Goal: Task Accomplishment & Management: Complete application form

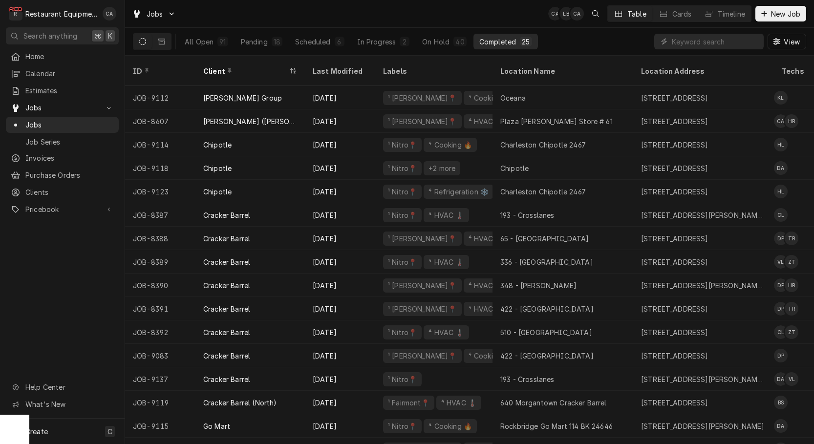
click at [340, 66] on div "Last Modified" at bounding box center [339, 71] width 53 height 10
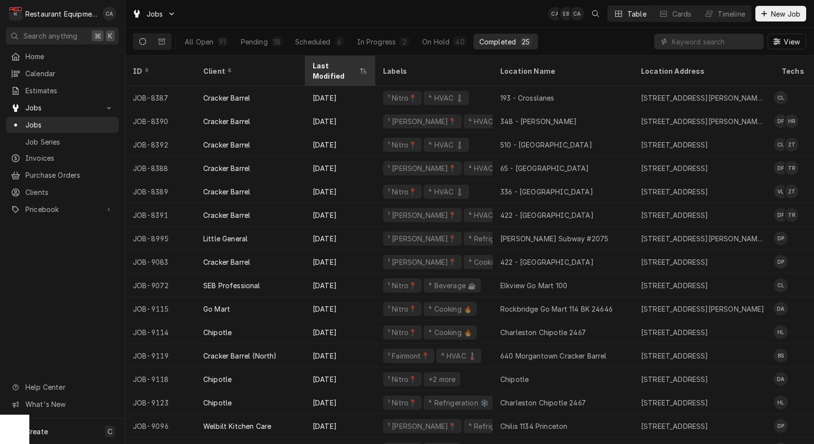
click at [339, 66] on div "Last Modified" at bounding box center [335, 71] width 45 height 21
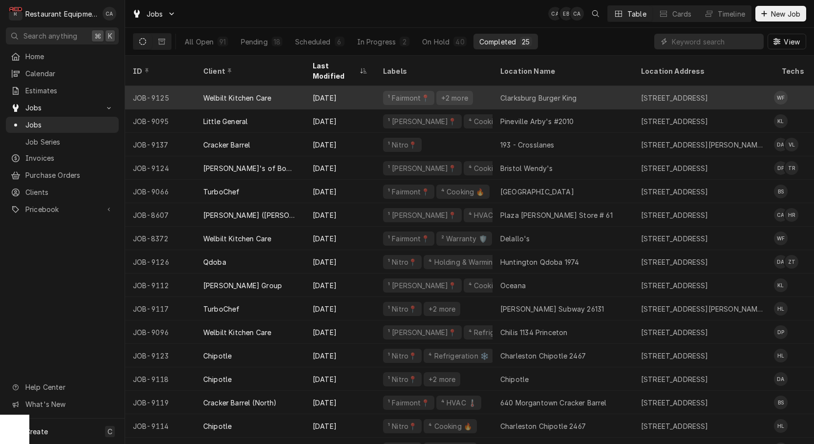
click at [496, 86] on div "Clarksburg Burger King" at bounding box center [563, 97] width 141 height 23
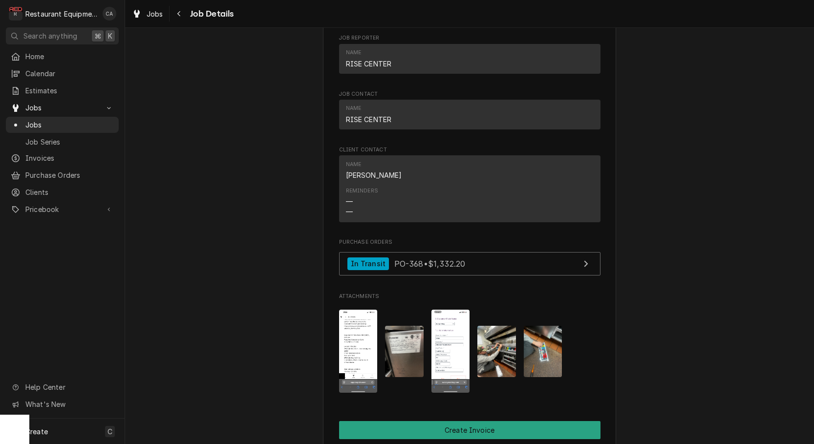
scroll to position [1566, 0]
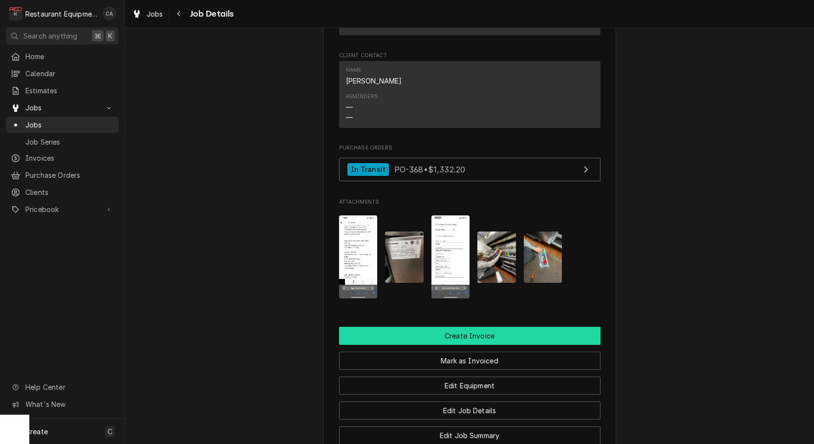
click at [427, 327] on button "Create Invoice" at bounding box center [470, 336] width 262 height 18
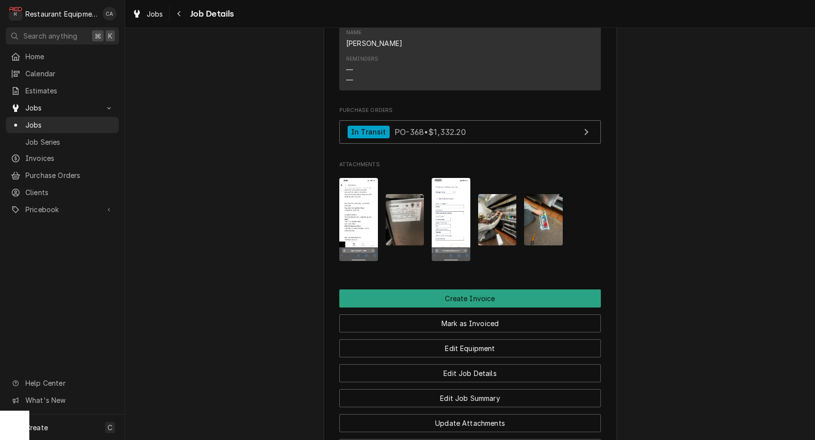
scroll to position [1605, 0]
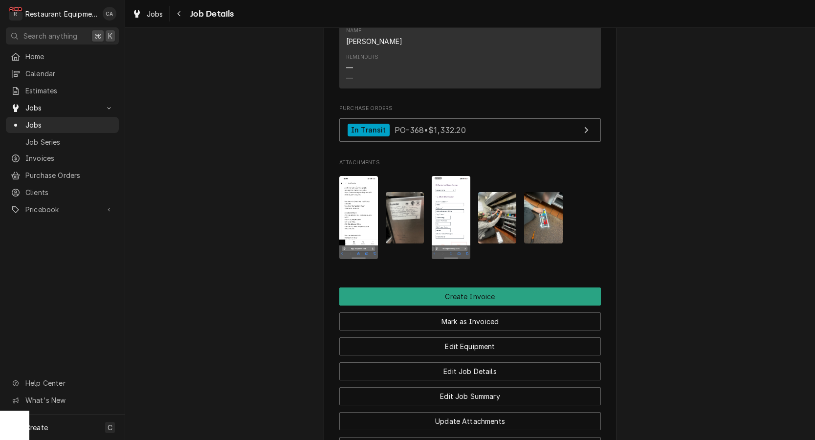
click at [413, 214] on img "Attachments" at bounding box center [405, 217] width 39 height 51
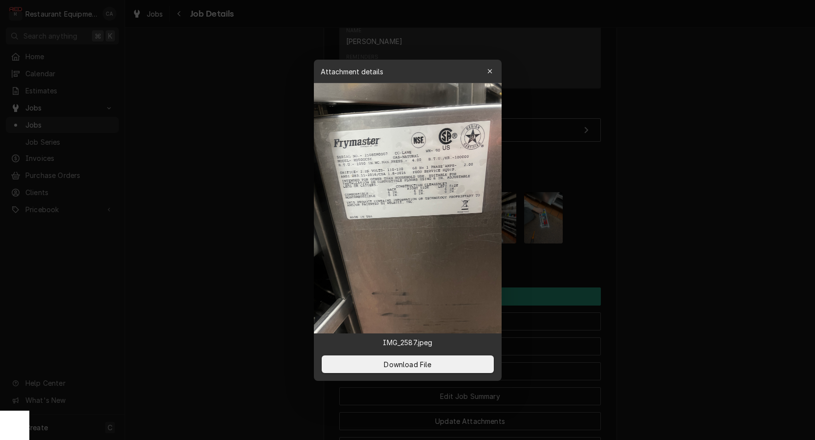
drag, startPoint x: 488, startPoint y: 69, endPoint x: 479, endPoint y: 85, distance: 18.2
click at [488, 69] on icon "button" at bounding box center [489, 71] width 4 height 4
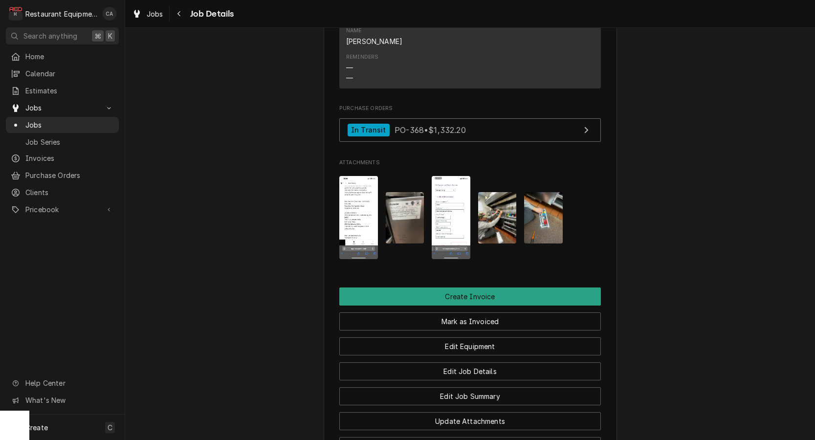
click at [445, 213] on img "Attachments" at bounding box center [451, 217] width 39 height 83
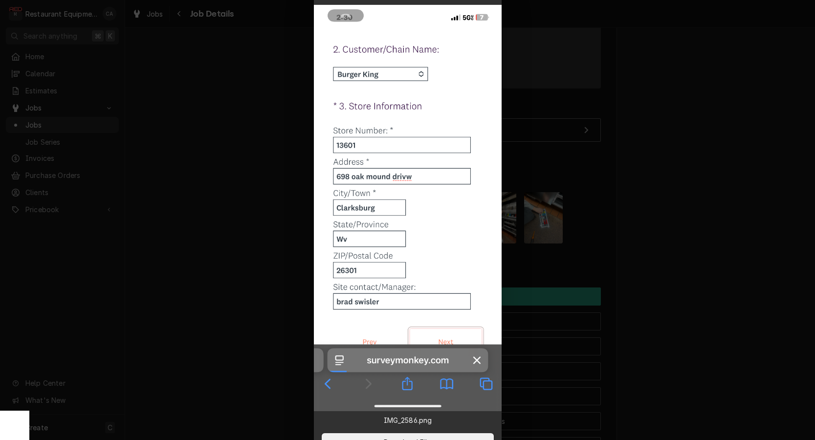
drag, startPoint x: 640, startPoint y: 216, endPoint x: 634, endPoint y: 219, distance: 7.0
click at [640, 216] on div at bounding box center [407, 220] width 815 height 440
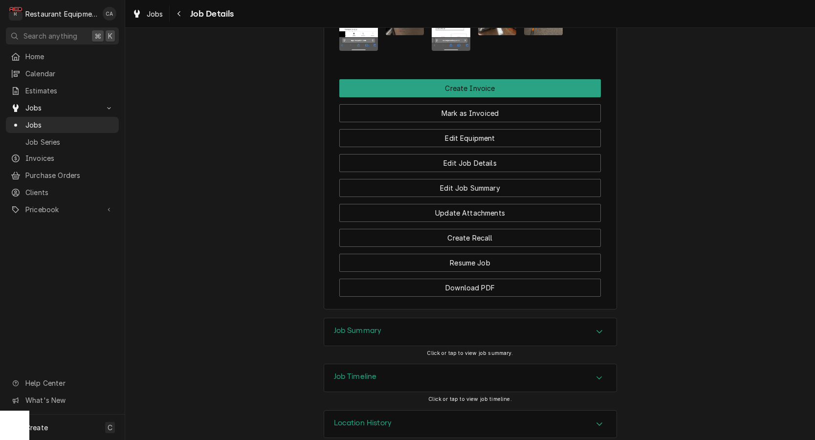
drag, startPoint x: 355, startPoint y: 314, endPoint x: 325, endPoint y: 301, distance: 32.8
click at [353, 326] on h3 "Job Summary" at bounding box center [358, 330] width 48 height 9
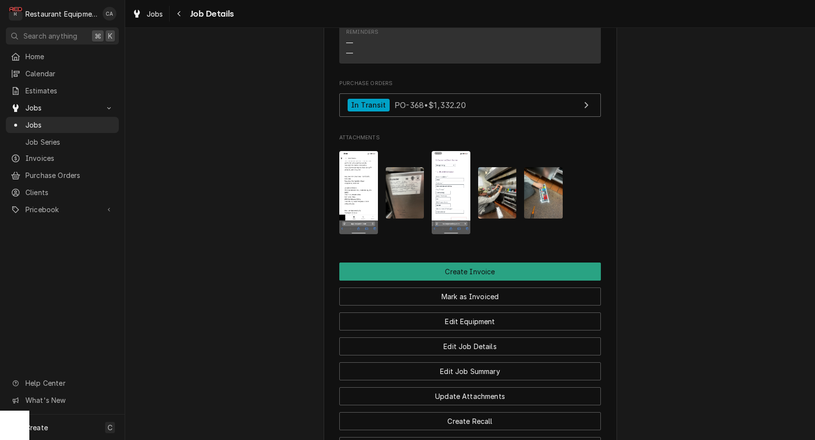
scroll to position [1631, 0]
click at [537, 172] on img "Attachments" at bounding box center [543, 192] width 39 height 51
click at [537, 172] on body "R Restaurant Equipment Diagnostics CA Search anything ⌘ K Home Calendar Estimat…" at bounding box center [407, 220] width 815 height 440
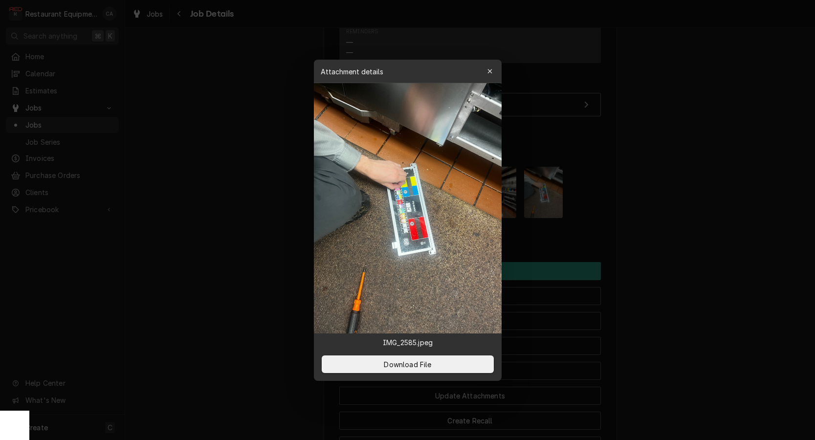
click at [255, 194] on div at bounding box center [407, 220] width 815 height 440
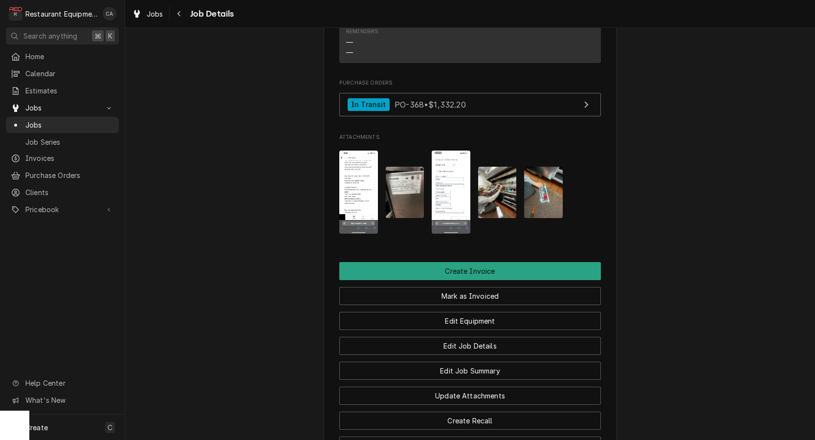
click at [500, 176] on img "Attachments" at bounding box center [497, 192] width 39 height 51
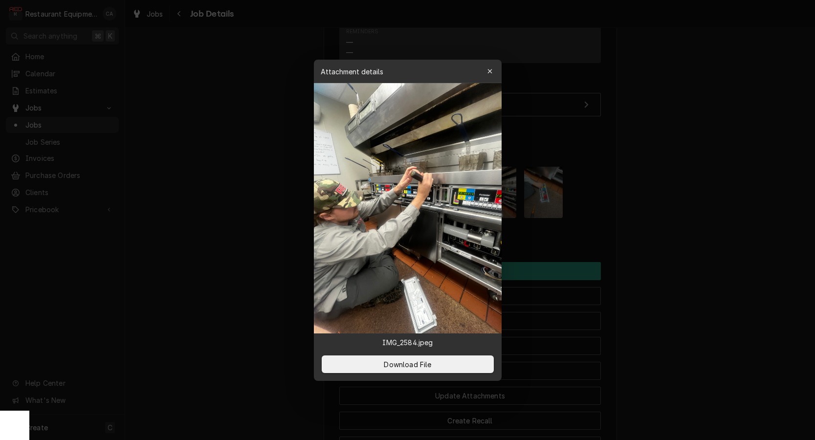
click at [288, 189] on div at bounding box center [407, 220] width 815 height 440
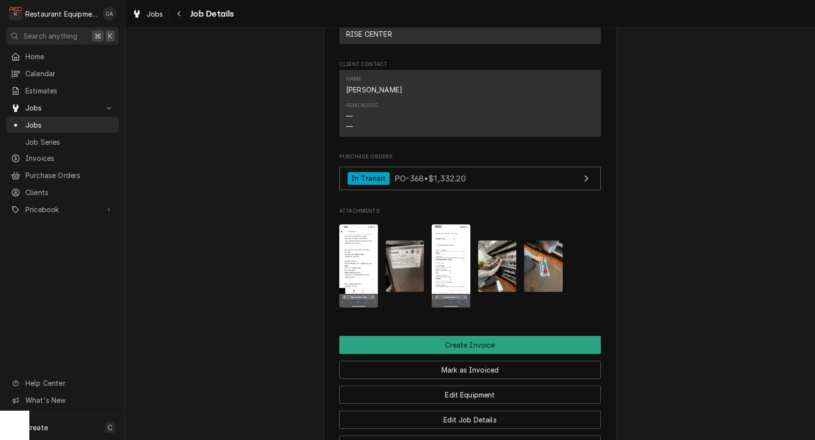
scroll to position [1481, 0]
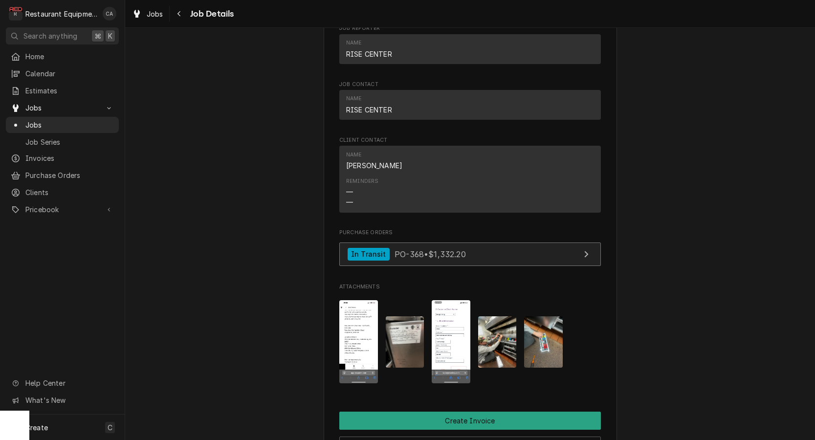
click at [448, 249] on span "PO-368 • $1,332.20" at bounding box center [430, 254] width 71 height 10
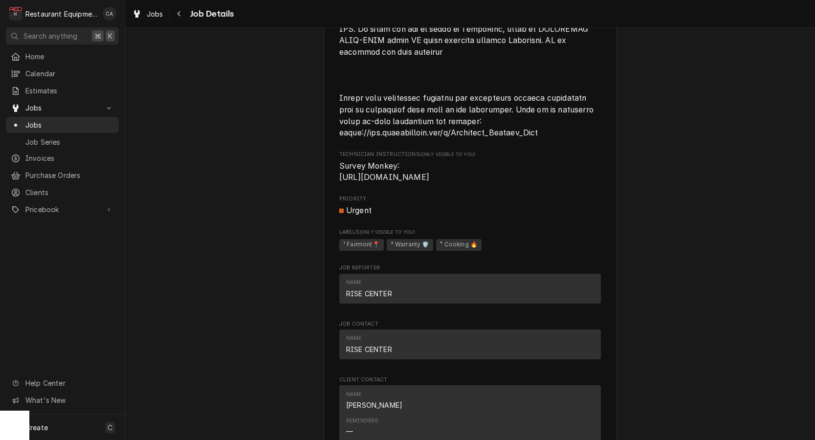
scroll to position [1244, 0]
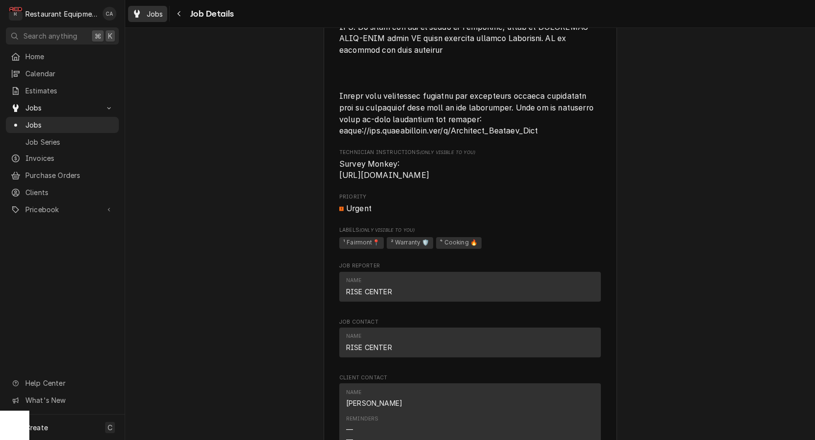
click at [156, 15] on span "Jobs" at bounding box center [155, 14] width 17 height 10
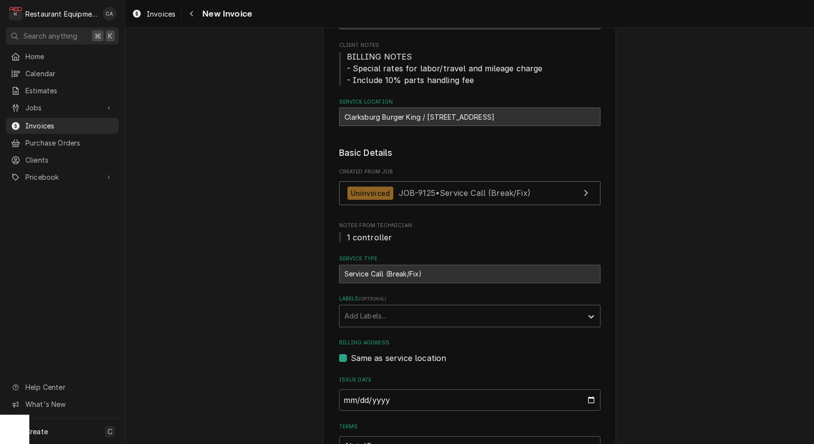
scroll to position [148, 0]
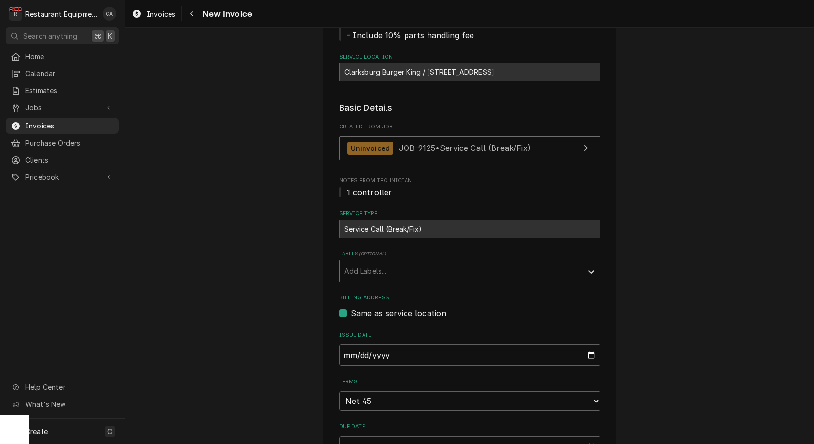
click at [357, 266] on div "Add Labels..." at bounding box center [461, 271] width 233 height 10
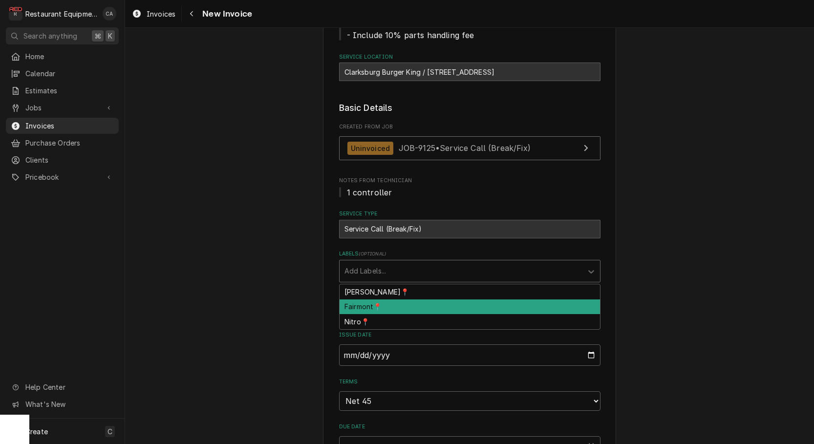
drag, startPoint x: 358, startPoint y: 308, endPoint x: 318, endPoint y: 302, distance: 41.1
click at [358, 308] on div "Fairmont📍" at bounding box center [470, 307] width 261 height 15
type textarea "x"
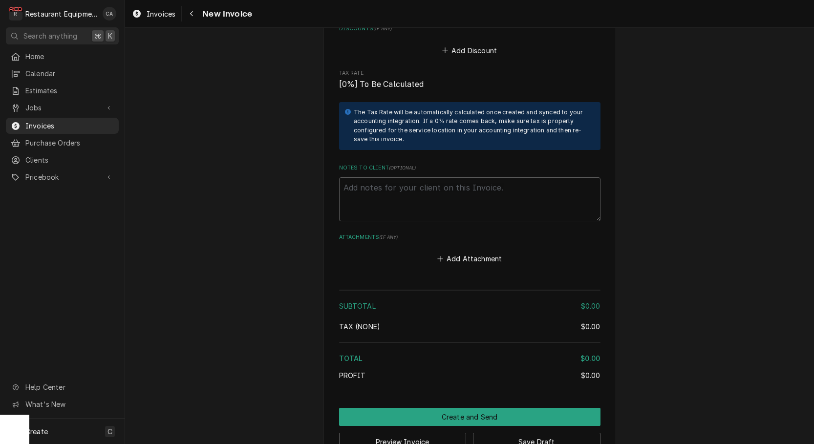
scroll to position [0, 0]
click at [395, 177] on textarea "Notes to Client ( optional )" at bounding box center [470, 199] width 262 height 44
type textarea "D"
type textarea "x"
type textarea "Di"
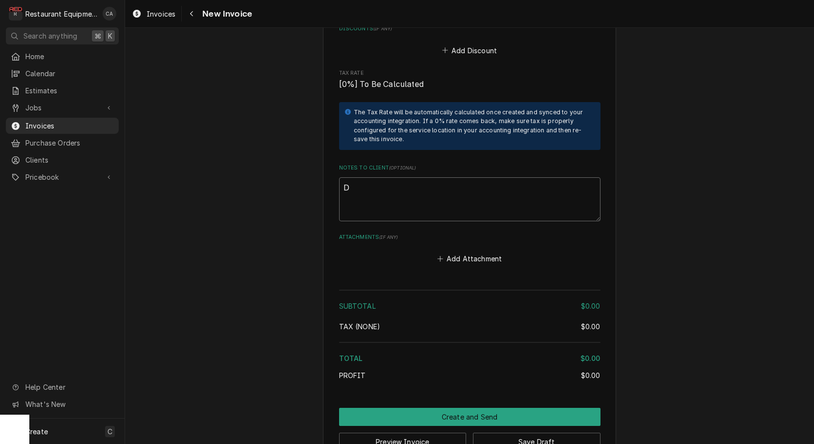
type textarea "x"
type textarea "Dis"
type textarea "x"
type textarea "Disp"
type textarea "x"
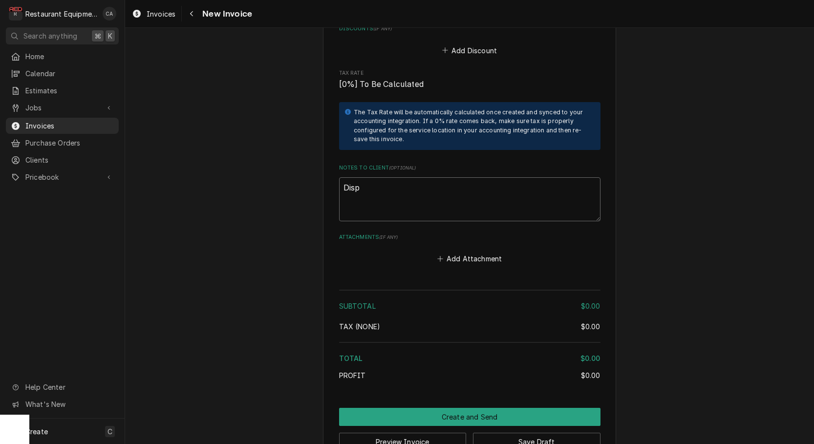
type textarea "Dispa"
type textarea "x"
type textarea "Dispat"
type textarea "x"
type textarea "Dispatc"
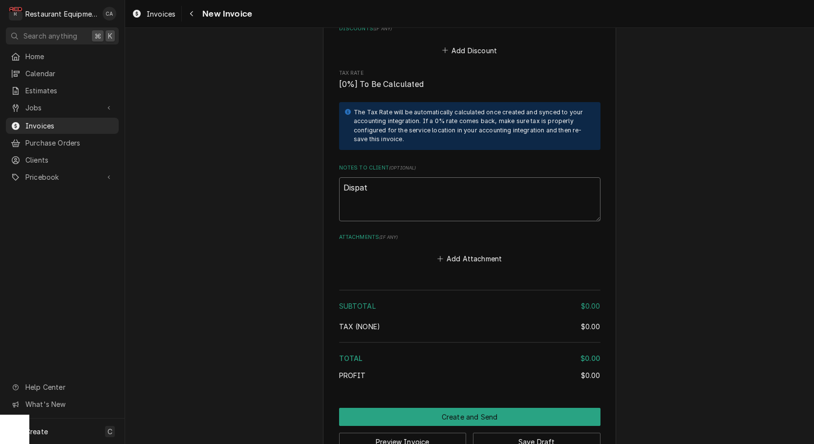
type textarea "x"
type textarea "Dispatch"
type textarea "x"
type textarea "Dispatch"
type textarea "x"
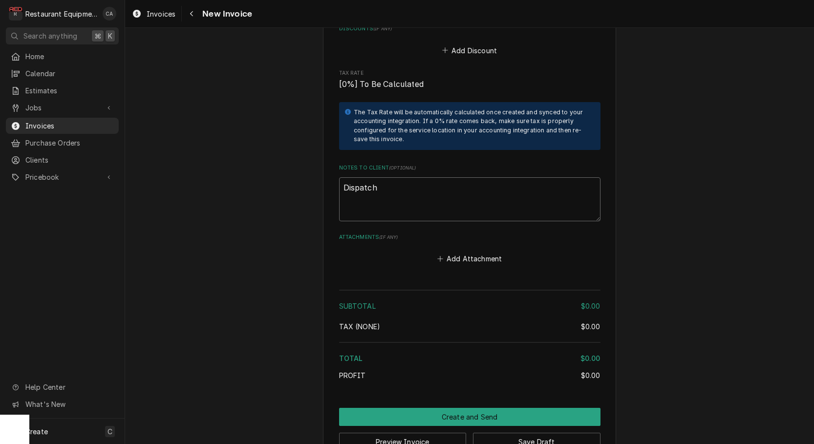
type textarea "Dispatch 0"
type textarea "x"
type textarea "Dispatch 00"
type textarea "x"
type textarea "Dispatch 009"
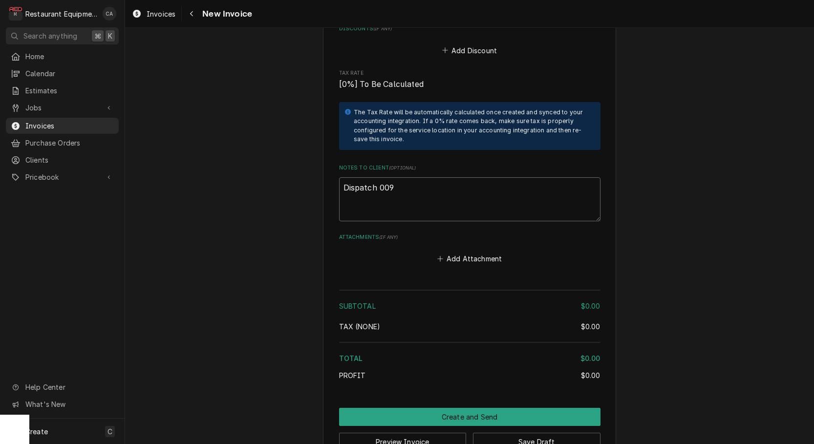
type textarea "x"
type textarea "Dispatch 0093"
type textarea "x"
type textarea "Dispatch 00939"
type textarea "x"
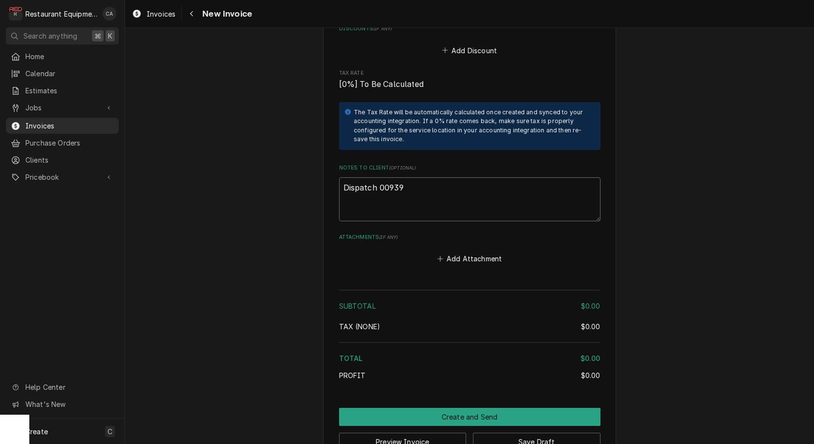
type textarea "Dispatch 009392"
type textarea "x"
type textarea "Dispatch 0093928"
type textarea "x"
type textarea "Dispatch 00939284"
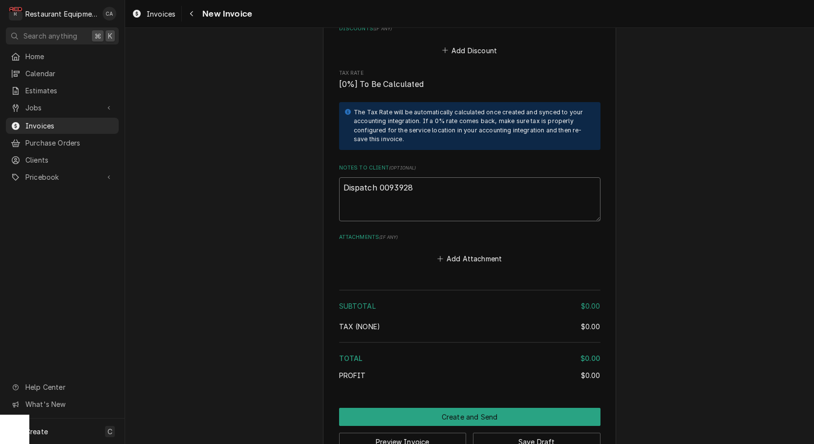
type textarea "x"
type textarea "Dispatch 00939284-"
type textarea "x"
type textarea "Dispatch 00939284-1"
type textarea "x"
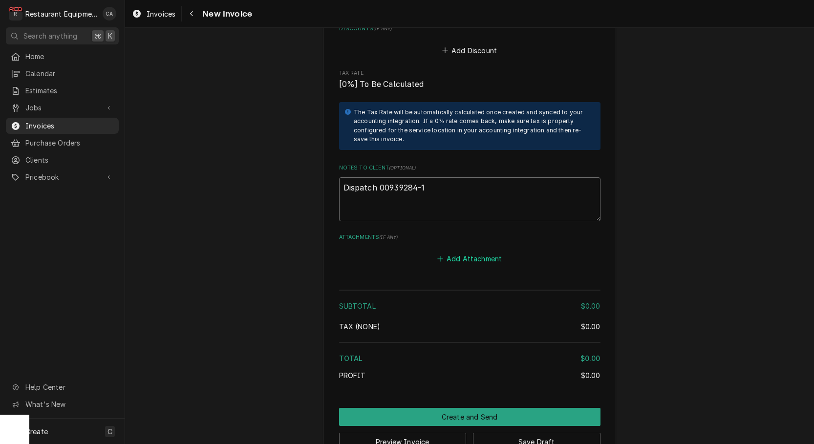
type textarea "Dispatch 00939284-1"
click at [459, 252] on button "Add Attachment" at bounding box center [470, 259] width 68 height 14
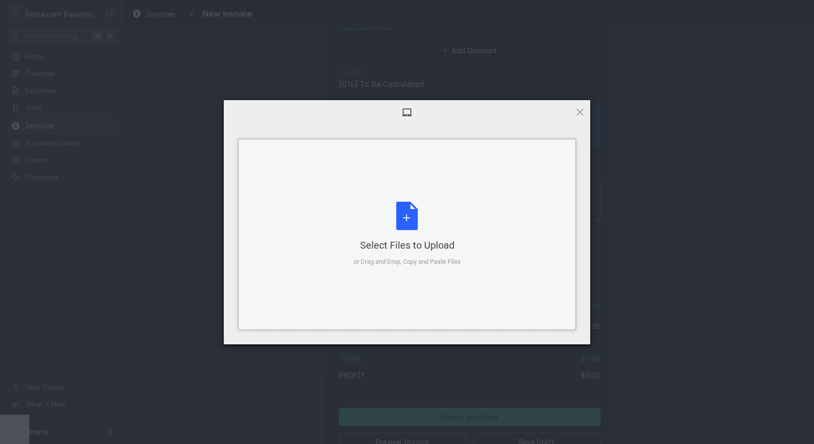
click at [394, 249] on div "Select Files to Upload" at bounding box center [407, 246] width 107 height 14
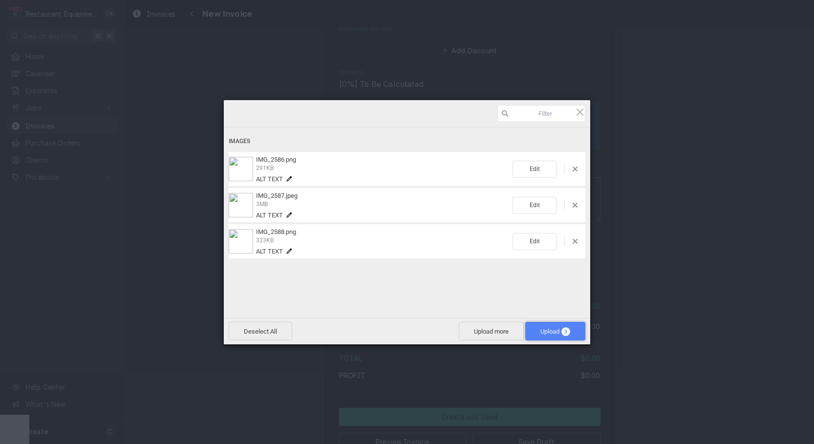
click at [573, 332] on span "Upload 3" at bounding box center [556, 331] width 60 height 19
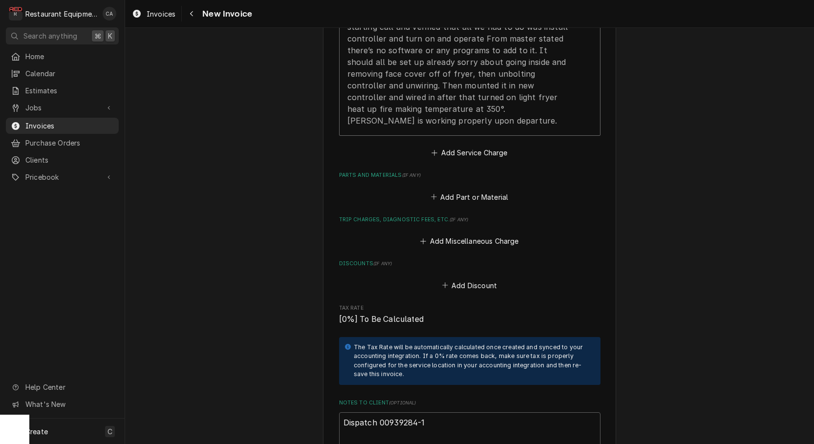
scroll to position [945, 0]
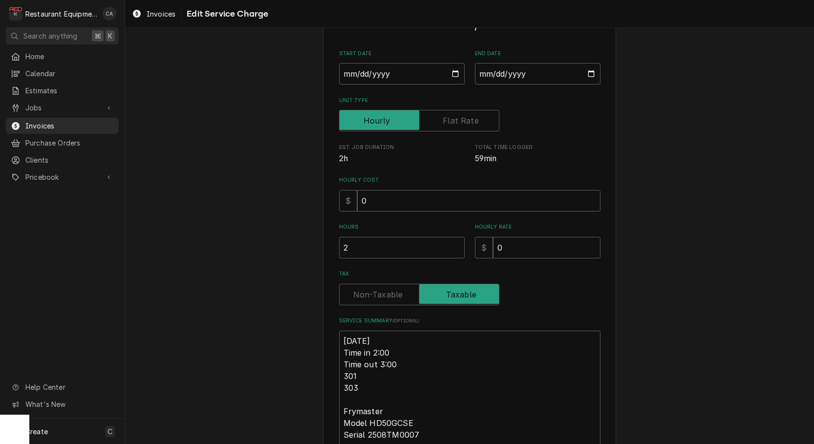
type textarea "x"
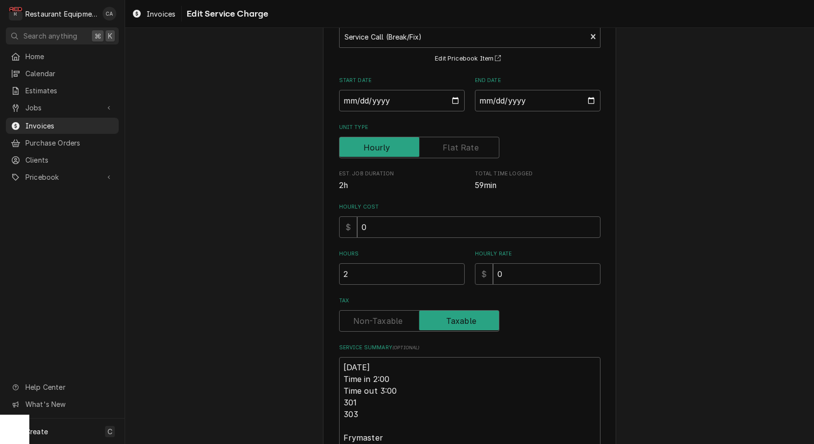
scroll to position [71, 0]
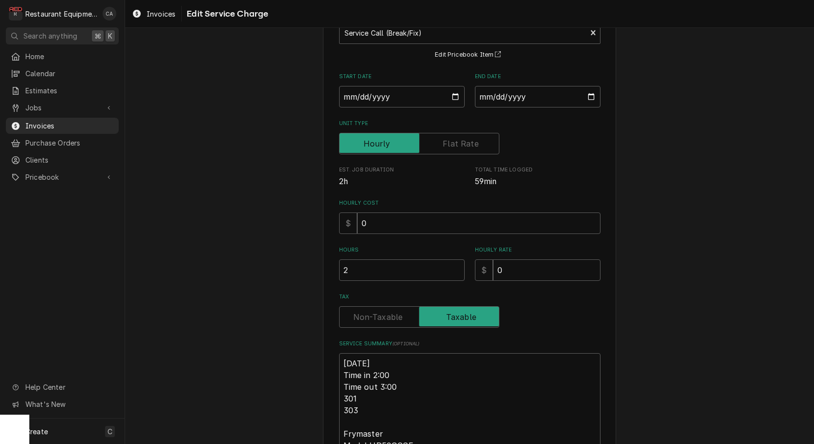
click at [377, 309] on label "Tax" at bounding box center [419, 318] width 160 height 22
click at [377, 309] on input "Tax" at bounding box center [420, 318] width 152 height 22
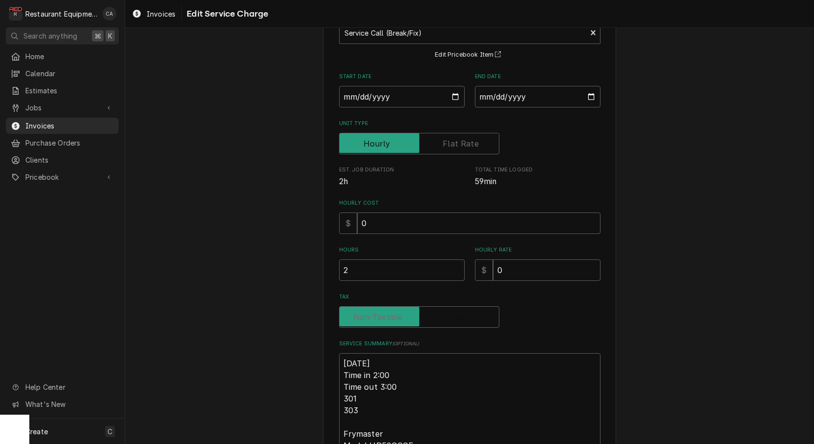
checkbox input "false"
type textarea "x"
type textarea "R10/7/25 Time in 2:00 Time out 3:00 301 303 Frymaster Model HD50GCSE Serial 250…"
type textarea "x"
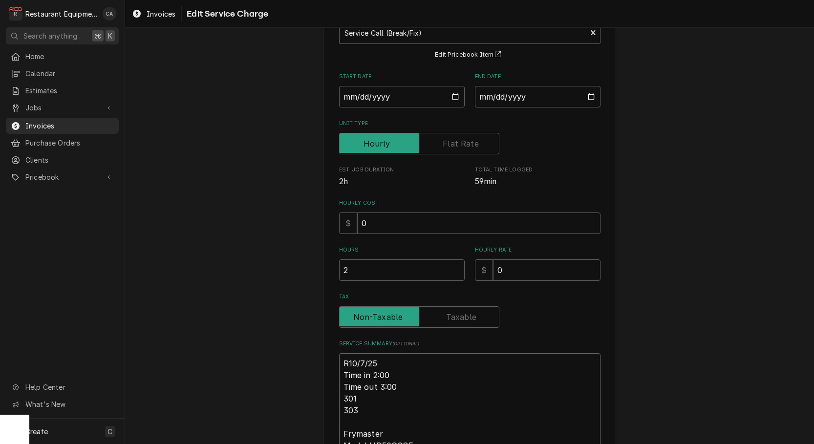
type textarea "Ro10/7/25 Time in 2:00 Time out 3:00 301 303 Frymaster Model HD50GCSE Serial 25…"
type textarea "x"
type textarea "Roo10/7/25 Time in 2:00 Time out 3:00 301 303 Frymaster Model HD50GCSE Serial 2…"
type textarea "x"
type textarea "Roo 10/7/25 Time in 2:00 Time out 3:00 301 303 Frymaster Model HD50GCSE Serial …"
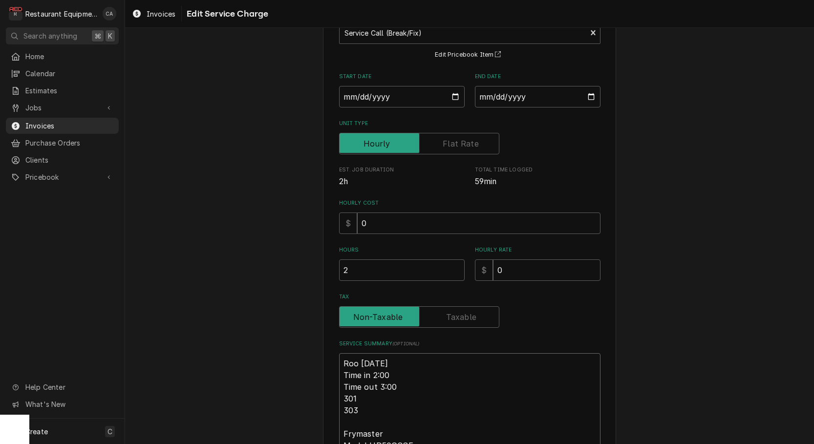
type textarea "x"
type textarea "Roo 910/7/25 Time in 2:00 Time out 3:00 301 303 Frymaster Model HD50GCSE Serial…"
type textarea "x"
type textarea "Roo 9110/7/25 Time in 2:00 Time out 3:00 301 303 Frymaster Model HD50GCSE Seria…"
type textarea "x"
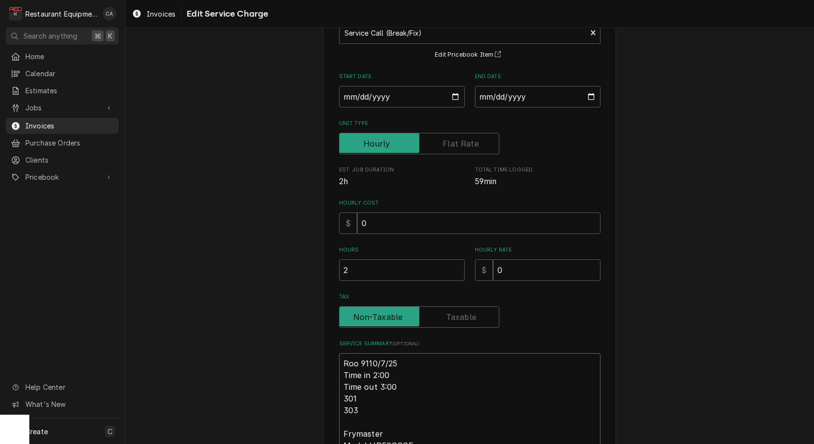
type textarea "Roo 91210/7/25 Time in 2:00 Time out 3:00 301 303 Frymaster Model HD50GCSE Seri…"
type textarea "x"
type textarea "Roo 912510/7/25 Time in 2:00 Time out 3:00 301 303 Frymaster Model HD50GCSE Ser…"
type textarea "x"
type textarea "Roo 9125 10/7/25 Time in 2:00 Time out 3:00 301 303 Frymaster Model HD50GCSE Se…"
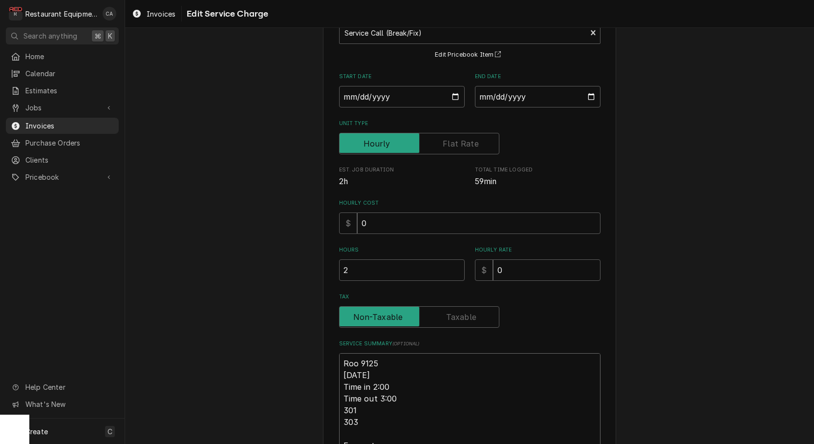
type textarea "x"
type textarea "Roo 9125 10/7/25 Time in 2:00 Time out 3:00 301 303 Frymaster Model HD50GCSE Se…"
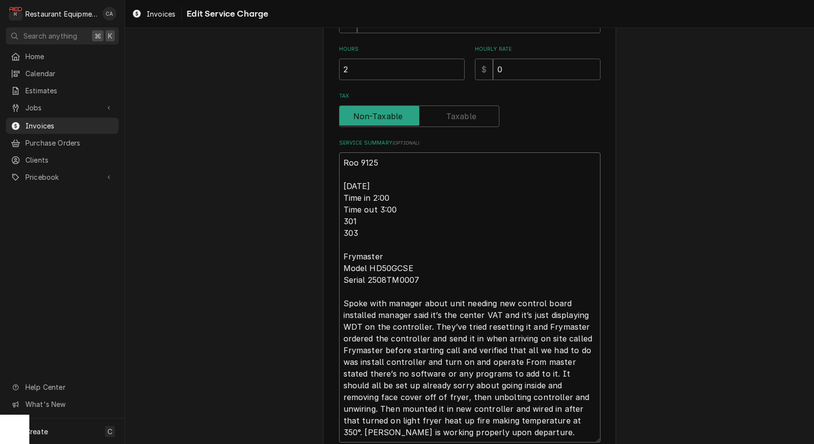
scroll to position [305, 0]
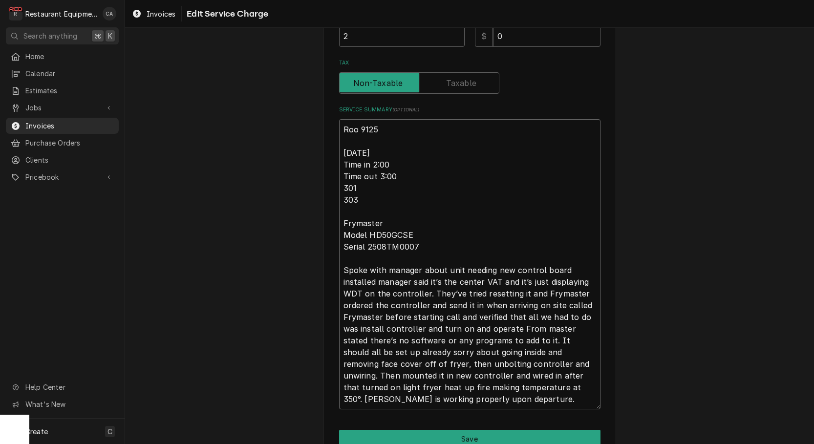
click at [568, 264] on textarea "Roo 9125 10/7/25 Time in 2:00 Time out 3:00 301 303 Frymaster Model HD50GCSE Se…" at bounding box center [470, 264] width 262 height 290
click at [376, 275] on textarea "Roo 9125 10/7/25 Time in 2:00 Time out 3:00 301 303 Frymaster Model HD50GCSE Se…" at bounding box center [470, 264] width 262 height 290
type textarea "x"
type textarea "Roo 9125 10/7/25 Time in 2:00 Time out 3:00 301 303 Frymaster Model HD50GCSE Se…"
type textarea "x"
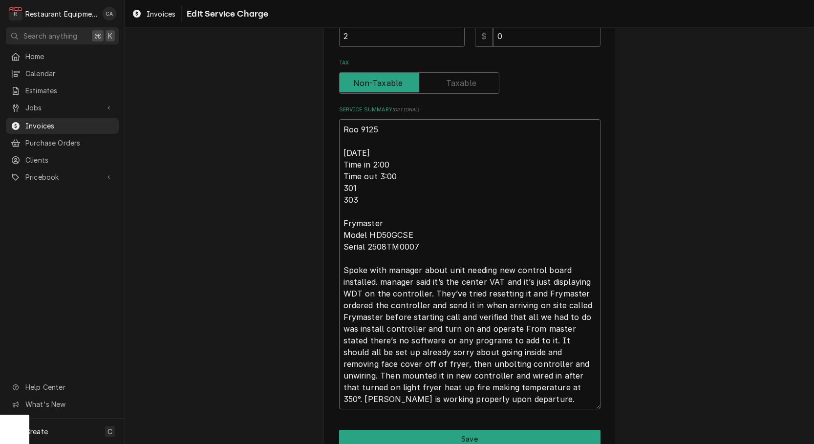
type textarea "Roo 9125 10/7/25 Time in 2:00 Time out 3:00 301 303 Frymaster Model HD50GCSE Se…"
type textarea "x"
type textarea "Roo 9125 10/7/25 Time in 2:00 Time out 3:00 301 303 Frymaster Model HD50GCSE Se…"
type textarea "x"
type textarea "Roo 9125 10/7/25 Time in 2:00 Time out 3:00 301 303 Frymaster Model HD50GCSE Se…"
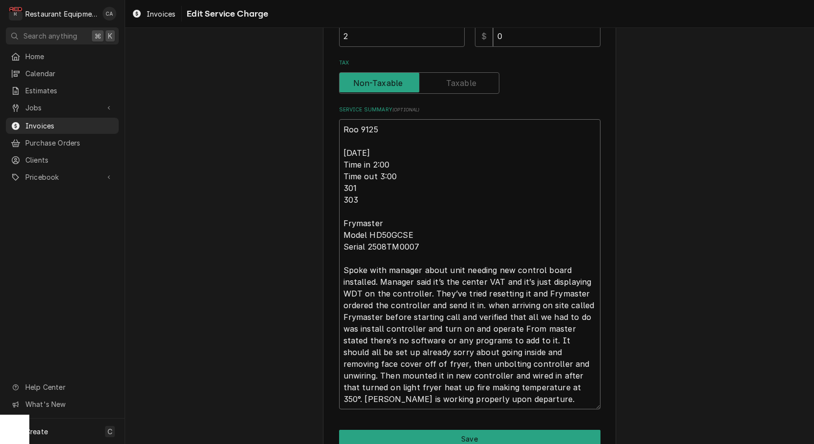
type textarea "x"
type textarea "Roo 9125 10/7/25 Time in 2:00 Time out 3:00 301 303 Frymaster Model HD50GCSE Se…"
type textarea "x"
type textarea "Roo 9125 10/7/25 Time in 2:00 Time out 3:00 301 303 Frymaster Model HD50GCSE Se…"
type textarea "x"
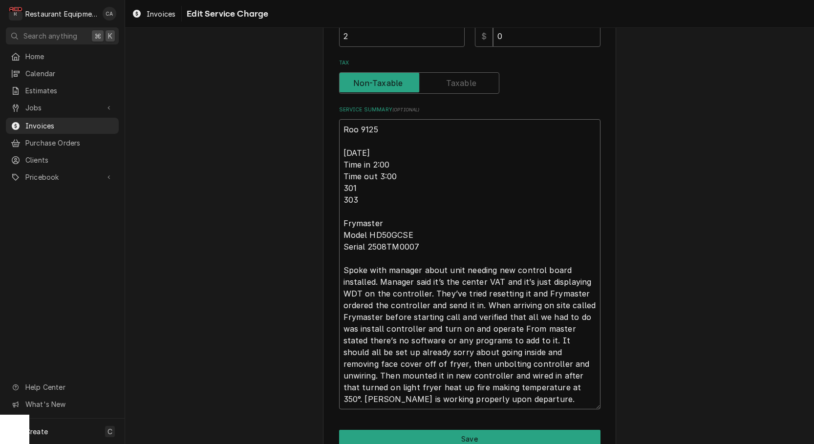
type textarea "Roo 9125 10/7/25 Time in 2:00 Time out 3:00 301 303 Frymaster Model HD50GCSE Se…"
type textarea "x"
type textarea "Roo 9125 10/7/25 Time in 2:00 Time out 3:00 301 303 Frymaster Model HD50GCSE Se…"
type textarea "x"
type textarea "Roo 9125 10/7/25 Time in 2:00 Time out 3:00 301 303 Frymaster Model HD50GCSE Se…"
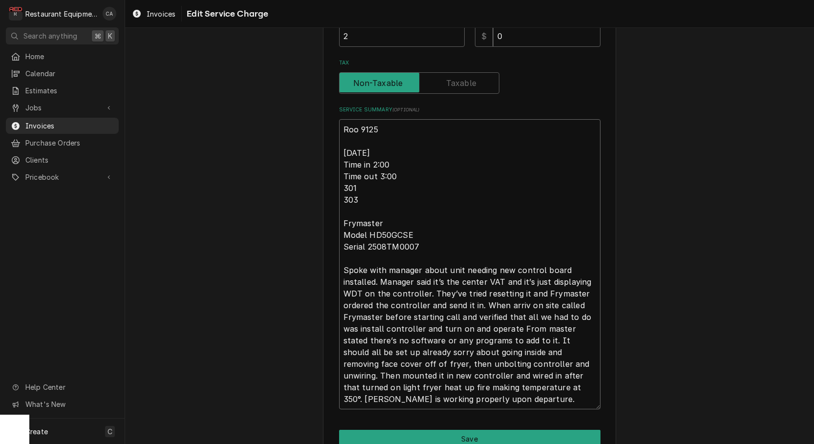
type textarea "x"
type textarea "Roo 9125 10/7/25 Time in 2:00 Time out 3:00 301 303 Frymaster Model HD50GCSE Se…"
type textarea "x"
type textarea "Roo 9125 10/7/25 Time in 2:00 Time out 3:00 301 303 Frymaster Model HD50GCSE Se…"
type textarea "x"
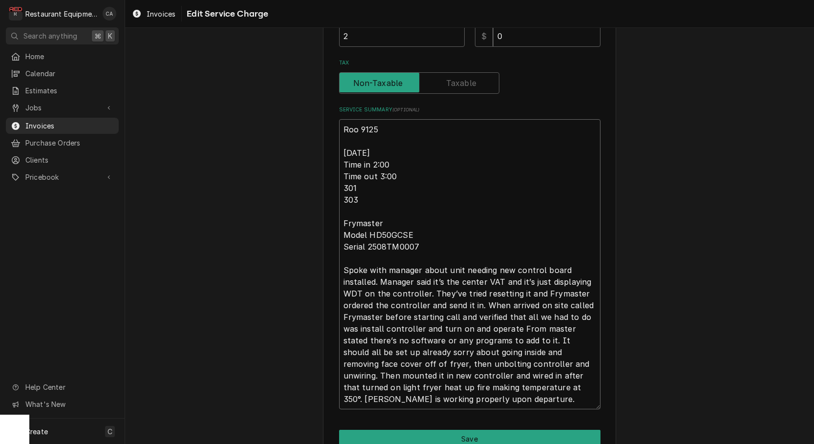
type textarea "Roo 9125 10/7/25 Time in 2:00 Time out 3:00 301 303 Frymaster Model HD50GCSE Se…"
type textarea "x"
type textarea "Roo 9125 10/7/25 Time in 2:00 Time out 3:00 301 303 Frymaster Model HD50GCSE Se…"
type textarea "x"
type textarea "Roo 9125 10/7/25 Time in 2:00 Time out 3:00 301 303 Frymaster Model HD50GCSE Se…"
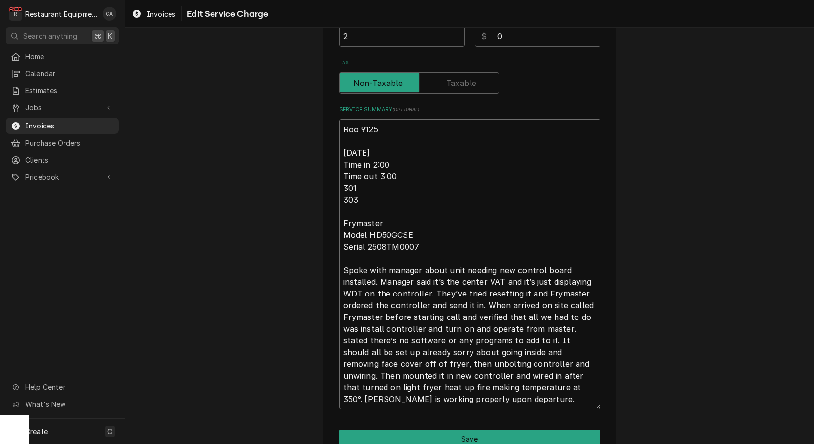
type textarea "x"
type textarea "Roo 9125 10/7/25 Time in 2:00 Time out 3:00 301 303 Frymaster Model HD50GCSE Se…"
type textarea "x"
type textarea "Roo 9125 10/7/25 Time in 2:00 Time out 3:00 301 303 Frymaster Model HD50GCSE Se…"
type textarea "x"
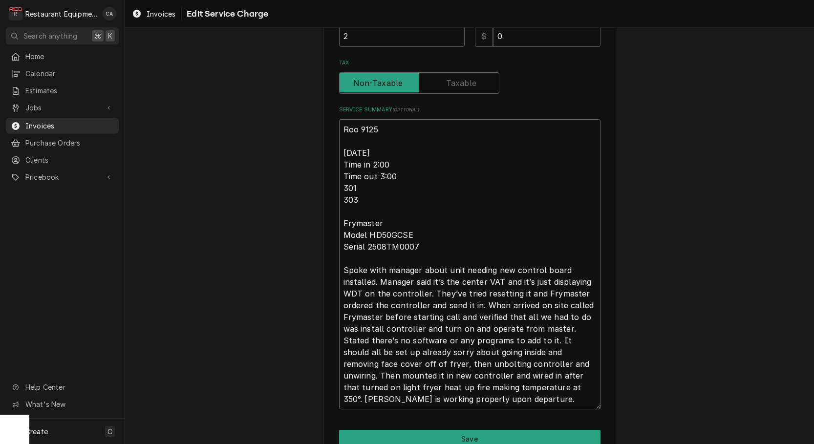
type textarea "Roo 9125 10/7/25 Time in 2:00 Time out 3:00 301 303 Frymaster Model HD50GCSE Se…"
type textarea "x"
type textarea "Roo 9125 10/7/25 Time in 2:00 Time out 3:00 301 303 Frymaster Model HD50GCSE Se…"
type textarea "x"
type textarea "Roo 9125 10/7/25 Time in 2:00 Time out 3:00 301 303 Frymaster Model HD50GCSE Se…"
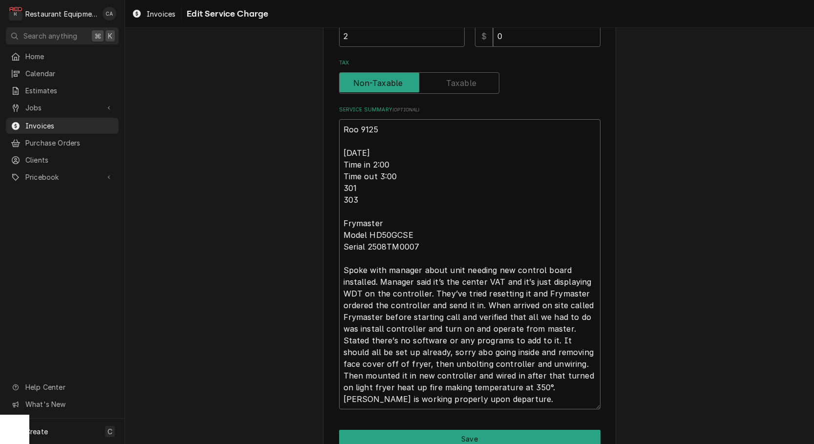
type textarea "x"
type textarea "Roo 9125 10/7/25 Time in 2:00 Time out 3:00 301 303 Frymaster Model HD50GCSE Se…"
type textarea "x"
type textarea "Roo 9125 10/7/25 Time in 2:00 Time out 3:00 301 303 Frymaster Model HD50GCSE Se…"
type textarea "x"
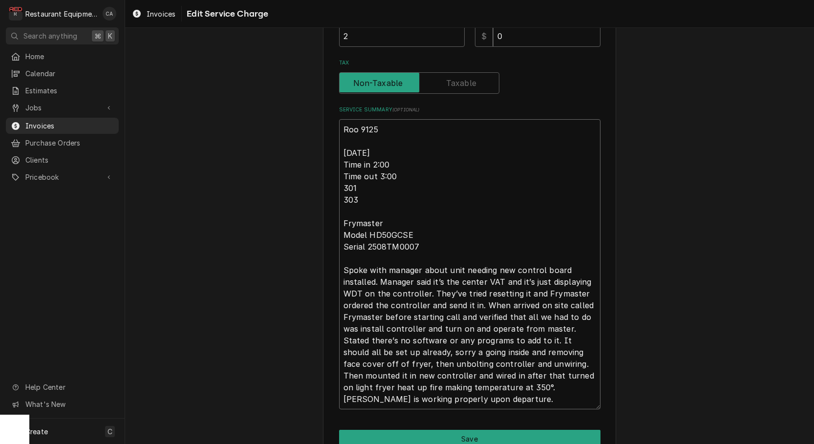
type textarea "Roo 9125 10/7/25 Time in 2:00 Time out 3:00 301 303 Frymaster Model HD50GCSE Se…"
type textarea "x"
type textarea "Roo 9125 10/7/25 Time in 2:00 Time out 3:00 301 303 Frymaster Model HD50GCSE Se…"
type textarea "x"
type textarea "Roo 9125 10/7/25 Time in 2:00 Time out 3:00 301 303 Frymaster Model HD50GCSE Se…"
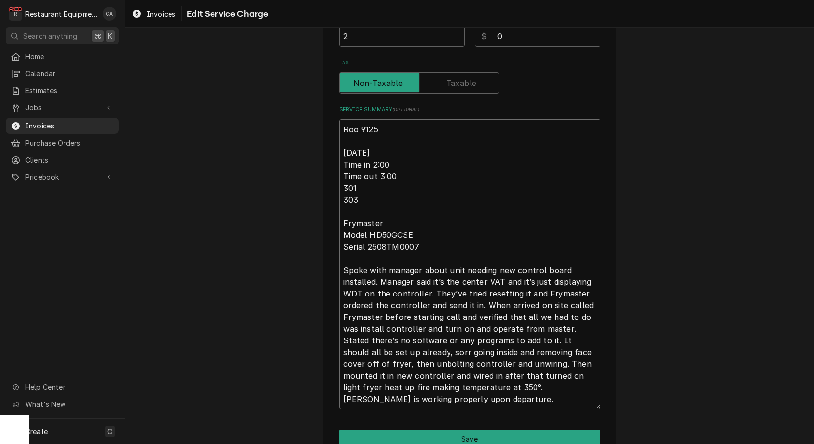
type textarea "x"
type textarea "Roo 9125 10/7/25 Time in 2:00 Time out 3:00 301 303 Frymaster Model HD50GCSE Se…"
type textarea "x"
type textarea "Roo 9125 10/7/25 Time in 2:00 Time out 3:00 301 303 Frymaster Model HD50GCSE Se…"
type textarea "x"
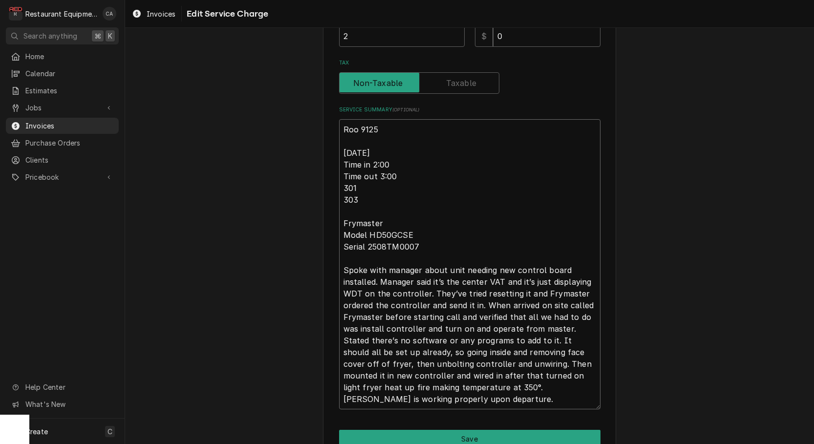
type textarea "Roo 9125 10/7/25 Time in 2:00 Time out 3:00 301 303 Frymaster Model HD50GCSE Se…"
type textarea "x"
type textarea "Roo 9125 10/7/25 Time in 2:00 Time out 3:00 301 303 Frymaster Model HD50GCSE Se…"
type textarea "x"
type textarea "Roo 9125 10/7/25 Time in 2:00 Time out 3:00 301 303 Frymaster Model HD50GCSE Se…"
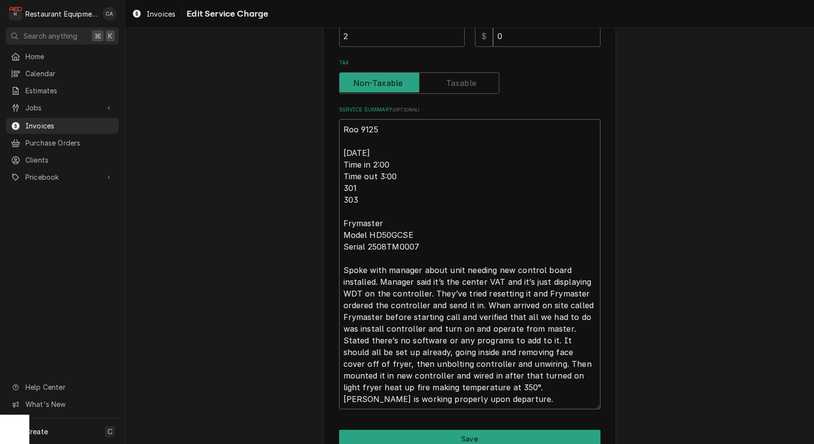
type textarea "x"
type textarea "Roo 9125 10/7/25 Time in 2:00 Time out 3:00 301 303 Frymaster Model HD50GCSE Se…"
type textarea "x"
type textarea "Roo 9125 10/7/25 Time in 2:00 Time out 3:00 301 303 Frymaster Model HD50GCSE Se…"
type textarea "x"
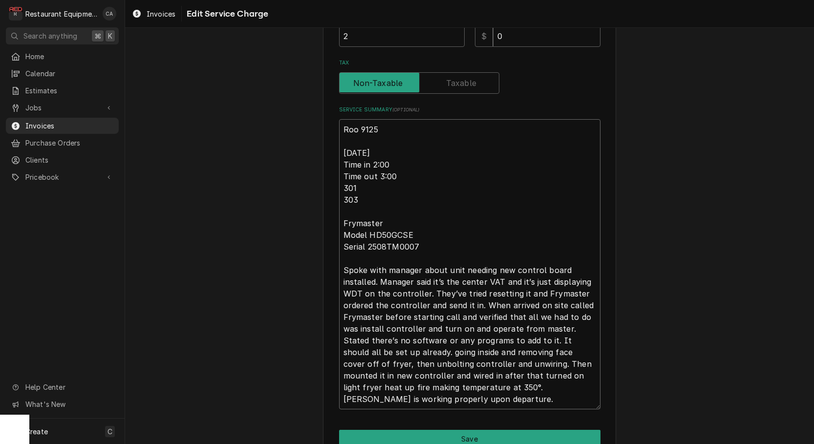
type textarea "Roo 9125 10/7/25 Time in 2:00 Time out 3:00 301 303 Frymaster Model HD50GCSE Se…"
type textarea "x"
type textarea "Roo 9125 10/7/25 Time in 2:00 Time out 3:00 301 303 Frymaster Model HD50GCSE Se…"
type textarea "x"
type textarea "Roo 9125 10/7/25 Time in 2:00 Time out 3:00 301 303 Frymaster Model HD50GCSE Se…"
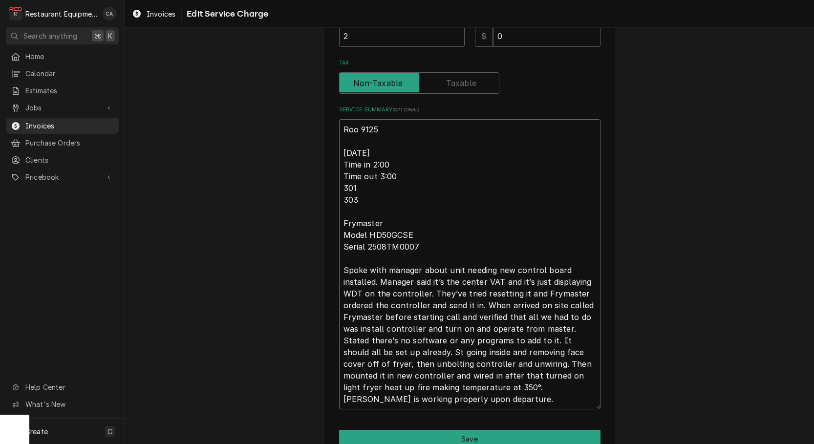
type textarea "x"
type textarea "Roo 9125 10/7/25 Time in 2:00 Time out 3:00 301 303 Frymaster Model HD50GCSE Se…"
type textarea "x"
type textarea "Roo 9125 10/7/25 Time in 2:00 Time out 3:00 301 303 Frymaster Model HD50GCSE Se…"
type textarea "x"
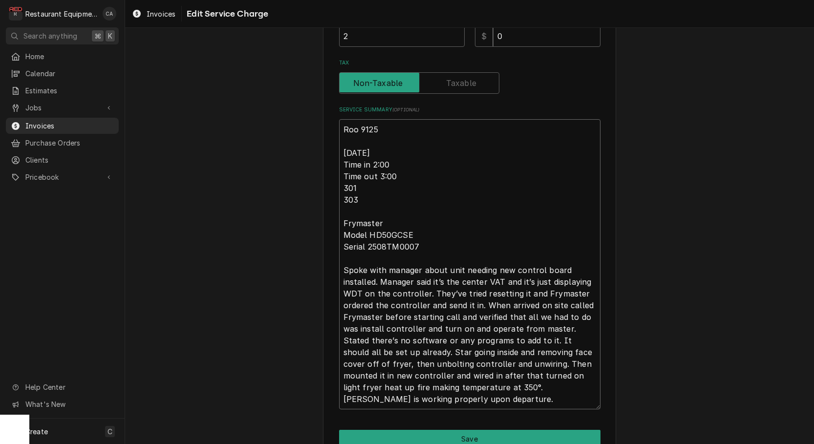
type textarea "Roo 9125 10/7/25 Time in 2:00 Time out 3:00 301 303 Frymaster Model HD50GCSE Se…"
type textarea "x"
type textarea "Roo 9125 10/7/25 Time in 2:00 Time out 3:00 301 303 Frymaster Model HD50GCSE Se…"
type textarea "x"
type textarea "Roo 9125 10/7/25 Time in 2:00 Time out 3:00 301 303 Frymaster Model HD50GCSE Se…"
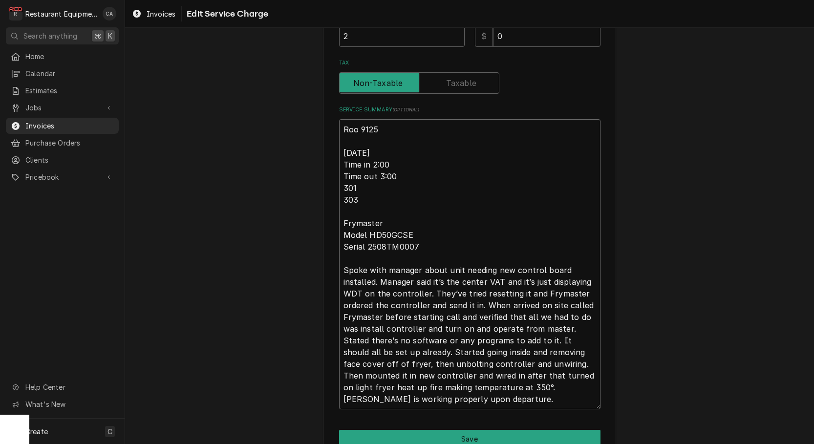
type textarea "x"
type textarea "Roo 9125 10/7/25 Time in 2:00 Time out 3:00 301 303 Frymaster Model HD50GCSE Se…"
type textarea "x"
type textarea "Roo 9125 10/7/25 Time in 2:00 Time out 3:00 301 303 Frymaster Model HD50GCSE Se…"
type textarea "x"
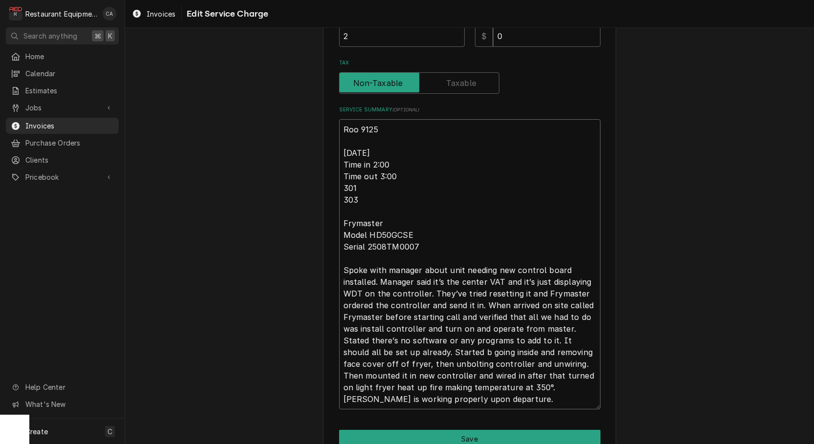
type textarea "Roo 9125 10/7/25 Time in 2:00 Time out 3:00 301 303 Frymaster Model HD50GCSE Se…"
click at [504, 384] on textarea "Roo 9125 10/7/25 Time in 2:00 Time out 3:00 301 303 Frymaster Model HD50GCSE Se…" at bounding box center [470, 264] width 262 height 290
type textarea "x"
type textarea "Roo 9125 10/7/25 Time in 2:00 Time out 3:00 301 303 Frymaster Model HD50GCSE Se…"
type textarea "x"
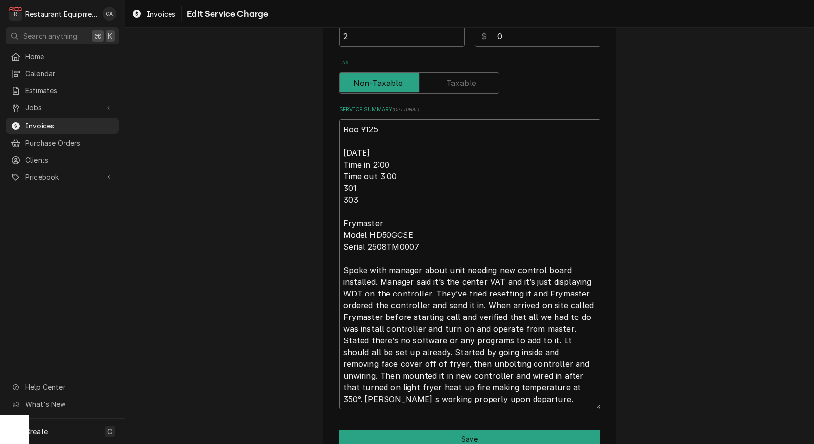
type textarea "Roo 9125 10/7/25 Time in 2:00 Time out 3:00 301 303 Frymaster Model HD50GCSE Se…"
type textarea "x"
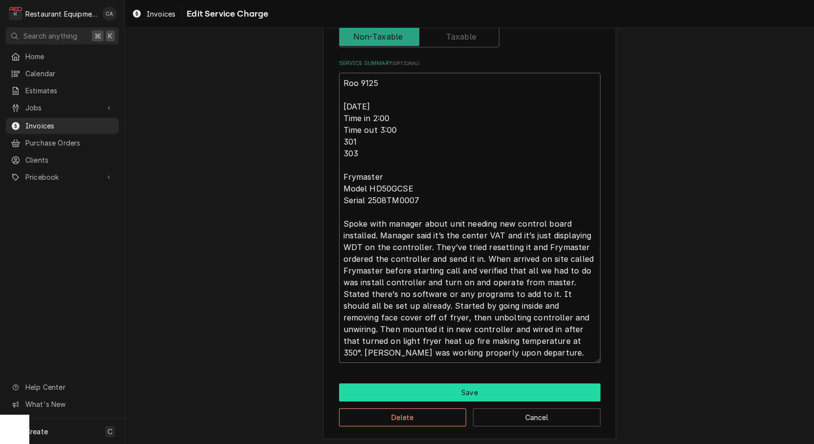
type textarea "Roo 9125 10/7/25 Time in 2:00 Time out 3:00 301 303 Frymaster Model HD50GCSE Se…"
click at [470, 387] on button "Save" at bounding box center [470, 393] width 262 height 18
type textarea "x"
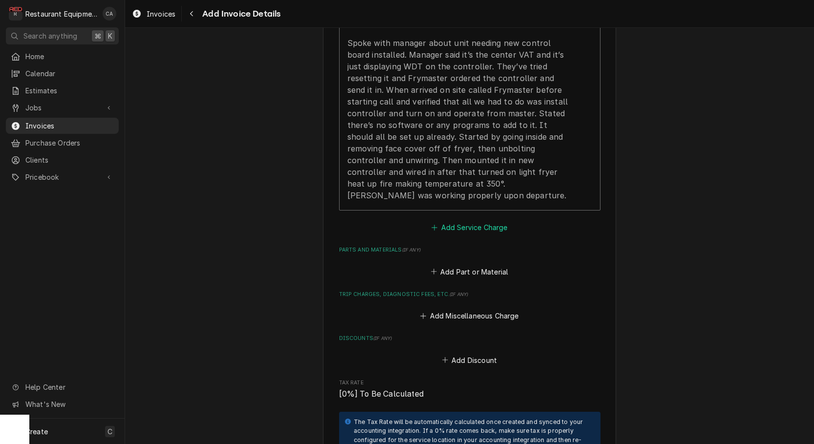
click at [466, 221] on button "Add Service Charge" at bounding box center [469, 228] width 79 height 14
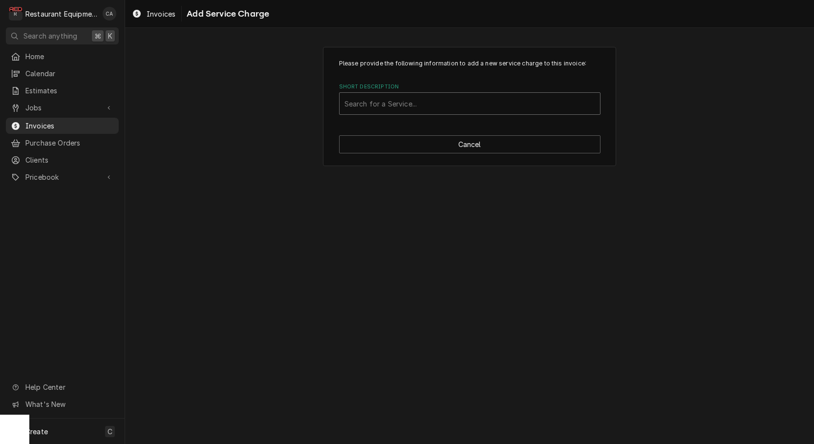
click at [377, 106] on div "Search for a Service..." at bounding box center [470, 104] width 251 height 10
type input "travel"
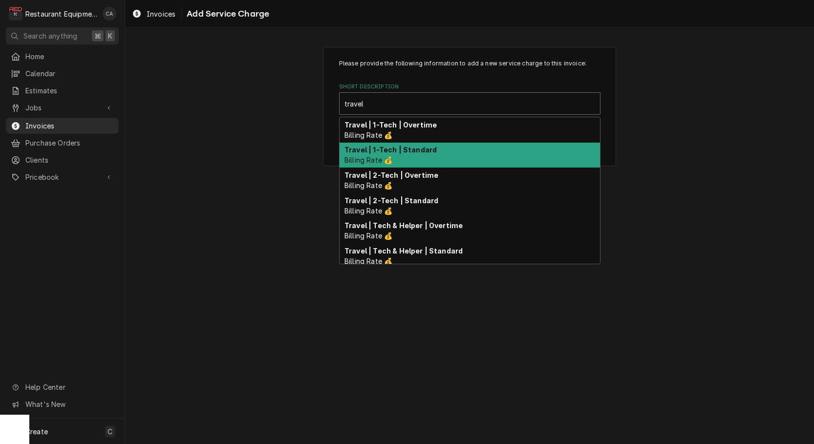
drag, startPoint x: 378, startPoint y: 144, endPoint x: 411, endPoint y: 188, distance: 55.2
click at [378, 144] on div "Travel | 1-Tech | Standard Billing Rate 💰" at bounding box center [470, 155] width 261 height 25
type textarea "x"
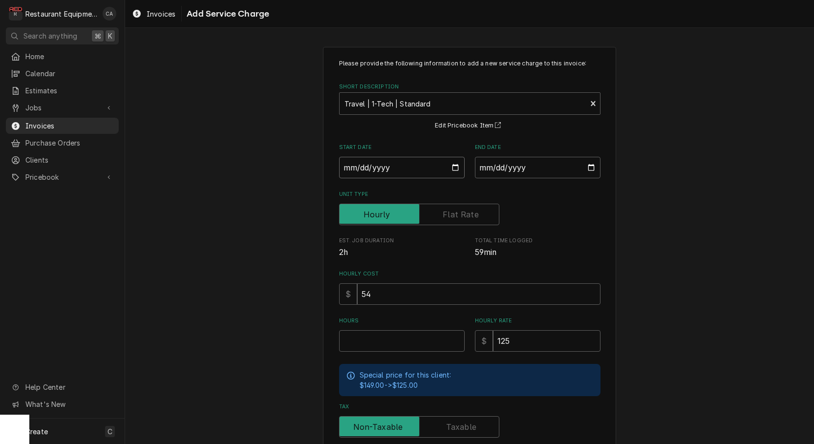
click at [365, 170] on input "Start Date" at bounding box center [402, 168] width 126 height 22
type input "2025-10-07"
type textarea "x"
drag, startPoint x: 503, startPoint y: 172, endPoint x: 504, endPoint y: 181, distance: 9.3
click at [503, 172] on input "End Date" at bounding box center [538, 168] width 126 height 22
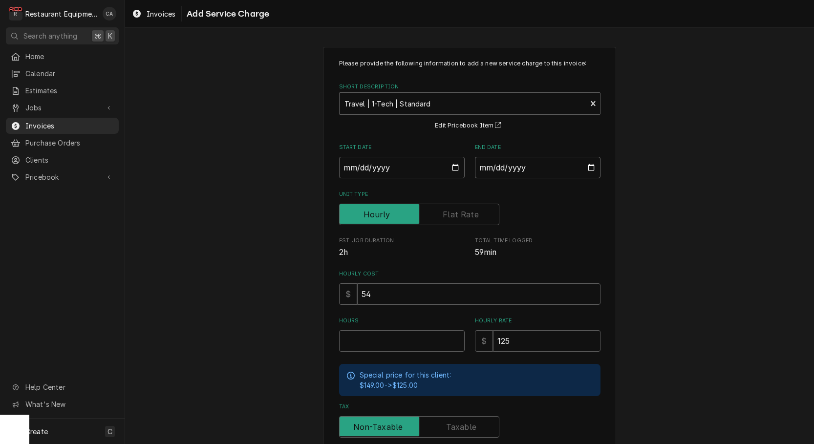
type input "2025-10-07"
click at [368, 344] on input "Hours" at bounding box center [402, 341] width 126 height 22
type textarea "x"
type input "1"
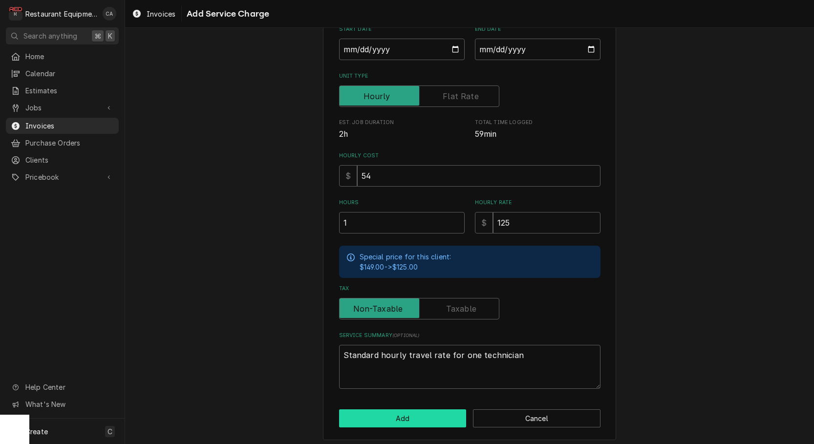
click at [390, 412] on button "Add" at bounding box center [403, 419] width 128 height 18
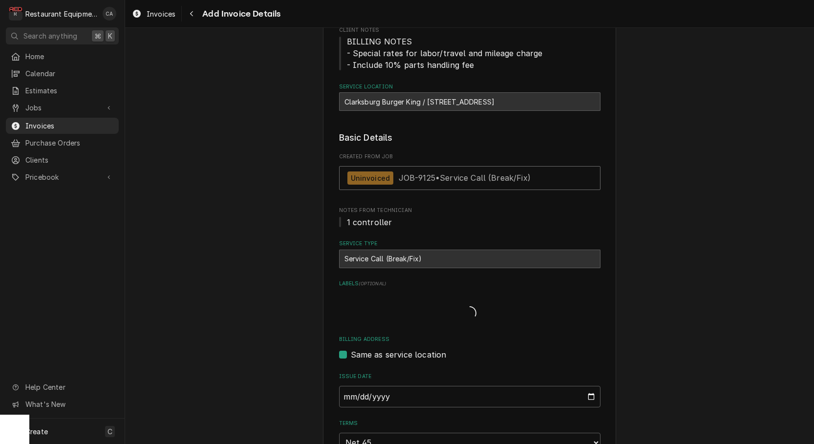
type textarea "x"
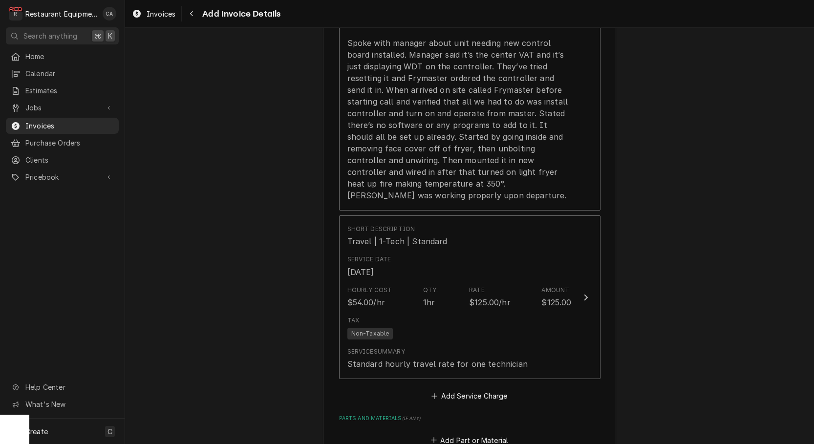
scroll to position [966, 0]
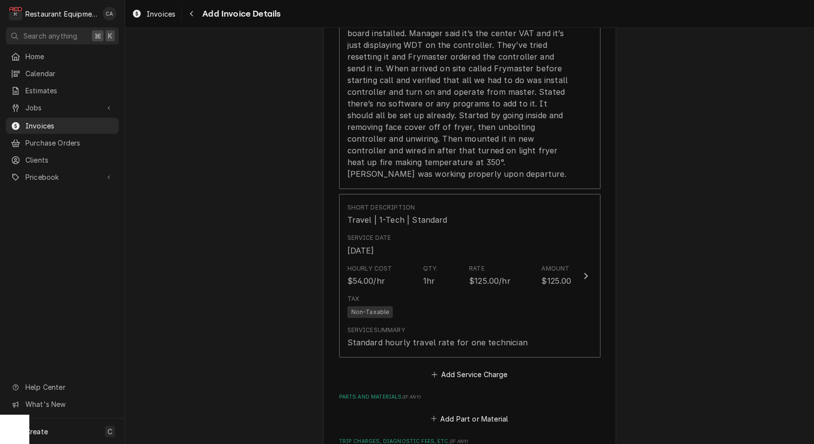
drag, startPoint x: 460, startPoint y: 356, endPoint x: 392, endPoint y: 176, distance: 192.3
click at [460, 368] on button "Add Service Charge" at bounding box center [469, 375] width 79 height 14
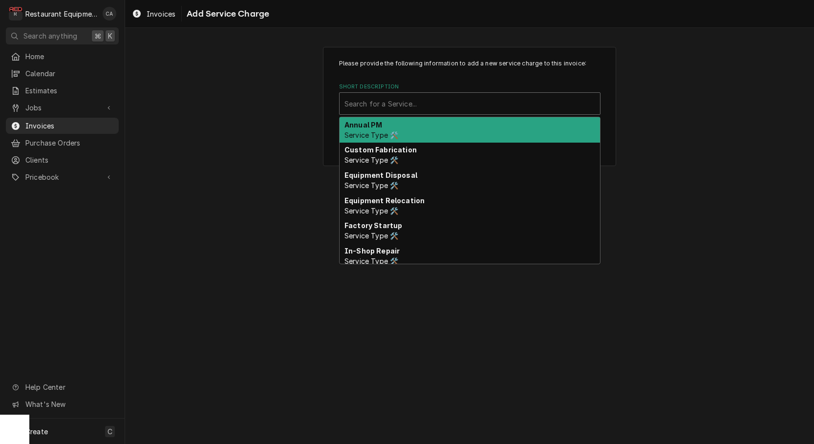
click at [386, 111] on div "Short Description" at bounding box center [470, 104] width 251 height 18
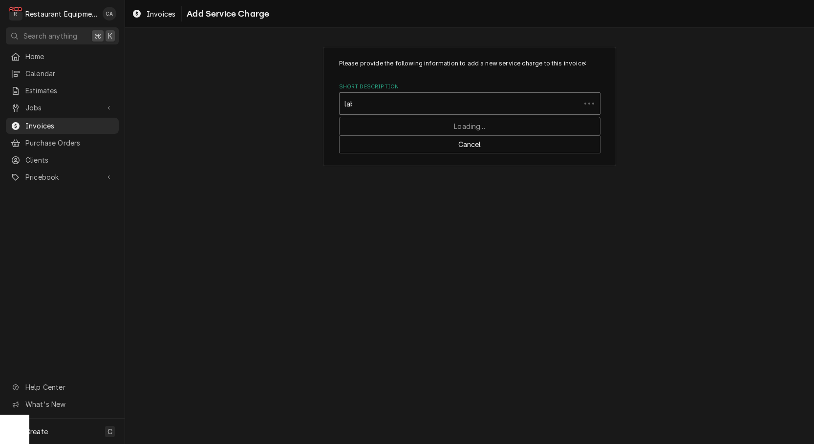
type input "labo"
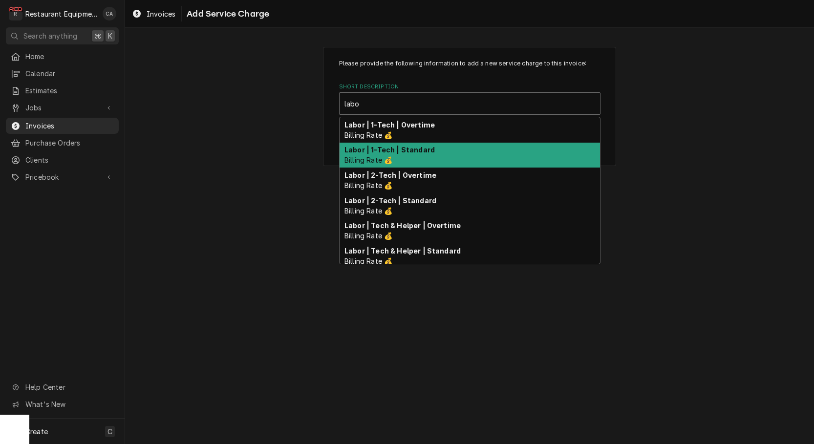
click at [390, 149] on strong "Labor | 1-Tech | Standard" at bounding box center [390, 150] width 90 height 8
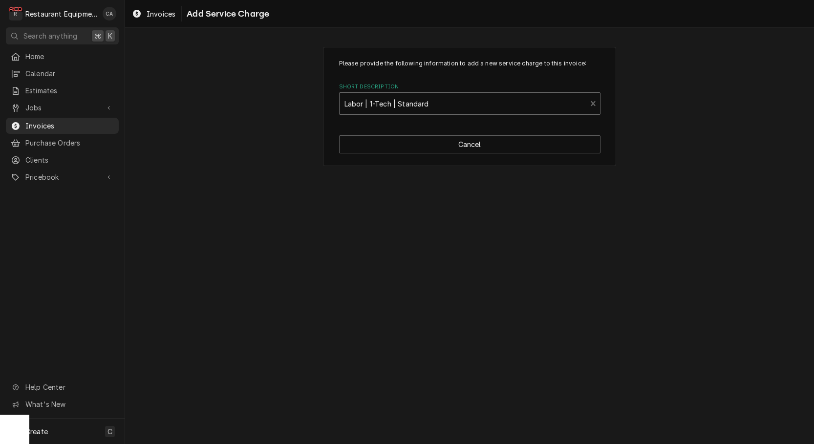
type textarea "x"
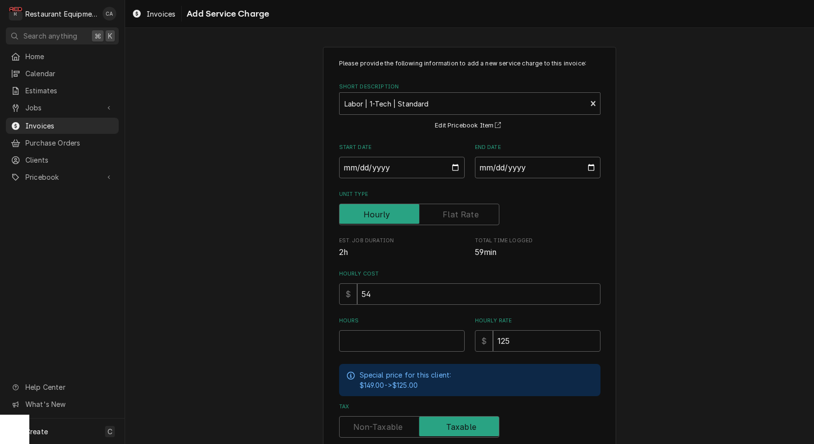
click at [374, 177] on div "Please provide the following information to add a new service charge to this in…" at bounding box center [470, 283] width 262 height 448
drag, startPoint x: 360, startPoint y: 166, endPoint x: 365, endPoint y: 176, distance: 11.8
click at [360, 165] on input "Start Date" at bounding box center [402, 168] width 126 height 22
type input "2025-10-07"
type textarea "x"
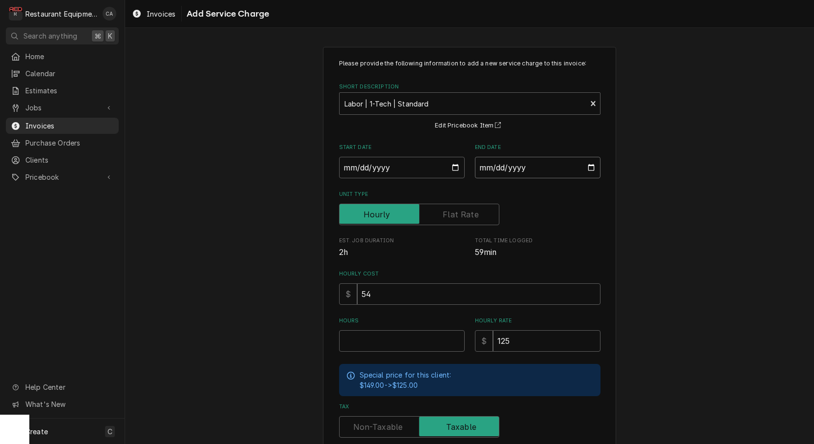
drag, startPoint x: 536, startPoint y: 160, endPoint x: 533, endPoint y: 182, distance: 22.2
click at [536, 160] on input "End Date" at bounding box center [538, 168] width 126 height 22
type input "2025-10-07"
click at [387, 331] on input "Hours" at bounding box center [402, 341] width 126 height 22
type textarea "x"
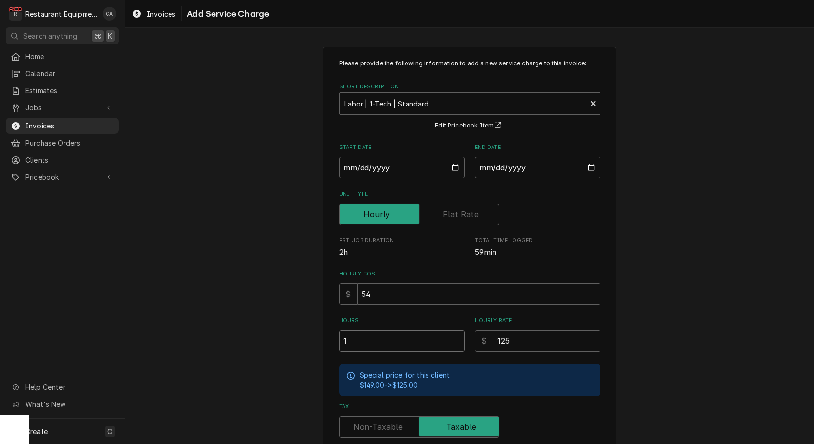
type input "1"
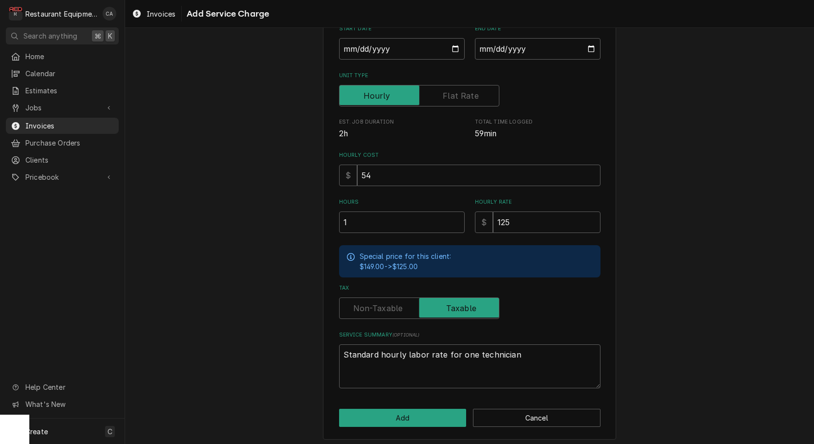
scroll to position [118, 0]
click at [371, 311] on input "Tax" at bounding box center [420, 309] width 152 height 22
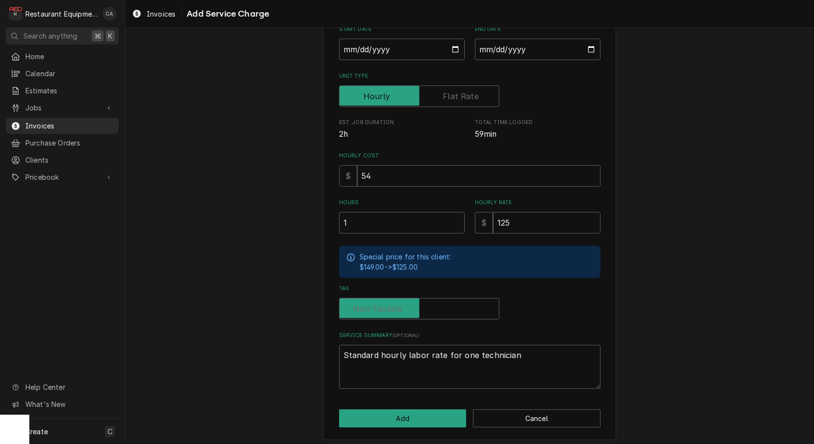
checkbox input "false"
click at [387, 415] on button "Add" at bounding box center [403, 419] width 128 height 18
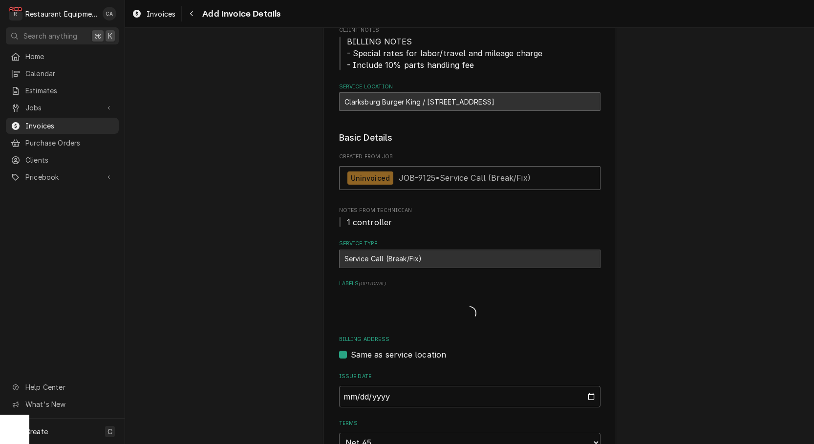
type textarea "x"
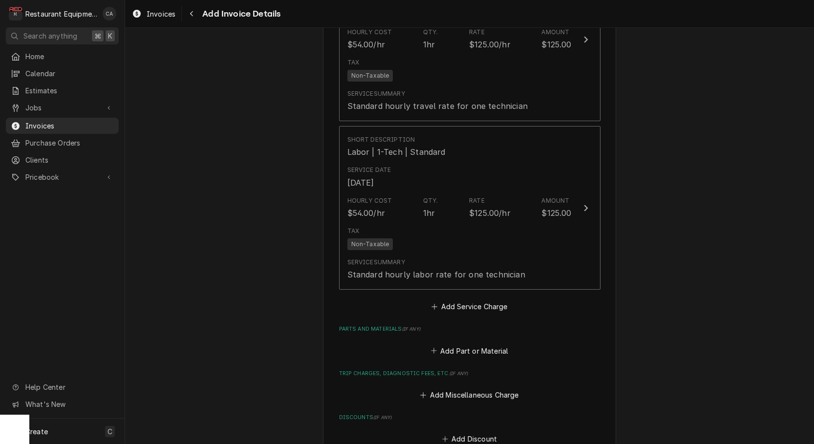
scroll to position [1222, 0]
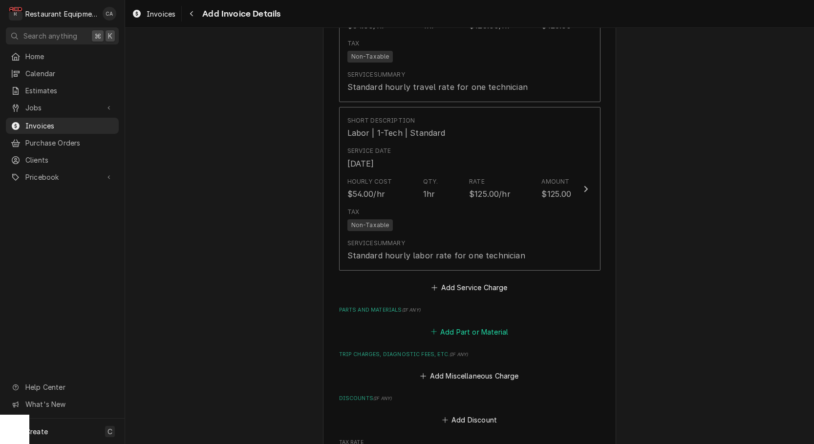
click at [475, 325] on button "Add Part or Material" at bounding box center [469, 332] width 81 height 14
click at [475, 307] on div "Please provide the following information to create your invoice: Client Details…" at bounding box center [469, 236] width 689 height 416
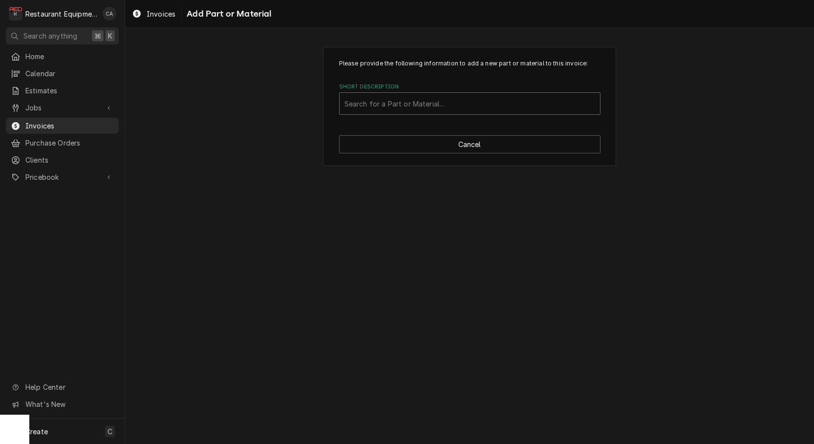
click at [354, 99] on div "Search for a Part or Material..." at bounding box center [470, 104] width 261 height 22
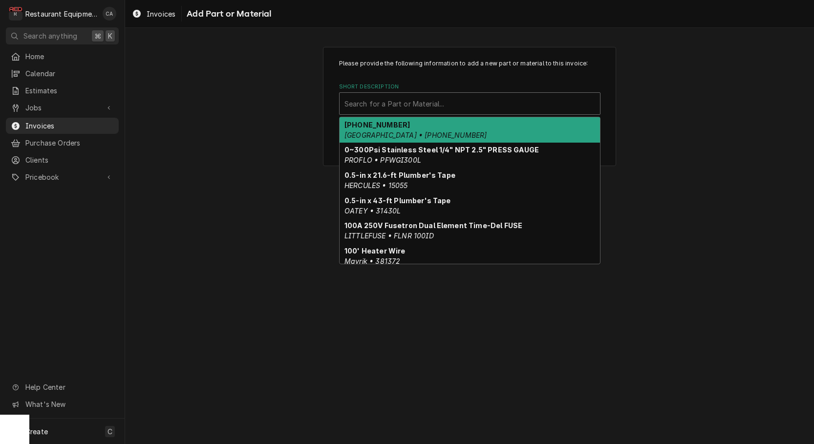
click at [361, 102] on div "Search for a Part or Material..." at bounding box center [470, 104] width 251 height 10
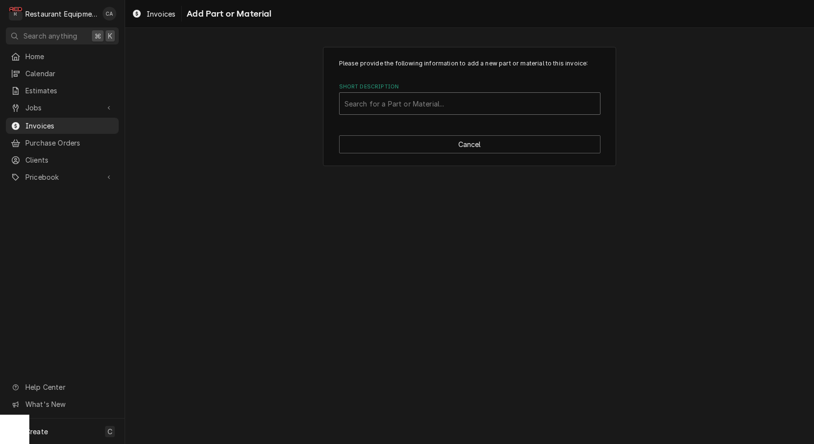
click at [361, 102] on div "Search for a Part or Material..." at bounding box center [470, 104] width 251 height 10
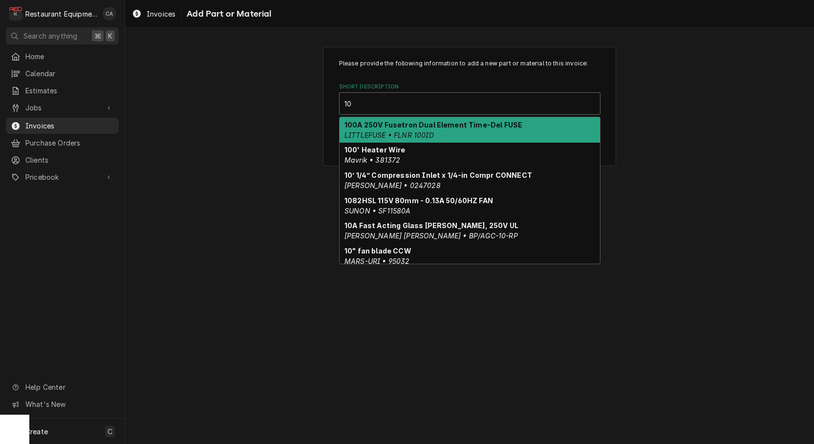
type input "1"
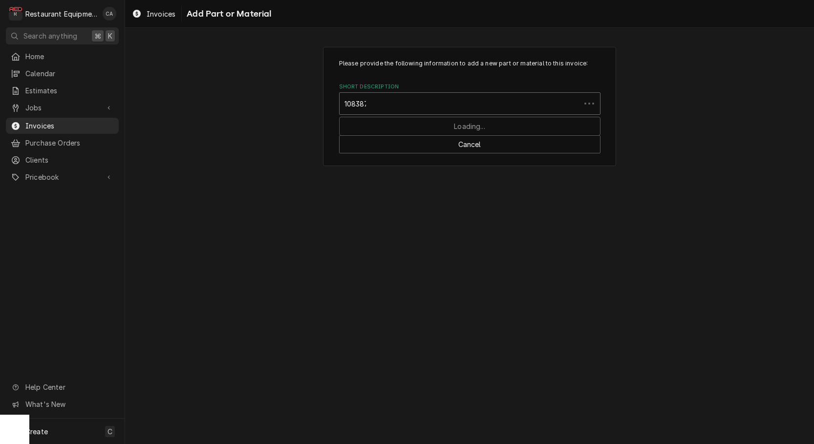
type input "1083870"
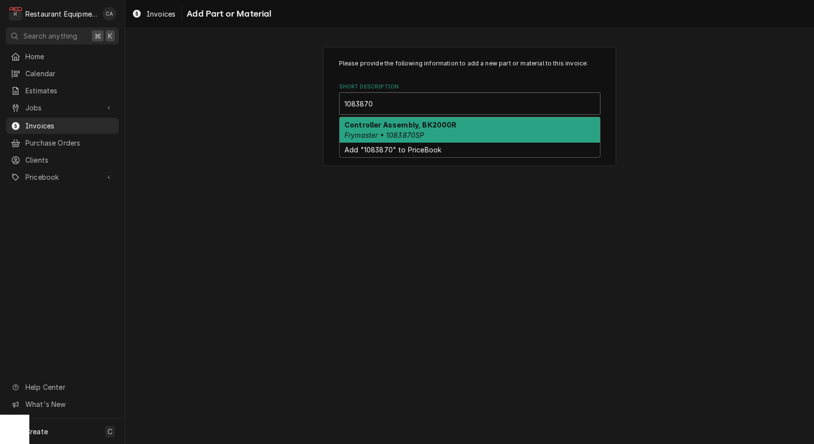
scroll to position [0, 0]
click at [356, 126] on strong "Controller Assembly, BK2000R" at bounding box center [401, 125] width 112 height 8
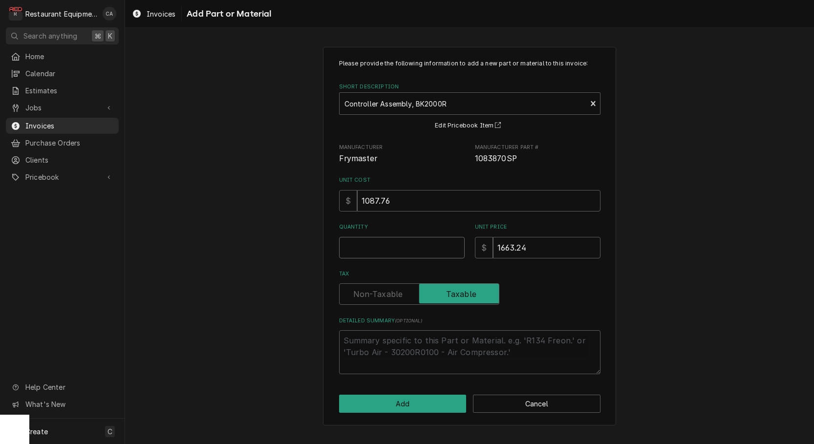
click at [380, 251] on input "Quantity" at bounding box center [402, 248] width 126 height 22
type textarea "x"
type input "1"
type textarea "x"
type input "1"
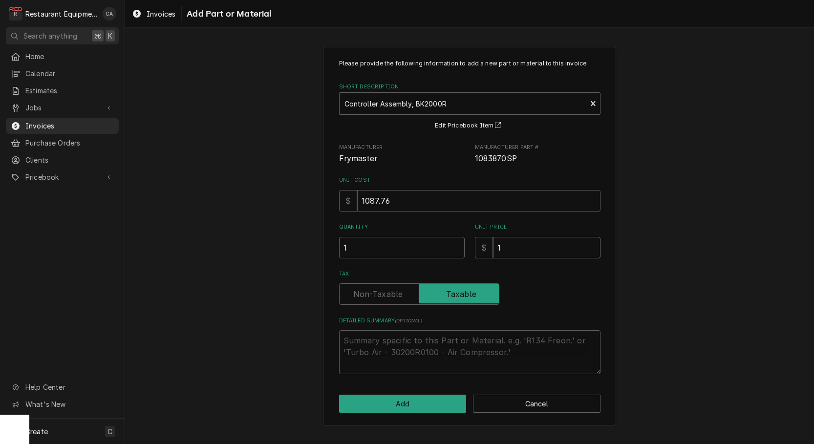
type textarea "x"
type input "10"
type textarea "x"
type input "108"
type textarea "x"
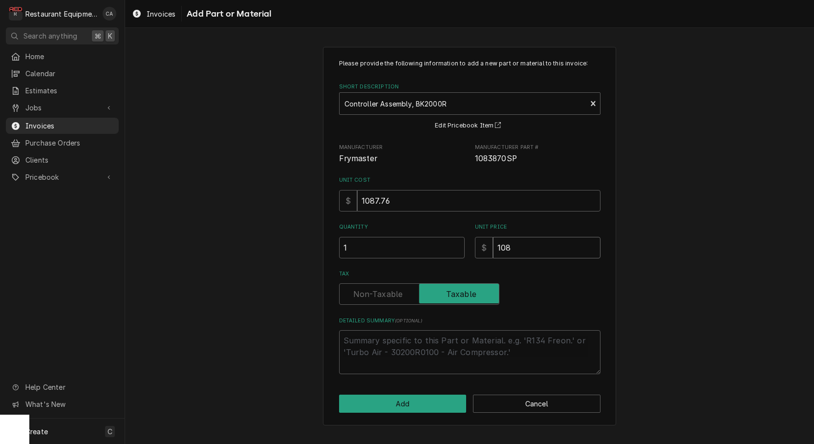
type input "1087"
type textarea "x"
type input "1087.7"
type textarea "x"
type input "1087.76"
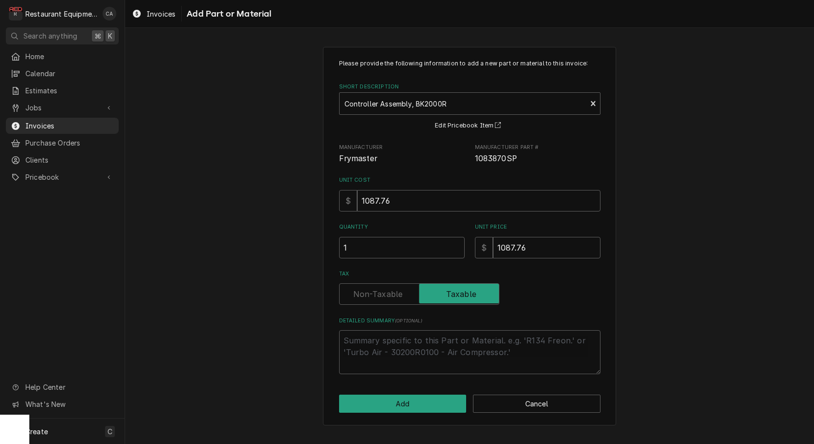
drag, startPoint x: 380, startPoint y: 290, endPoint x: 381, endPoint y: 355, distance: 65.0
click at [380, 291] on label "Tax" at bounding box center [419, 295] width 160 height 22
click at [380, 291] on input "Tax" at bounding box center [420, 295] width 152 height 22
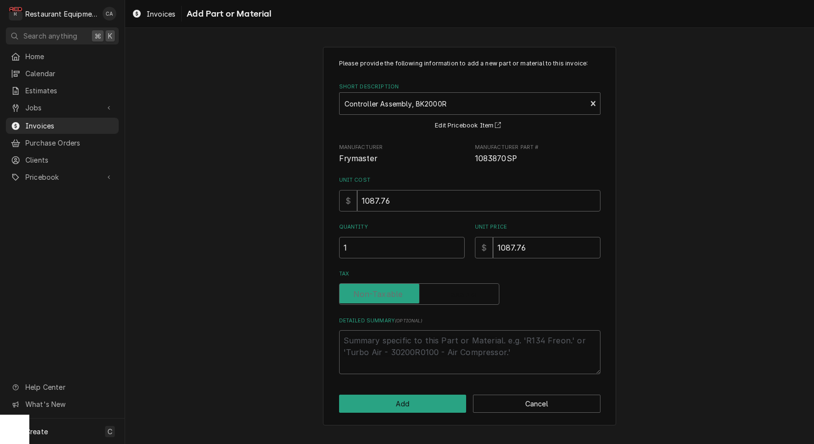
checkbox input "false"
click at [373, 356] on textarea "Detailed Summary ( optional )" at bounding box center [470, 352] width 262 height 44
type textarea "x"
type textarea "1"
type textarea "x"
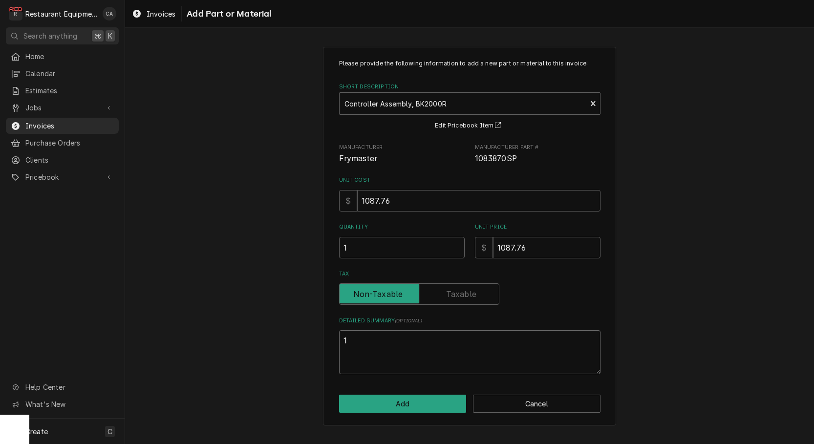
type textarea "10"
type textarea "x"
type textarea "108"
type textarea "x"
type textarea "1083"
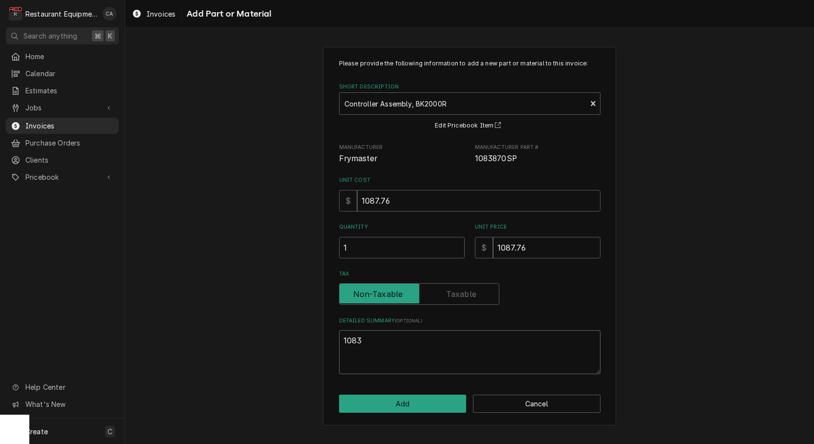
type textarea "x"
click at [393, 396] on button "Add" at bounding box center [403, 404] width 128 height 18
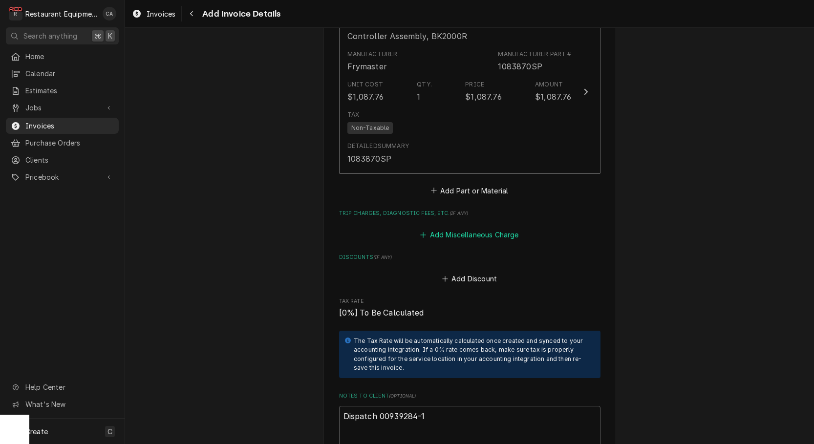
scroll to position [1533, 0]
click at [456, 227] on button "Add Miscellaneous Charge" at bounding box center [470, 234] width 102 height 14
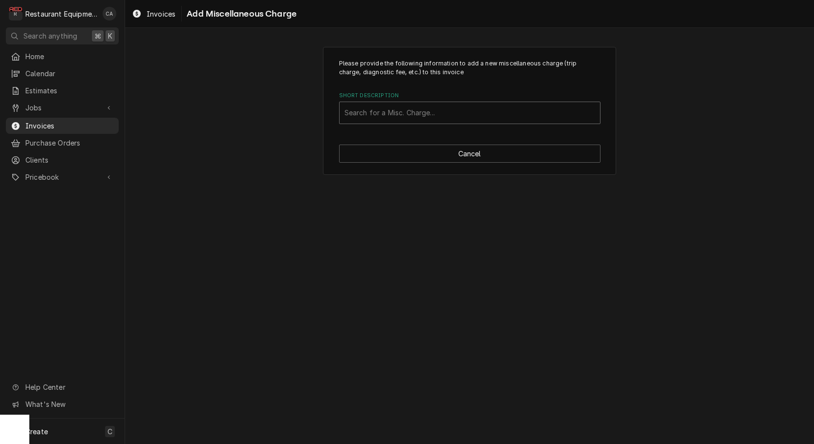
click at [391, 111] on div "Search for a Misc. Charge..." at bounding box center [470, 113] width 251 height 10
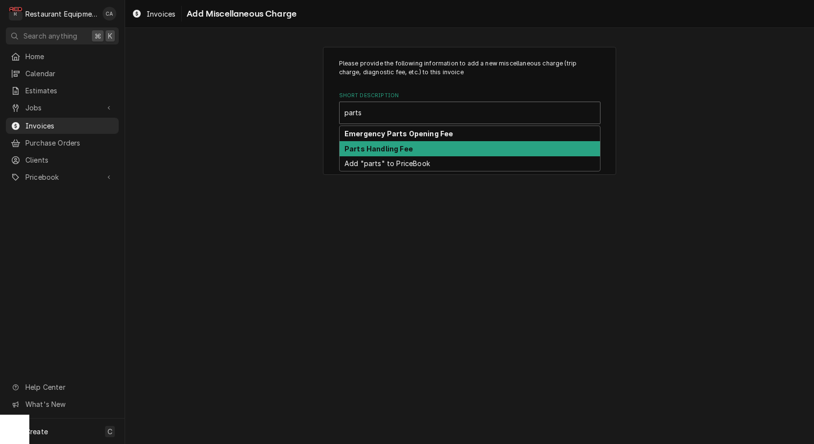
click at [387, 143] on div "Parts Handling Fee" at bounding box center [470, 148] width 261 height 15
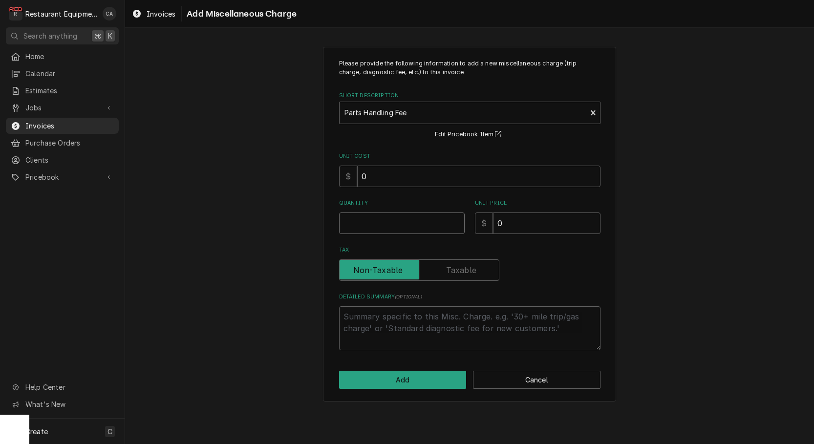
click at [364, 220] on input "Quantity" at bounding box center [402, 224] width 126 height 22
click at [363, 221] on input "Quantity" at bounding box center [402, 224] width 126 height 22
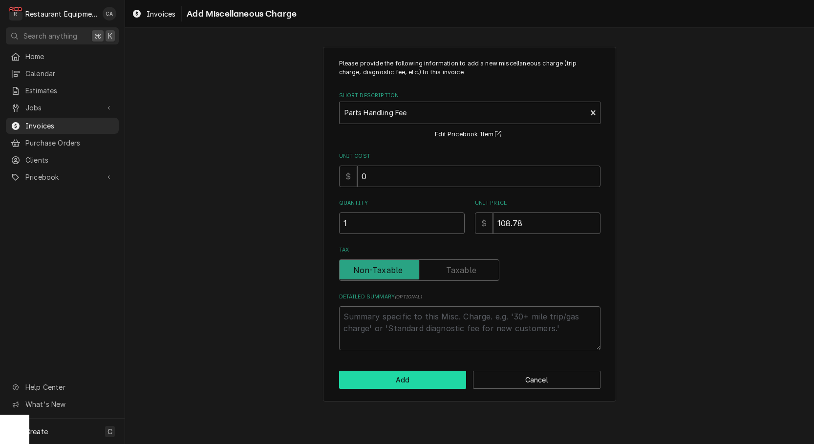
click at [417, 375] on button "Add" at bounding box center [403, 380] width 128 height 18
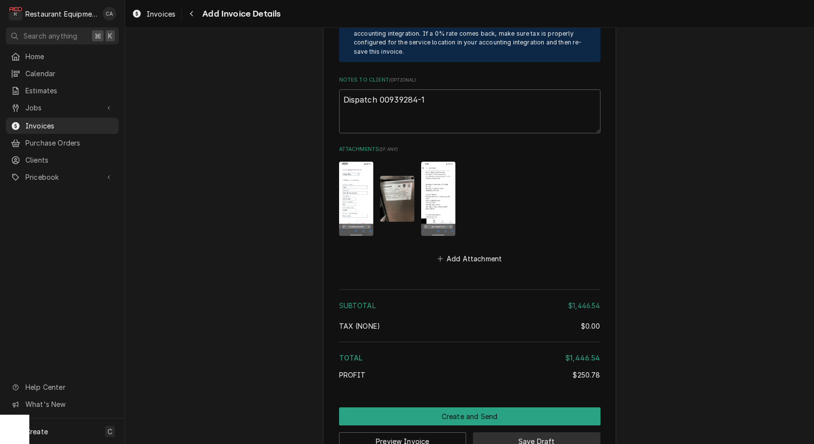
click at [525, 433] on button "Save Draft" at bounding box center [537, 442] width 128 height 18
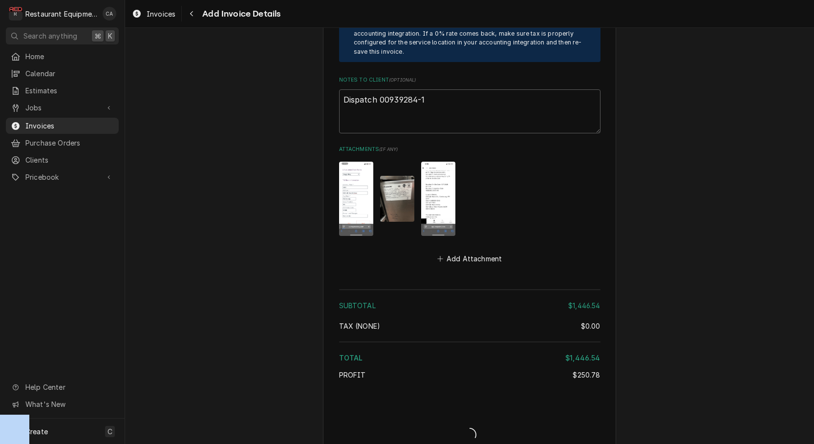
click at [525, 416] on div "Invoice Create/Update" at bounding box center [470, 427] width 262 height 38
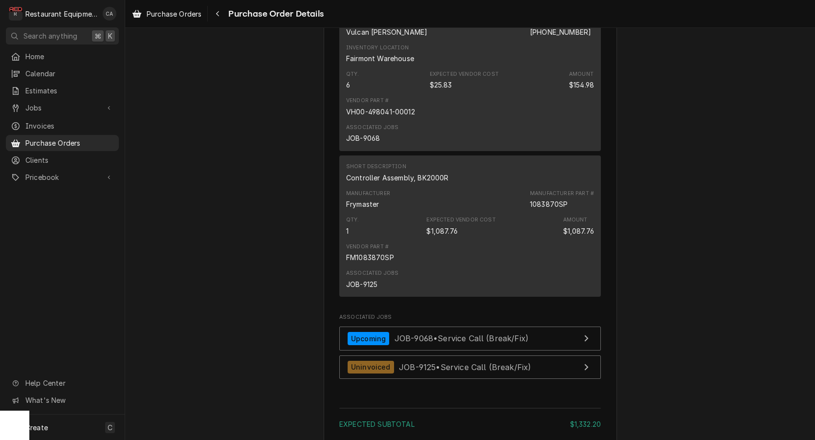
scroll to position [871, 0]
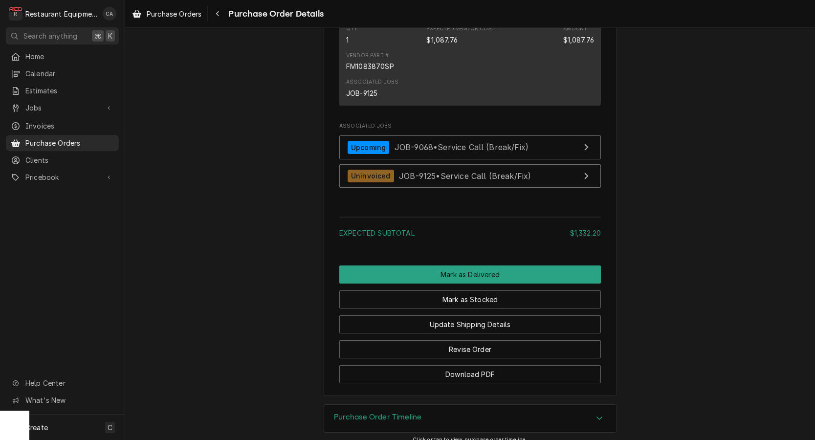
scroll to position [1066, 0]
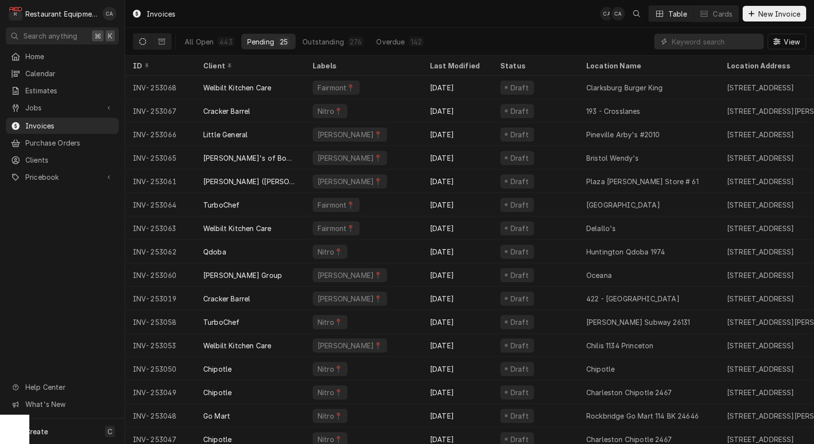
drag, startPoint x: 32, startPoint y: 108, endPoint x: 36, endPoint y: 112, distance: 6.3
click at [32, 108] on span "Jobs" at bounding box center [62, 108] width 74 height 10
click at [39, 120] on span "Jobs" at bounding box center [69, 125] width 88 height 10
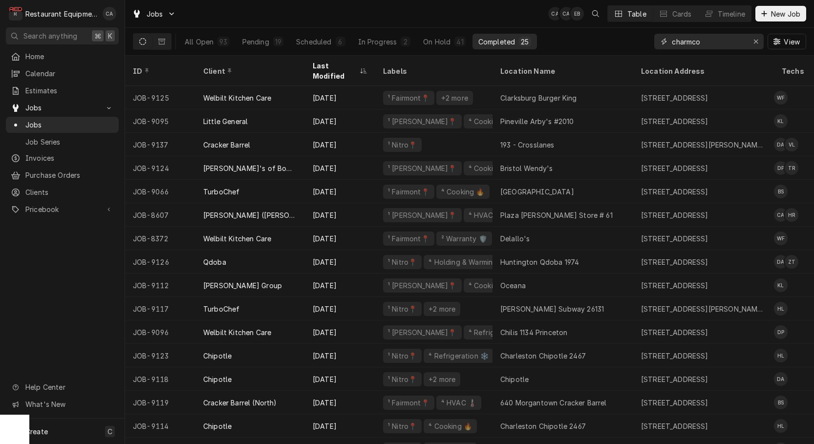
type input "charmco"
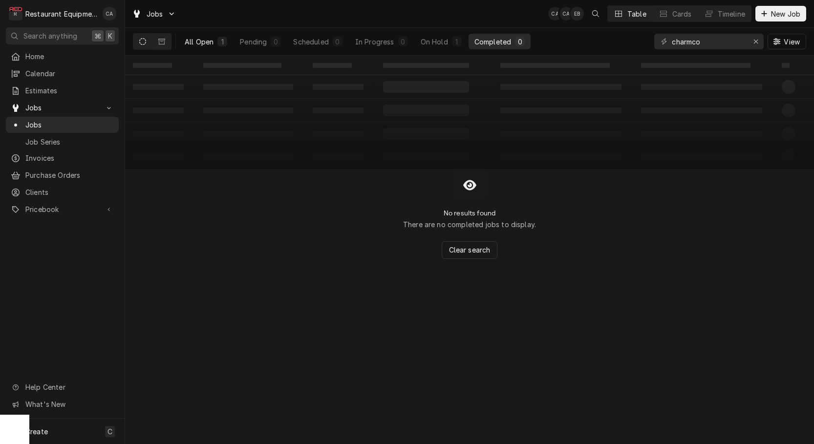
click at [207, 43] on div "All Open" at bounding box center [199, 42] width 29 height 10
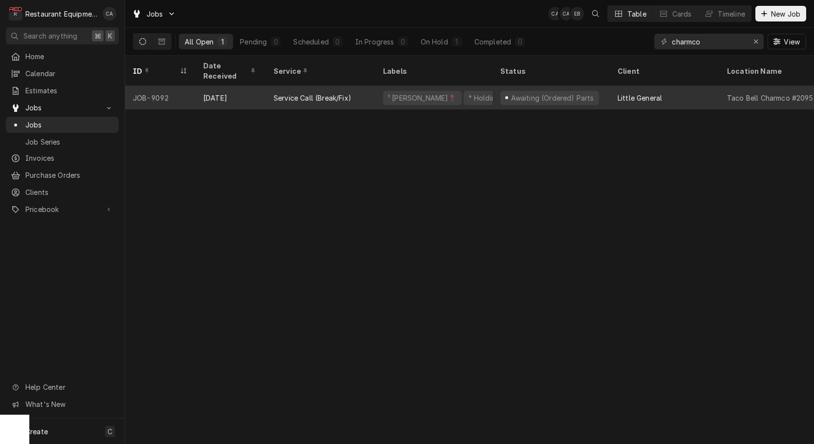
click at [513, 93] on div "Awaiting (Ordered) Parts" at bounding box center [552, 98] width 85 height 10
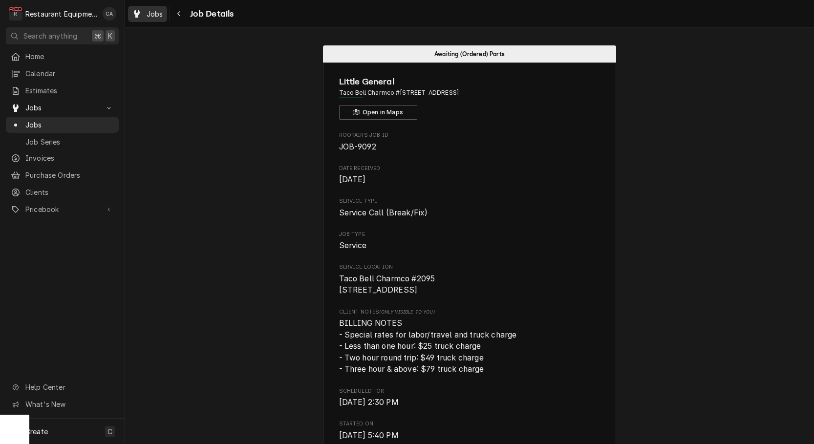
click at [154, 15] on span "Jobs" at bounding box center [155, 14] width 17 height 10
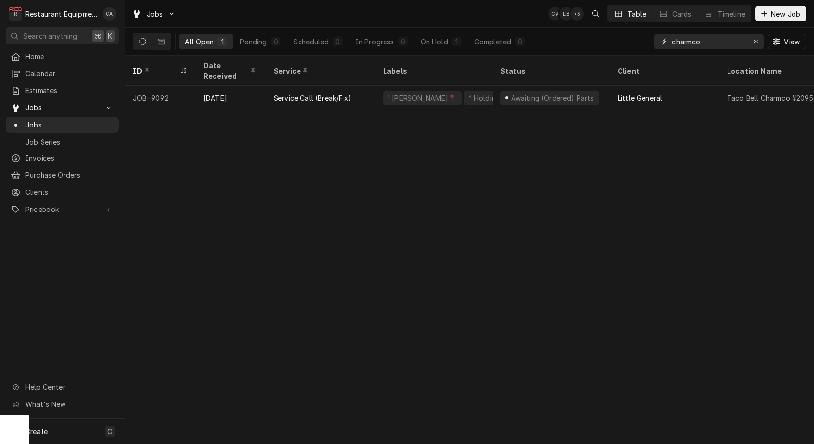
drag, startPoint x: 708, startPoint y: 41, endPoint x: 585, endPoint y: 34, distance: 123.4
click at [585, 34] on div "All Open 1 Pending 0 Scheduled 0 In Progress 0 On Hold 1 Completed 0 charmco Vi…" at bounding box center [470, 41] width 674 height 27
type input "[PERSON_NAME]"
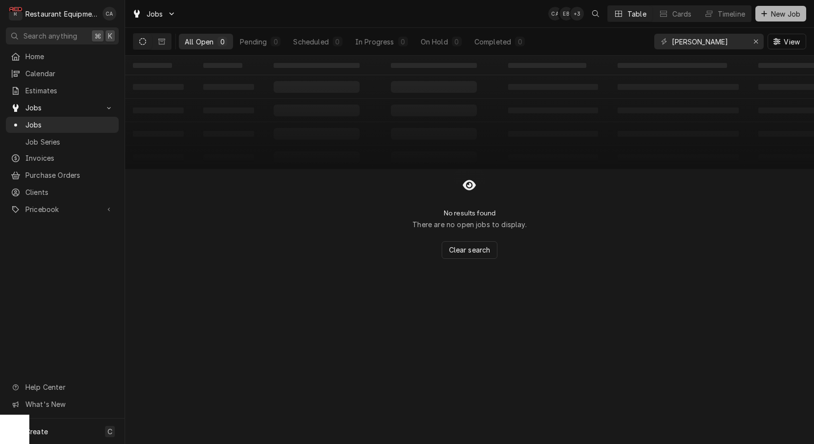
click at [782, 15] on span "New Job" at bounding box center [785, 14] width 33 height 10
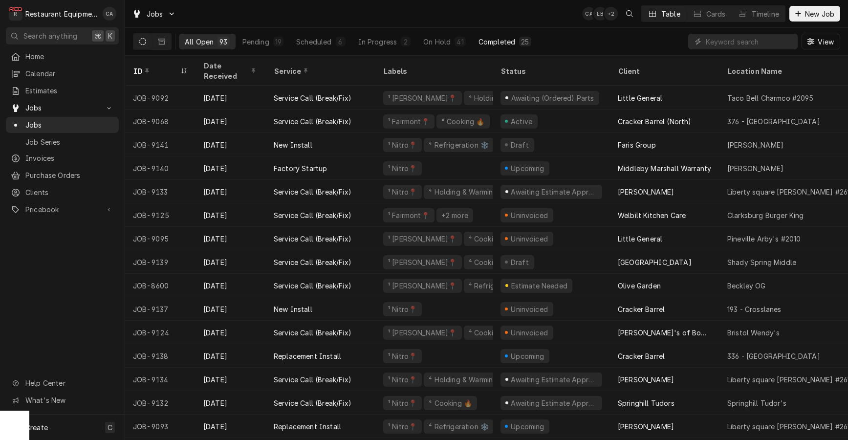
click at [498, 42] on div "Completed" at bounding box center [497, 42] width 37 height 10
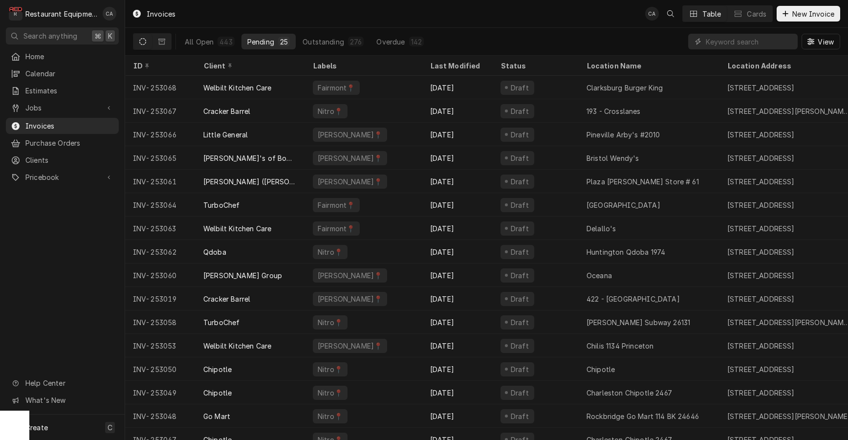
drag, startPoint x: 443, startPoint y: 22, endPoint x: 458, endPoint y: 19, distance: 15.0
click at [443, 22] on div "Invoices CA Table Cards New Invoice" at bounding box center [486, 13] width 723 height 27
click at [480, 14] on div "Invoices CA Table Cards New Invoice" at bounding box center [486, 13] width 723 height 27
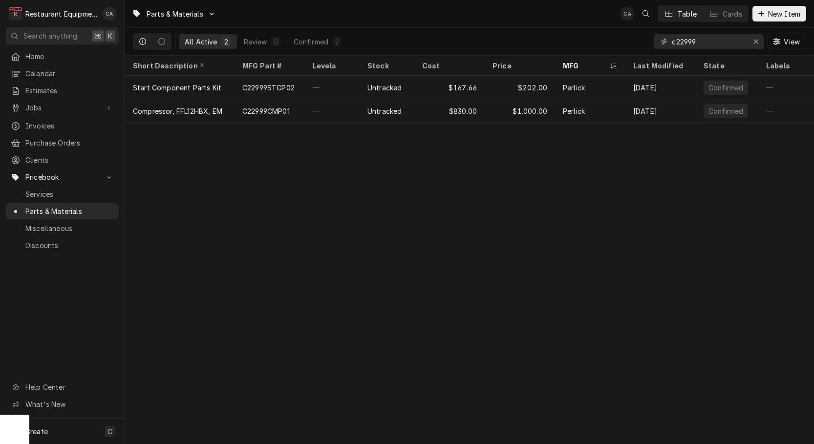
drag, startPoint x: 703, startPoint y: 44, endPoint x: 642, endPoint y: 38, distance: 60.9
click at [642, 38] on div "All Active 2 Review 0 Confirmed 2 c22999 View" at bounding box center [470, 41] width 674 height 27
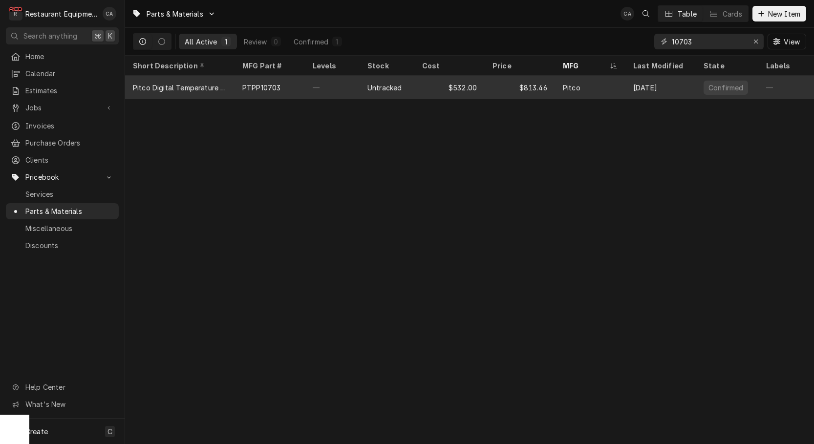
type input "10703"
click at [475, 91] on div "$532.00" at bounding box center [450, 87] width 70 height 23
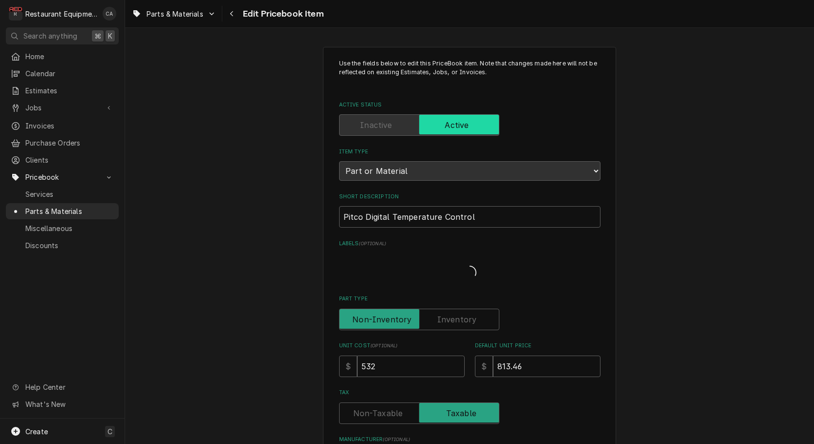
type textarea "x"
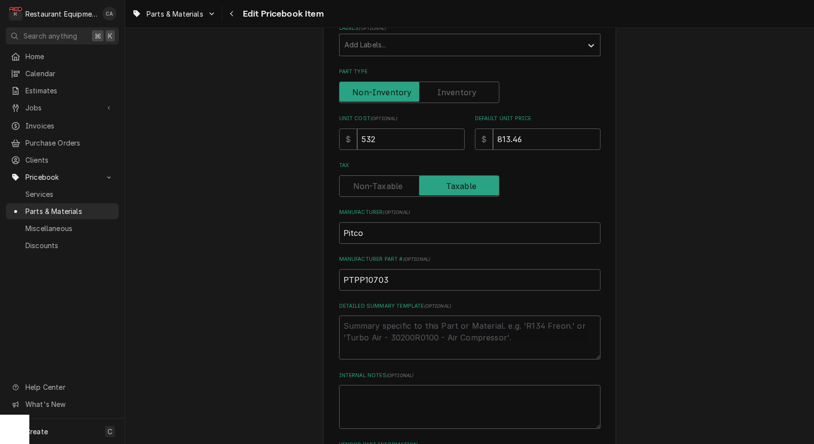
click at [361, 288] on div "Use the fields below to edit this PriceBook item. Note that changes made here w…" at bounding box center [470, 175] width 262 height 663
click at [353, 269] on input "PTPP10703" at bounding box center [470, 280] width 262 height 22
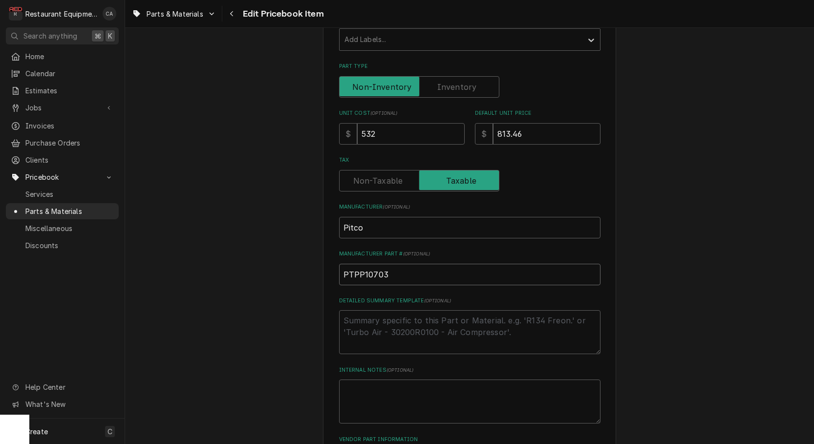
scroll to position [0, 0]
type input "PPP10703"
type textarea "x"
type input "PP10703"
type textarea "x"
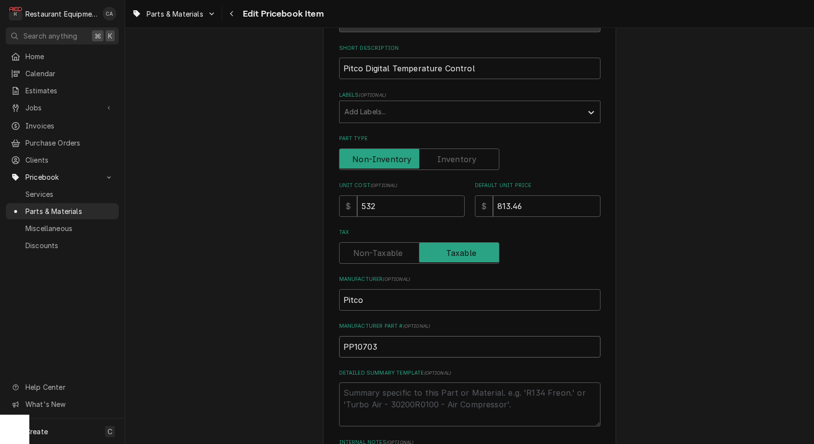
scroll to position [144, 0]
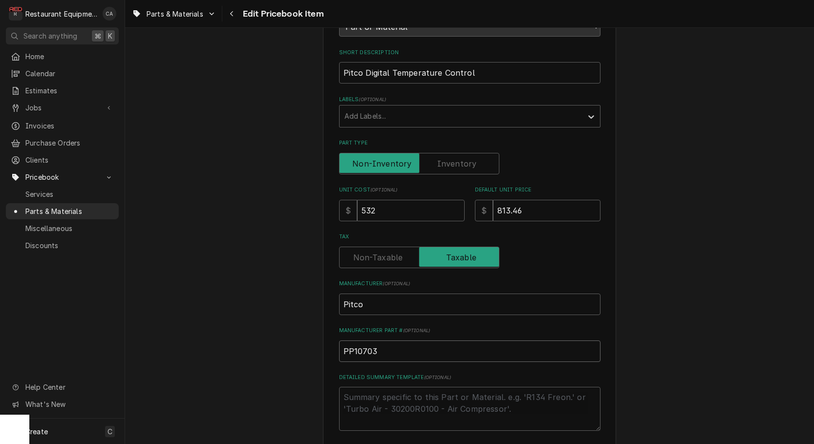
type input "PP10703"
click at [491, 65] on input "Pitco Digital Temperature Control" at bounding box center [470, 73] width 262 height 22
type input "Pitco Digital Temperature Control,"
type textarea "x"
type input "Pitco Digital Temperature Control,"
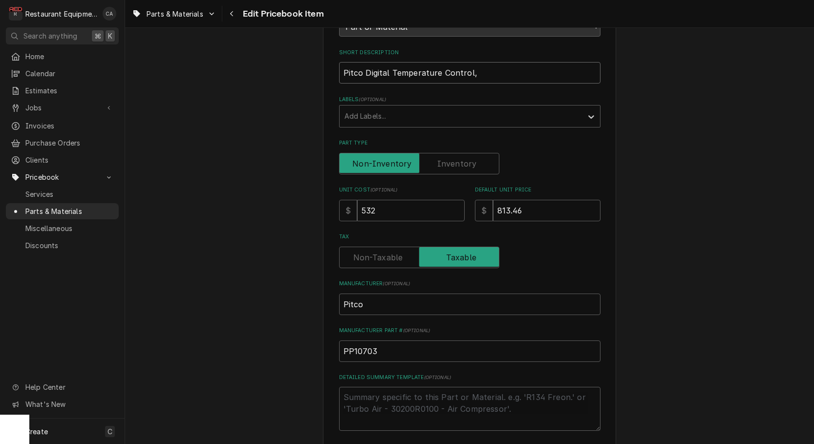
type textarea "x"
type input "Pitco Digital Temperature Control, 2"
type textarea "x"
type input "Pitco Digital Temperature Control, 24"
type textarea "x"
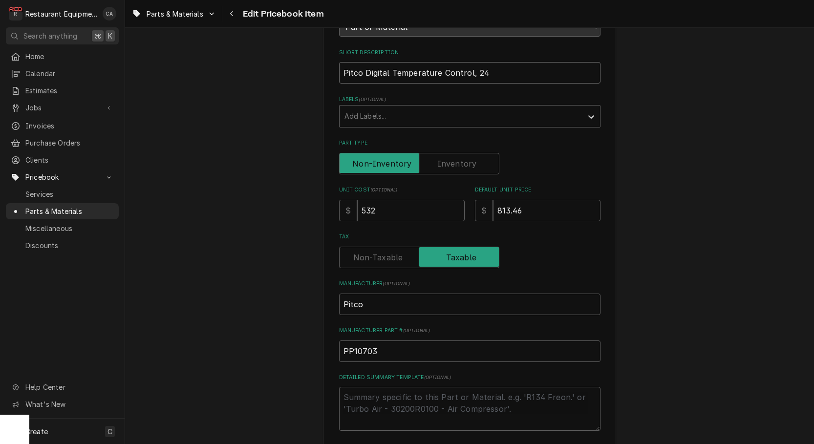
type input "Pitco Digital Temperature Control, 24V"
type textarea "x"
type input "Pitco Digital Temperature Control, 24V,"
type textarea "x"
type input "Pitco Digital Temperature Control, 24V,"
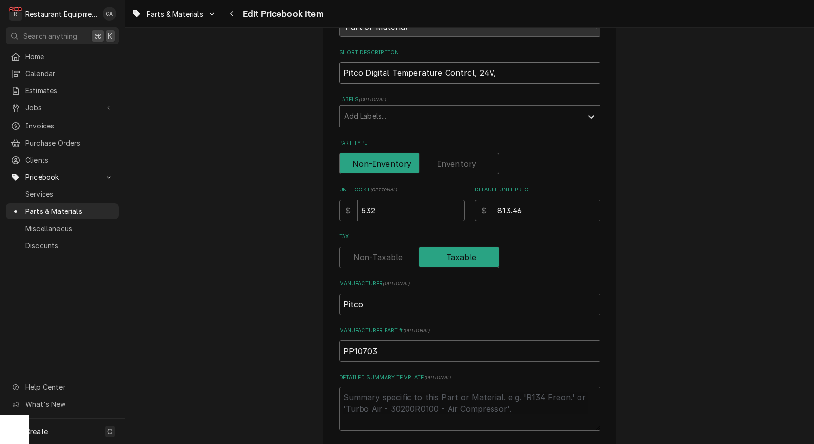
type textarea "x"
type input "Pitco Digital Temperature Control, 24V, 1"
type textarea "x"
type input "Pitco Digital Temperature Control, 24V, 19"
type textarea "x"
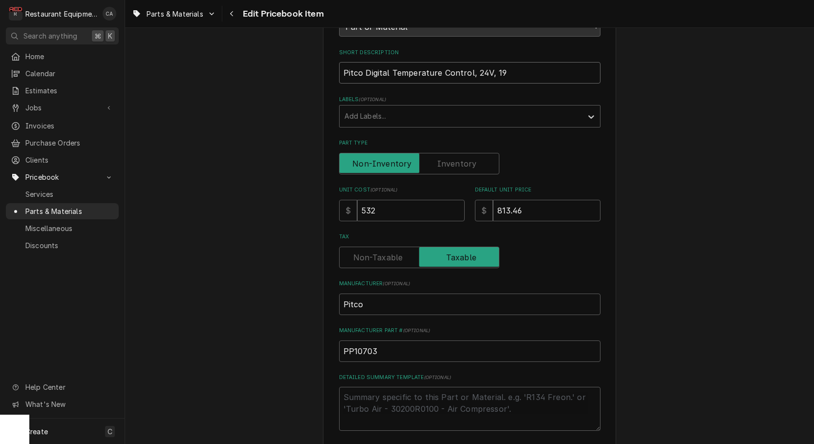
type input "Pitco Digital Temperature Control, 24V, 195"
type textarea "x"
type input "Pitco Digital Temperature Control, 24V, 195F"
type textarea "x"
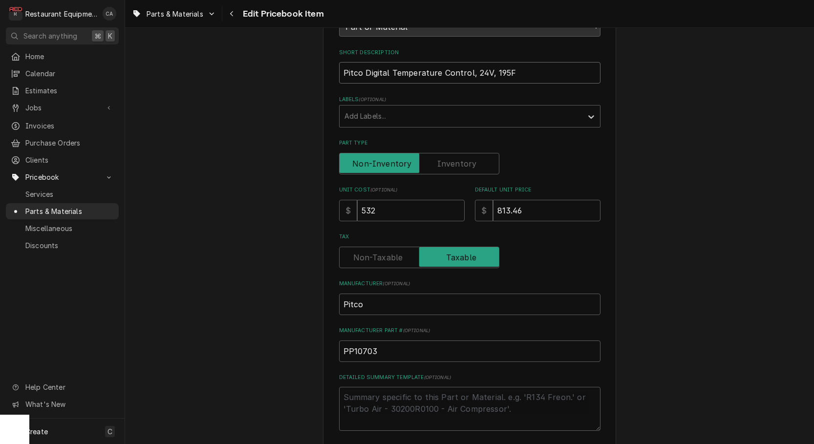
type input "Pitco Digital Temperature Control, 24V, 195F"
click at [407, 204] on input "532" at bounding box center [411, 211] width 108 height 22
click at [406, 203] on input "532" at bounding box center [411, 211] width 108 height 22
type input "5"
type textarea "x"
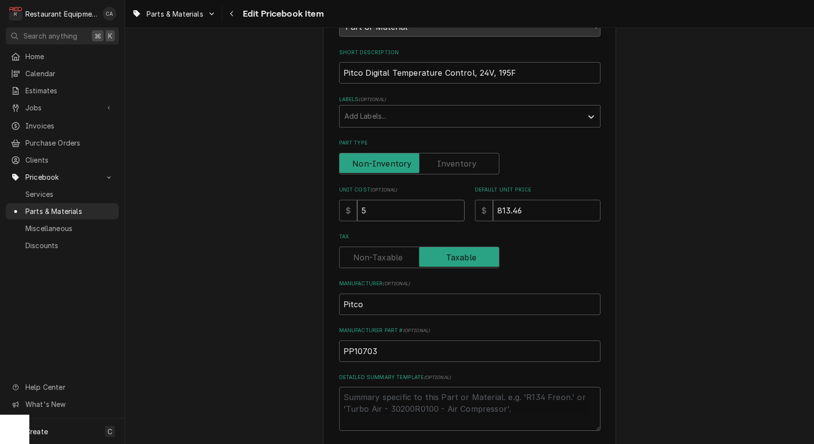
type input "58"
type textarea "x"
type input "587"
type textarea "x"
type input "587.3"
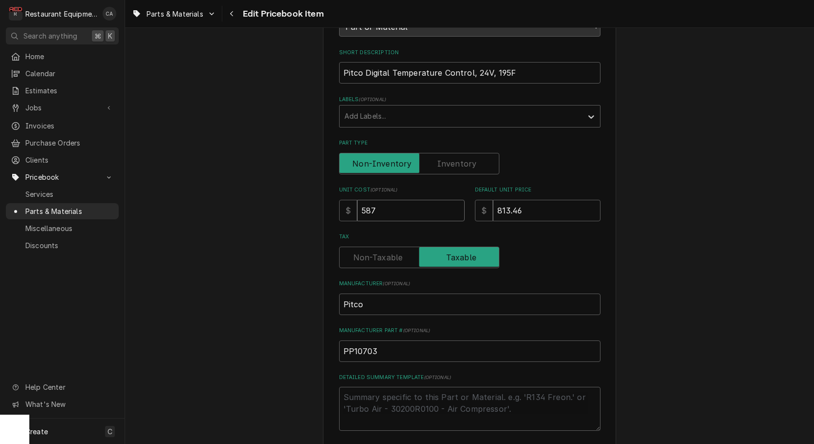
type textarea "x"
type input "587.30"
type textarea "x"
type input "587.30"
click at [550, 204] on input "813.46" at bounding box center [547, 211] width 108 height 22
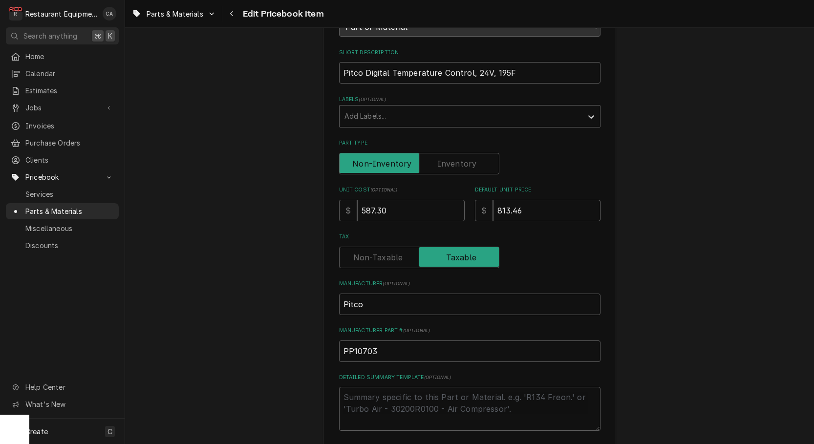
click at [550, 204] on input "813.46" at bounding box center [547, 211] width 108 height 22
type input "8"
type textarea "x"
type input "83"
type textarea "x"
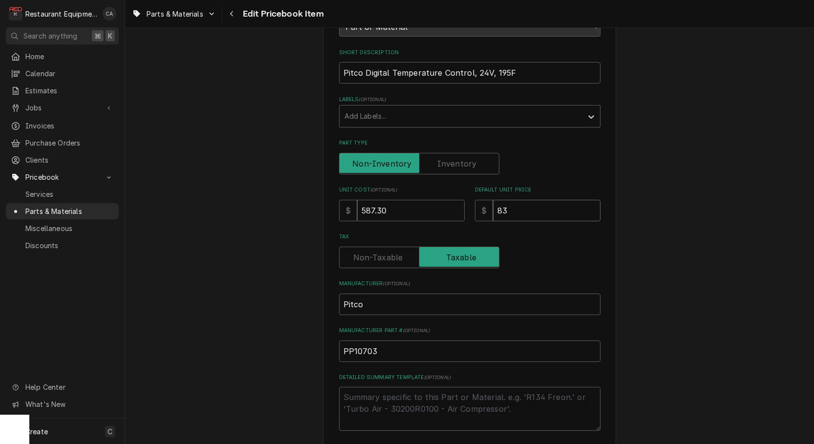
type input "839"
type textarea "x"
type input "839"
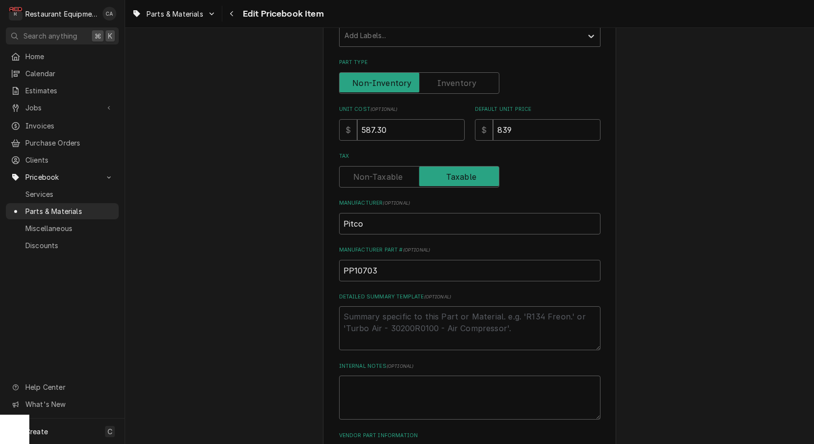
scroll to position [225, 0]
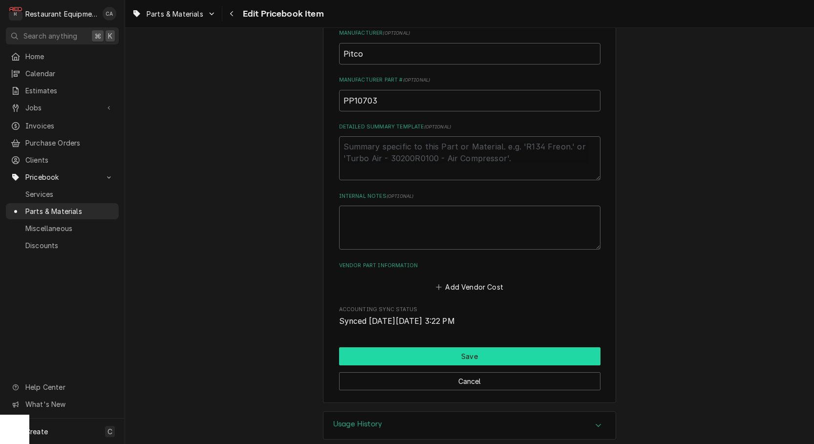
click at [458, 348] on button "Save" at bounding box center [470, 357] width 262 height 18
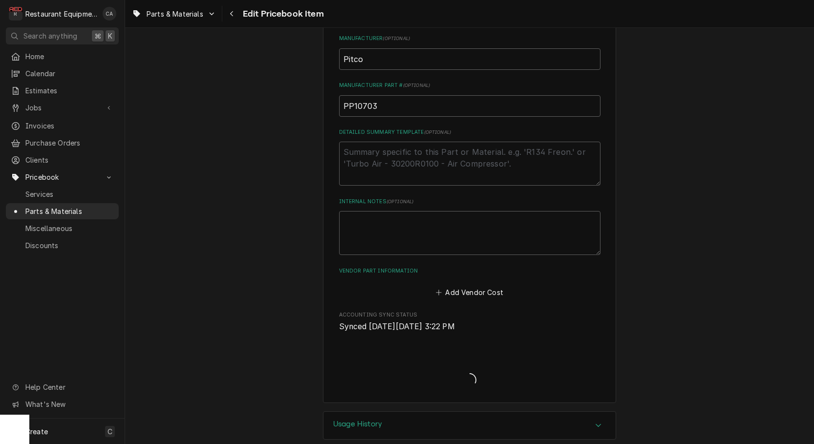
type textarea "x"
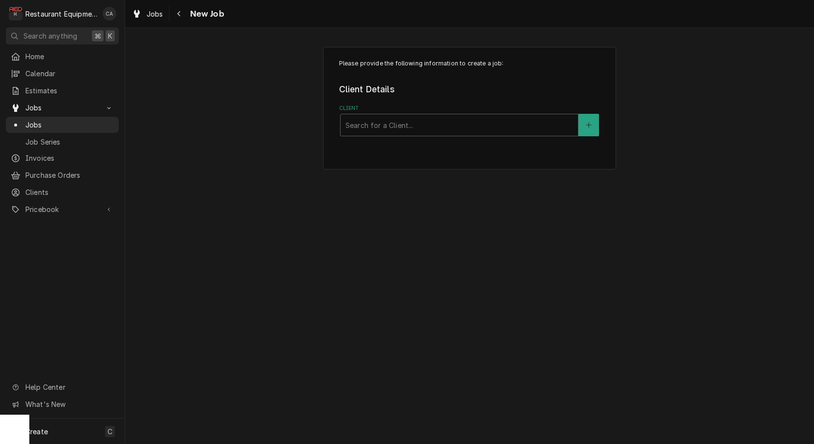
drag, startPoint x: 463, startPoint y: 207, endPoint x: 461, endPoint y: 213, distance: 6.5
click at [463, 207] on div "Please provide the following information to create a job: Client Details Client…" at bounding box center [469, 236] width 689 height 416
click at [155, 8] on div "Jobs" at bounding box center [147, 14] width 35 height 12
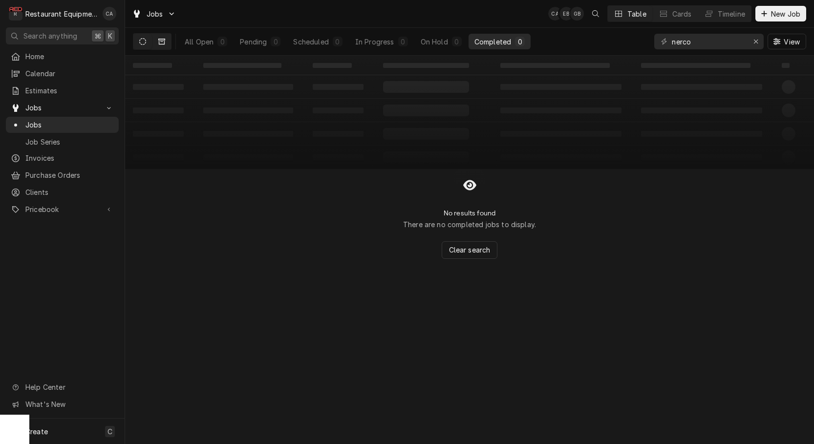
drag, startPoint x: 0, startPoint y: 0, endPoint x: 164, endPoint y: 43, distance: 169.2
click at [164, 43] on icon "Dynamic Content Wrapper" at bounding box center [161, 41] width 7 height 7
drag, startPoint x: 708, startPoint y: 41, endPoint x: 574, endPoint y: 34, distance: 134.1
click at [574, 34] on div "All Closed 0 Finalized 0 Cancelled 0 nerco View" at bounding box center [470, 41] width 674 height 27
type input "nemco"
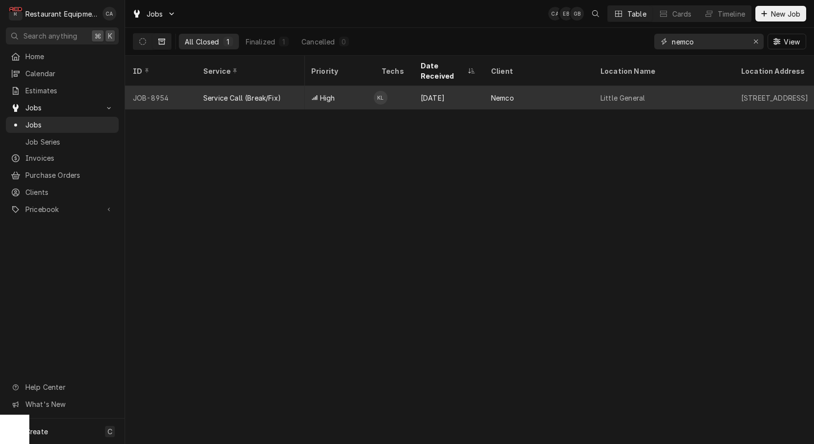
scroll to position [0, 281]
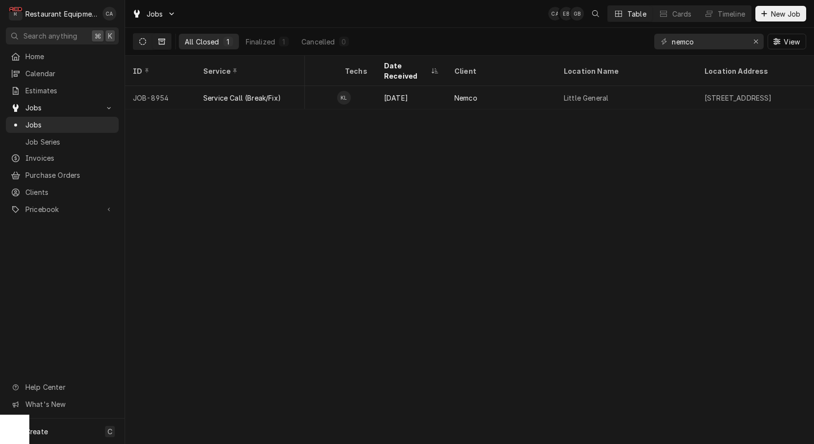
click at [142, 40] on icon "Dynamic Content Wrapper" at bounding box center [142, 41] width 7 height 7
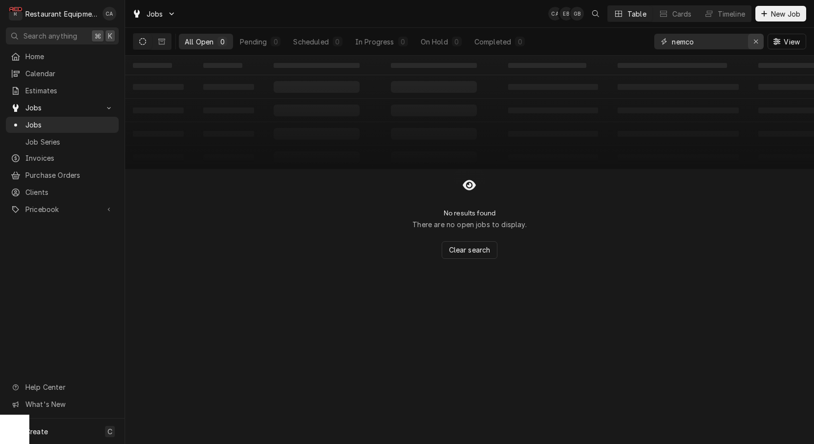
click at [758, 44] on icon "Erase input" at bounding box center [756, 42] width 4 height 4
click at [780, 17] on span "New Job" at bounding box center [785, 14] width 33 height 10
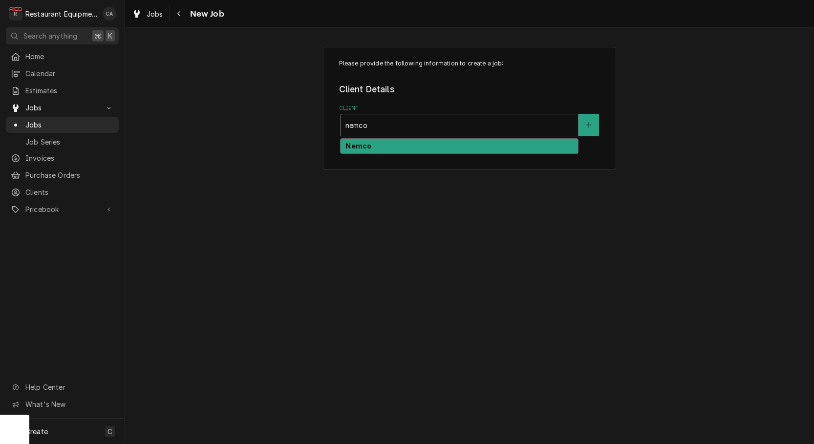
click at [377, 144] on div "Nemco" at bounding box center [460, 146] width 238 height 15
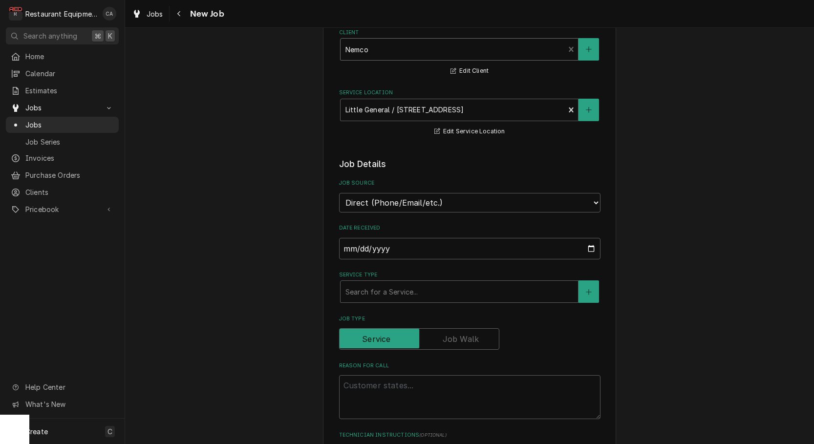
scroll to position [117, 0]
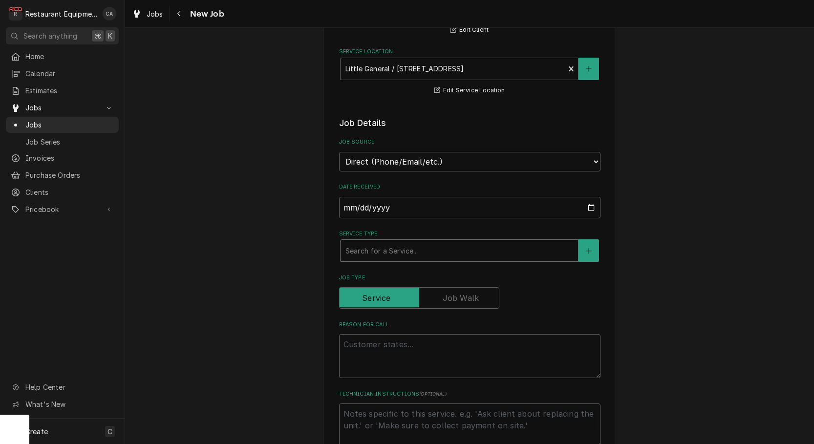
click at [376, 246] on div "Search for a Service..." at bounding box center [460, 251] width 228 height 10
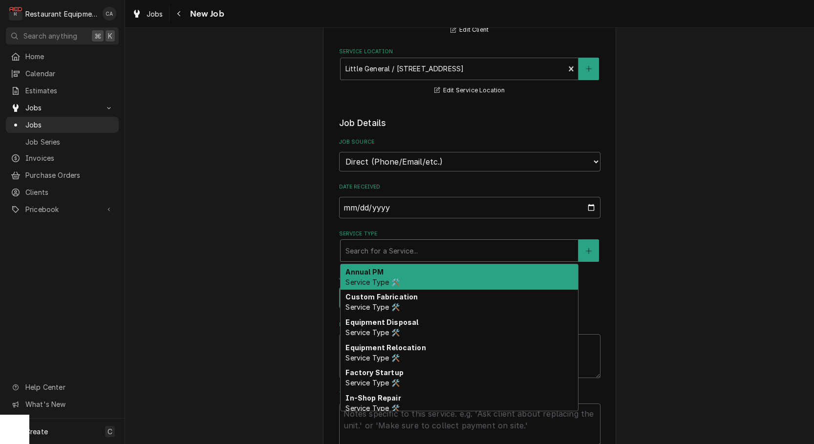
type textarea "x"
type input "f"
type textarea "x"
type input "f"
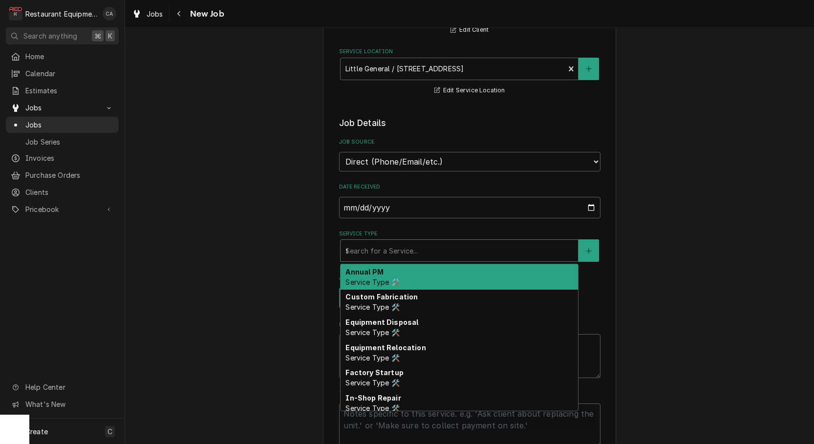
type textarea "x"
type input "fi"
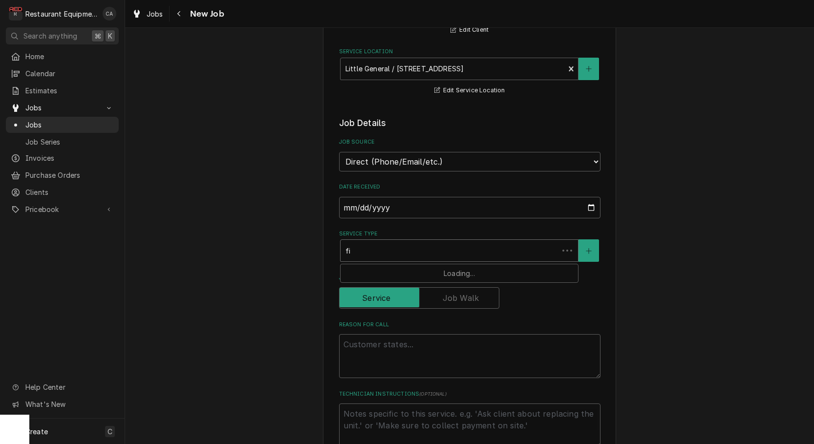
type textarea "x"
type input "fix"
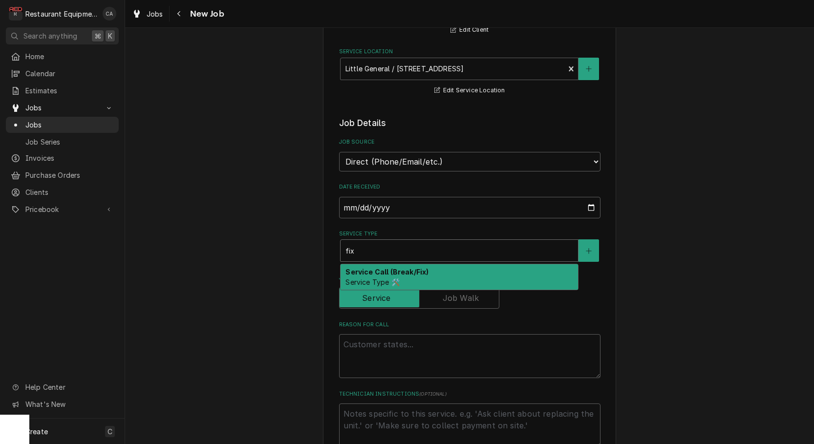
drag, startPoint x: 397, startPoint y: 266, endPoint x: 413, endPoint y: 325, distance: 60.7
click at [397, 266] on div "Service Call (Break/Fix) Service Type 🛠️" at bounding box center [460, 276] width 238 height 25
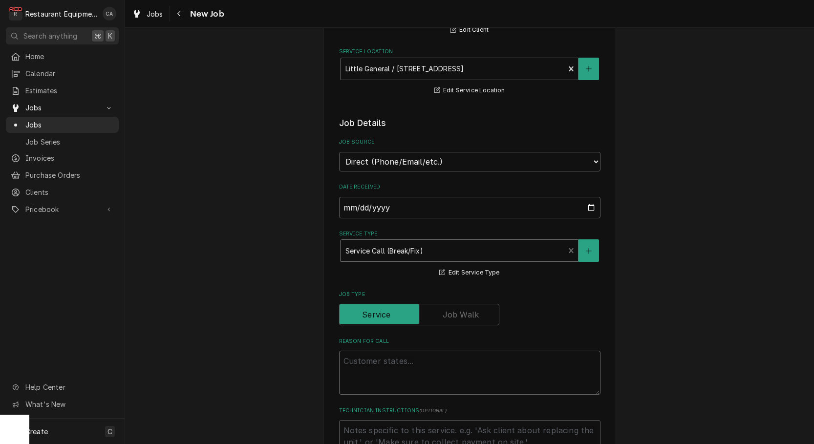
click at [371, 351] on textarea "Reason For Call" at bounding box center [470, 373] width 262 height 44
type textarea "x"
type textarea "S"
type textarea "x"
type textarea "S#"
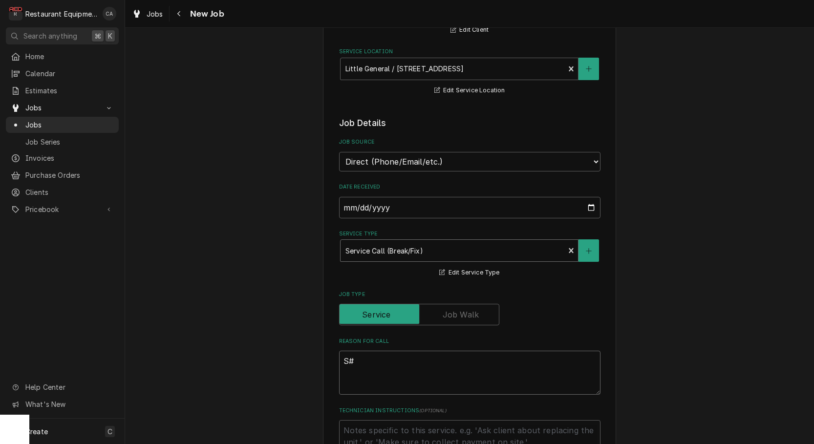
type textarea "x"
type textarea "S"
type textarea "x"
type textarea "S#"
type textarea "x"
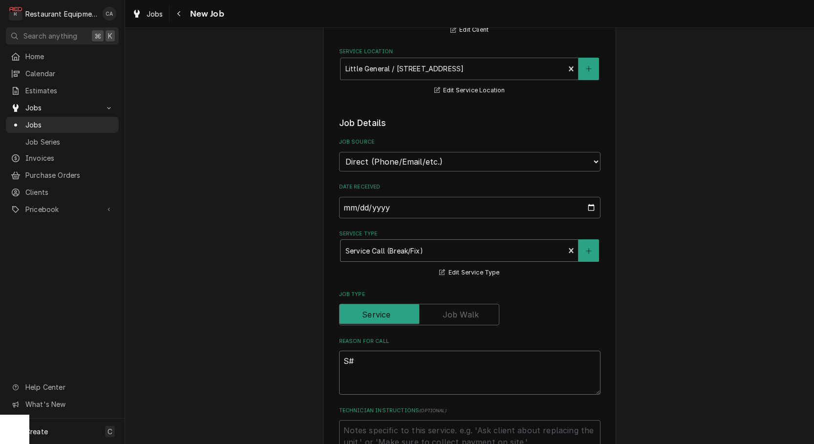
type textarea "S#"
type textarea "x"
type textarea "S# 0"
type textarea "x"
type textarea "S# 09"
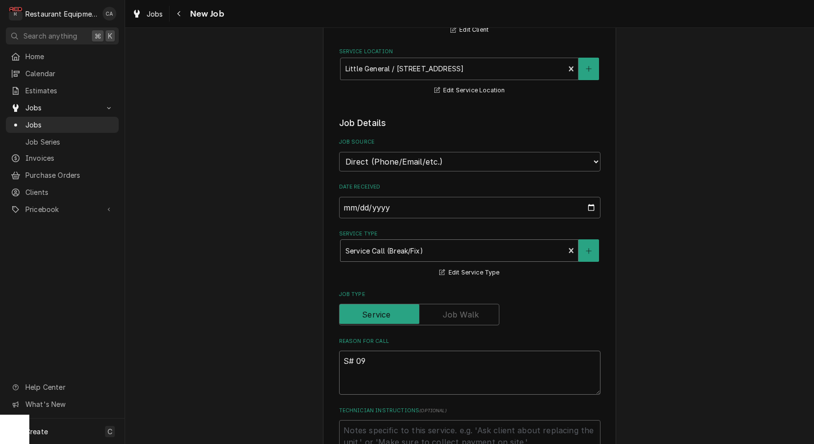
type textarea "x"
type textarea "S# 091"
type textarea "x"
type textarea "S# 0919"
type textarea "x"
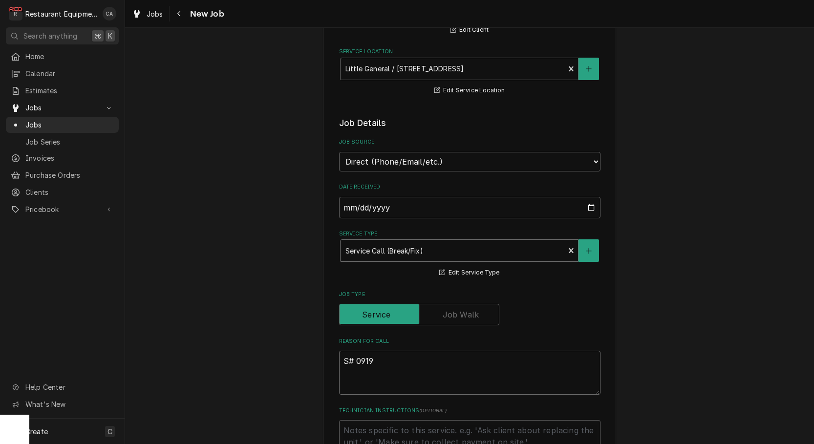
type textarea "S# 09192"
type textarea "x"
type textarea "S# 091925"
type textarea "x"
type textarea "S# 091925S"
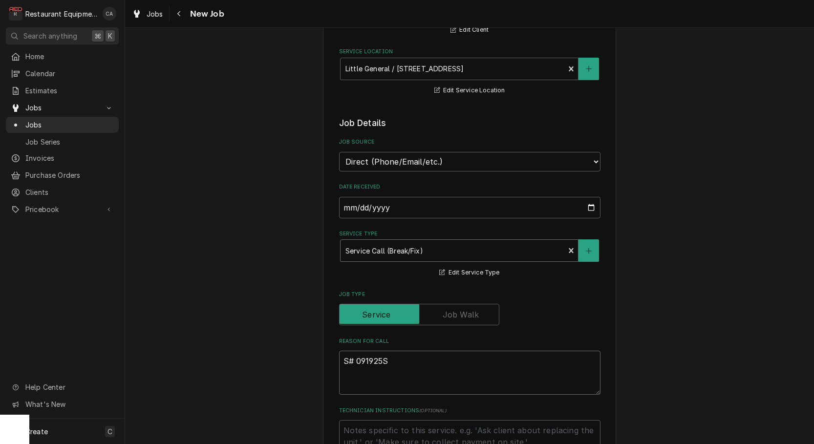
type textarea "x"
type textarea "S# 091925SF"
type textarea "x"
type textarea "S# 091925SF1"
type textarea "x"
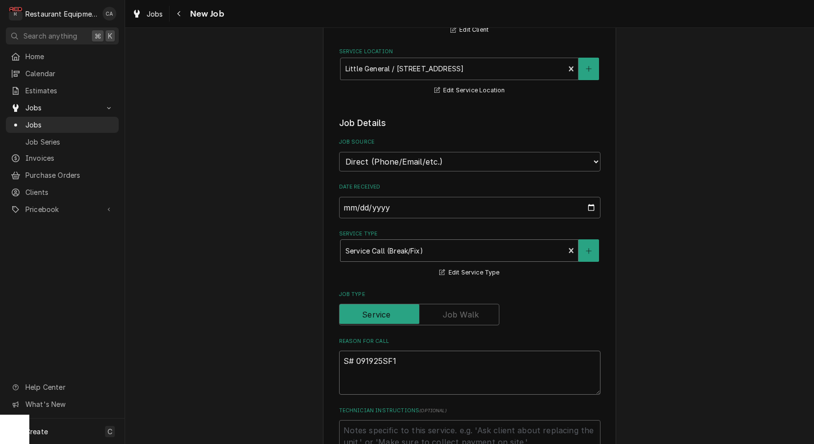
type textarea "S# 091925SF1"
drag, startPoint x: 406, startPoint y: 347, endPoint x: 325, endPoint y: 349, distance: 81.2
click at [325, 349] on div "Please provide the following information to create a job: Client Details Client…" at bounding box center [469, 433] width 293 height 1007
type textarea "x"
type textarea "S"
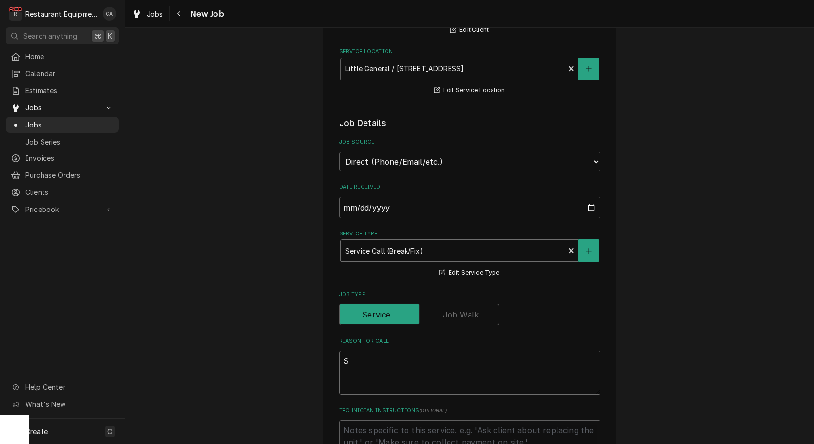
type textarea "x"
type textarea "SA"
type textarea "x"
type textarea "SA#"
type textarea "x"
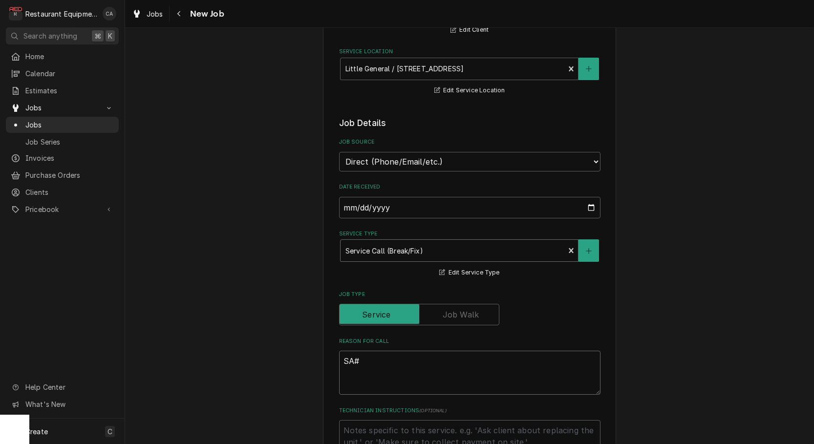
type textarea "SA#"
type textarea "x"
type textarea "SA# 0"
type textarea "x"
type textarea "SA# 09"
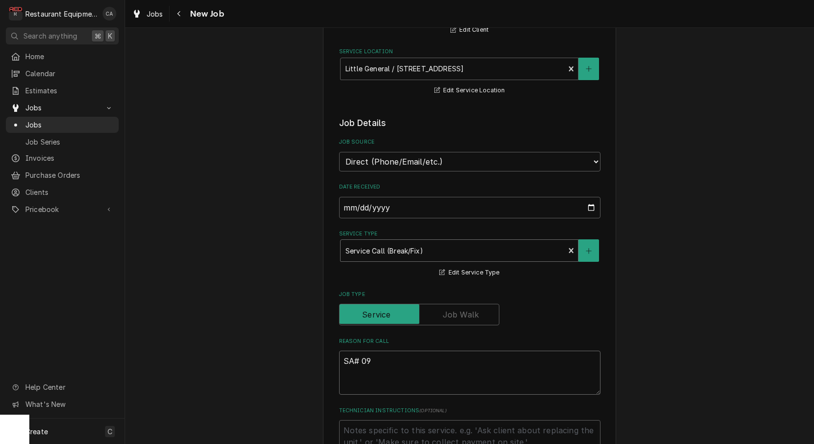
type textarea "x"
type textarea "SA# 091"
type textarea "x"
type textarea "SA# 0919"
type textarea "x"
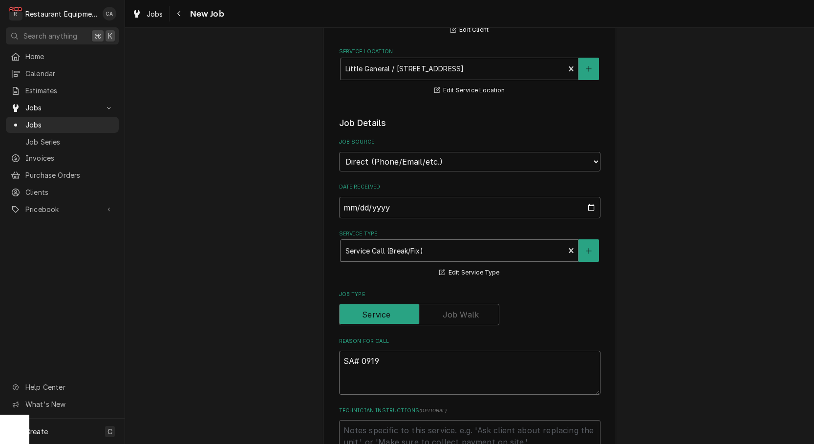
type textarea "SA# 09192"
type textarea "x"
type textarea "SA# 091925"
type textarea "x"
type textarea "SA# 091925S"
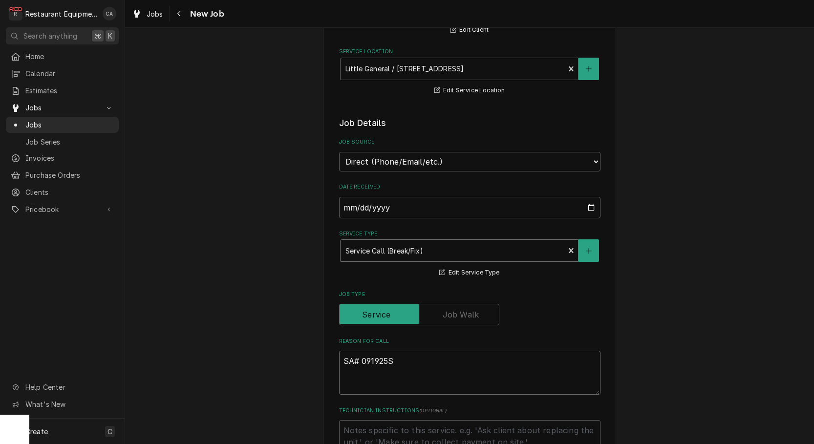
type textarea "x"
type textarea "SA# 091925SF"
type textarea "x"
type textarea "SA# 091925SF1"
type textarea "x"
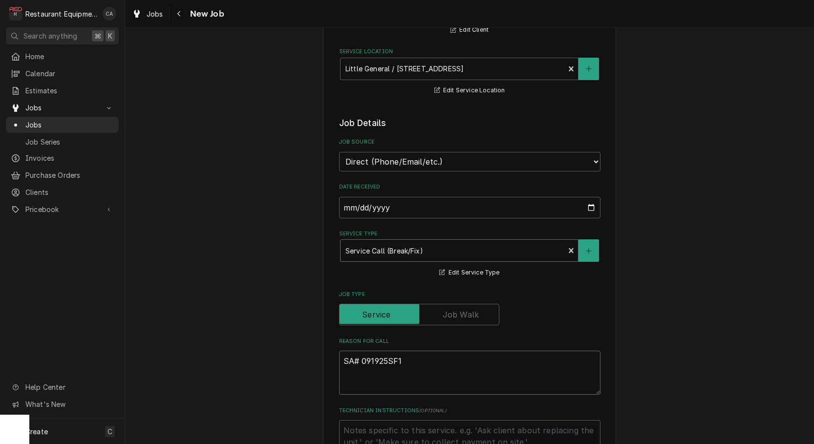
type textarea "SA# 091925SF1"
type textarea "x"
type textarea "SA# 091925SF1"
type textarea "x"
type textarea "SA# 091925SF1"
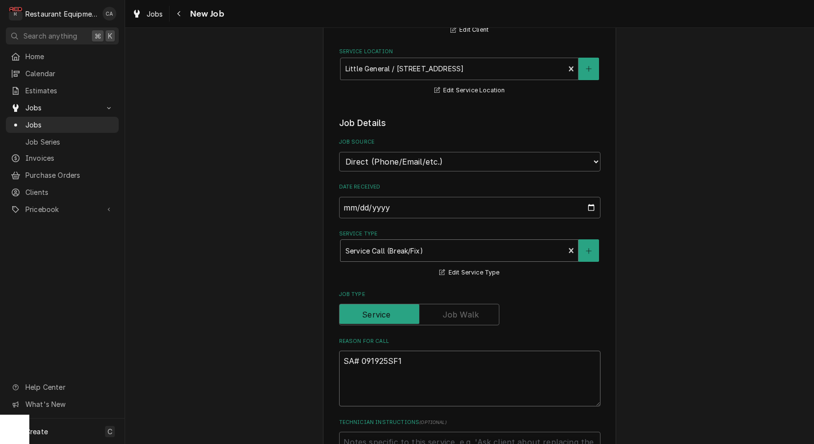
type textarea "x"
type textarea "SA# 091925SF1 H"
type textarea "x"
type textarea "SA# 091925SF1 Ho"
type textarea "x"
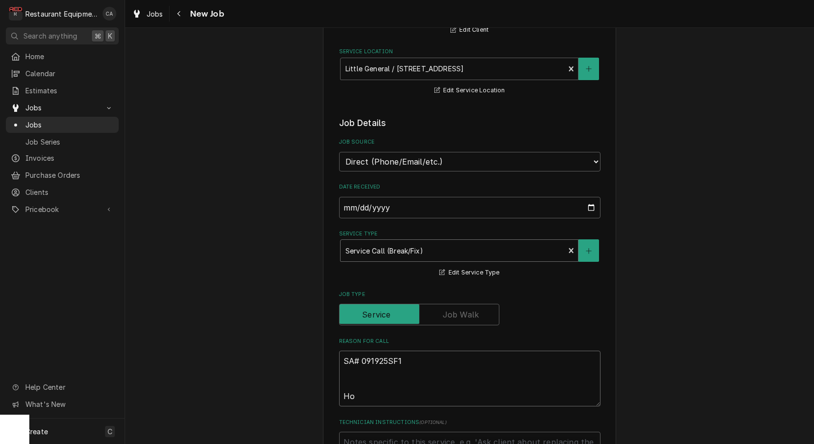
type textarea "SA# 091925SF1 Hot"
type textarea "x"
type textarea "SA# 091925SF1 Hot"
type textarea "x"
type textarea "SA# 091925SF1 Hot d"
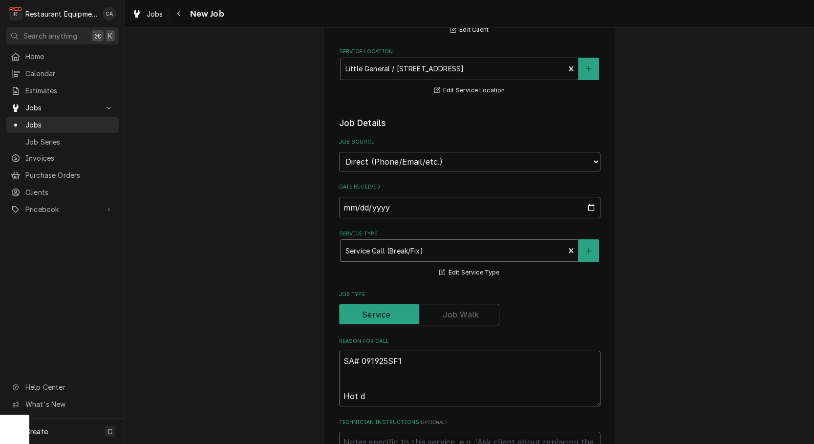
type textarea "x"
type textarea "SA# 091925SF1 Hot do"
type textarea "x"
type textarea "SA# 091925SF1 Hot dog"
type textarea "x"
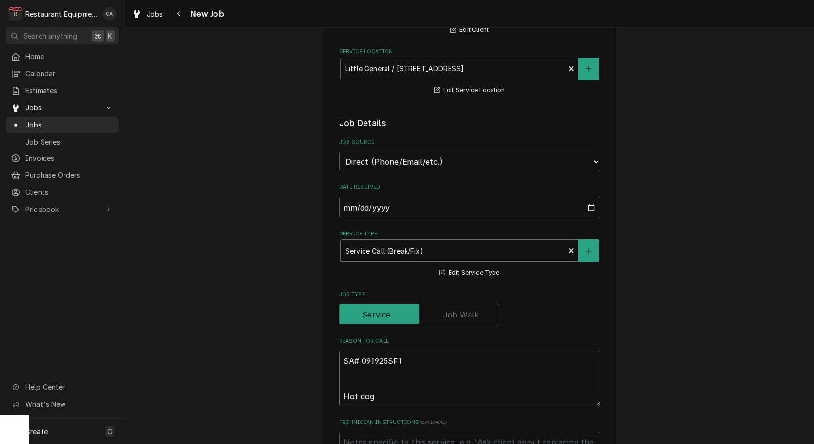
type textarea "SA# 091925SF1 Hot dog"
type textarea "x"
type textarea "SA# 091925SF1 Hot dog r"
type textarea "x"
type textarea "SA# 091925SF1 Hot dog ro"
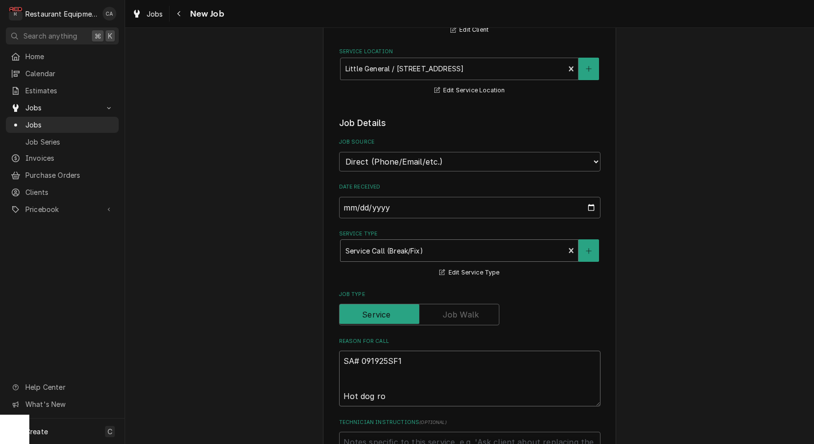
type textarea "x"
type textarea "SA# 091925SF1 Hot dog rol"
type textarea "x"
type textarea "SA# 091925SF1 Hot dog roll"
type textarea "x"
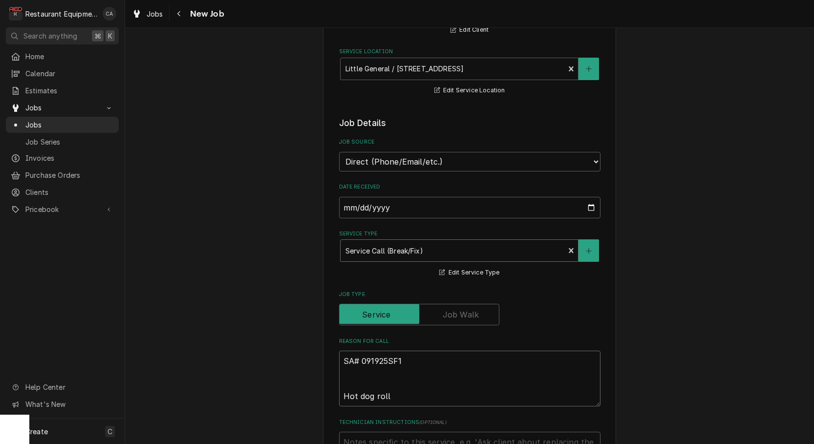
type textarea "SA# 091925SF1 Hot dog rolle"
type textarea "x"
type textarea "SA# 091925SF1 Hot dog roller"
type textarea "x"
type textarea "SA# 091925SF1 Hot dog roller"
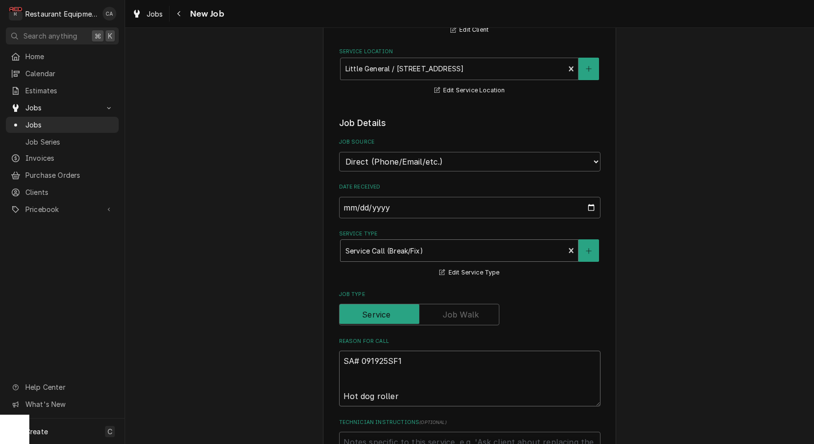
type textarea "x"
type textarea "SA# 091925SF1 Hot dog roller g"
type textarea "x"
type textarea "SA# 091925SF1 Hot dog roller gr"
type textarea "x"
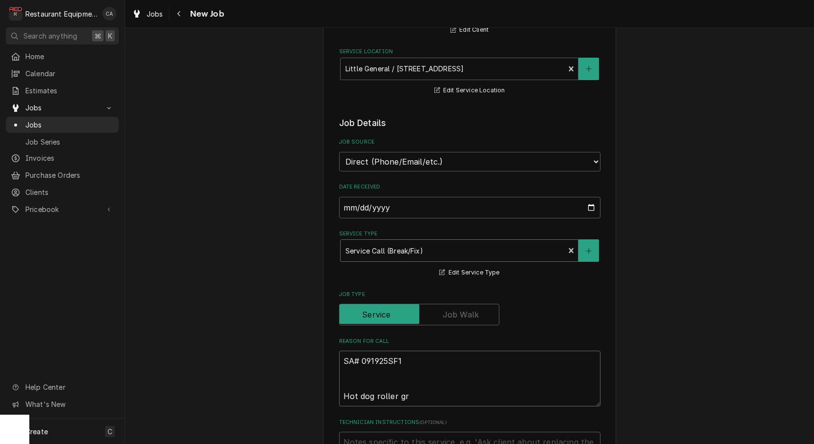
type textarea "SA# 091925SF1 Hot dog roller gri"
type textarea "x"
type textarea "SA# 091925SF1 Hot dog roller gril"
type textarea "x"
type textarea "SA# 091925SF1 Hot dog roller grill"
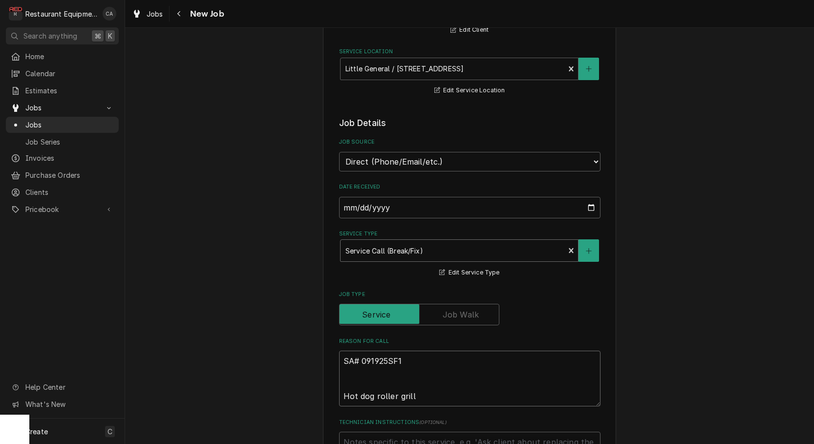
type textarea "x"
type textarea "SA# 091925SF1 Hot dog roller grill"
type textarea "x"
type textarea "SA# 091925SF1 Hot dog roller grill -"
type textarea "x"
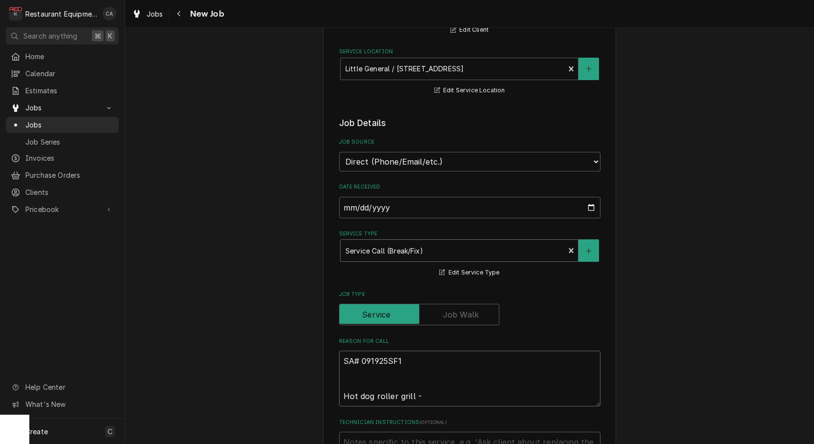
type textarea "SA# 091925SF1 Hot dog roller grill -"
type textarea "x"
type textarea "SA# 091925SF1 Hot dog roller grill - r"
type textarea "x"
type textarea "SA# 091925SF1 Hot dog roller grill - ro"
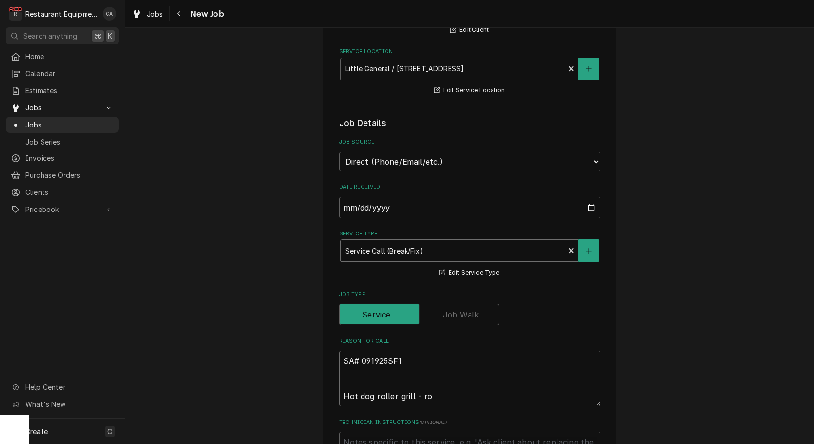
type textarea "x"
type textarea "SA# 091925SF1 Hot dog roller grill - rol"
type textarea "x"
type textarea "SA# 091925SF1 Hot dog roller grill - roll"
type textarea "x"
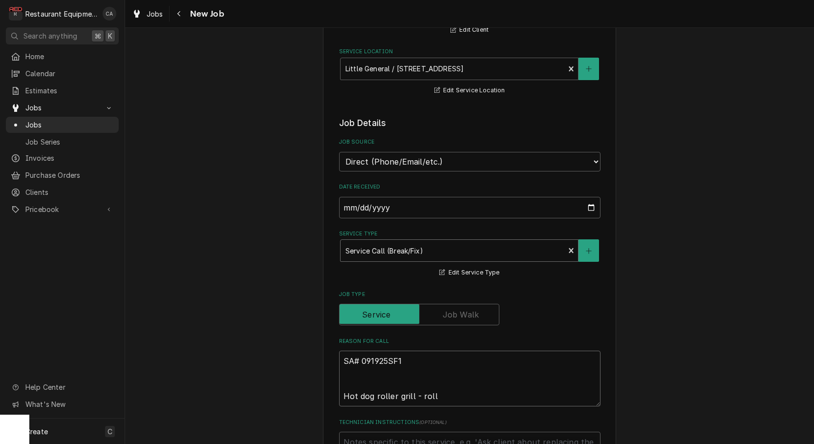
type textarea "SA# 091925SF1 Hot dog roller grill - rolle"
type textarea "x"
type textarea "SA# 091925SF1 Hot dog roller grill - roller"
type textarea "x"
type textarea "SA# 091925SF1 Hot dog roller grill - roller"
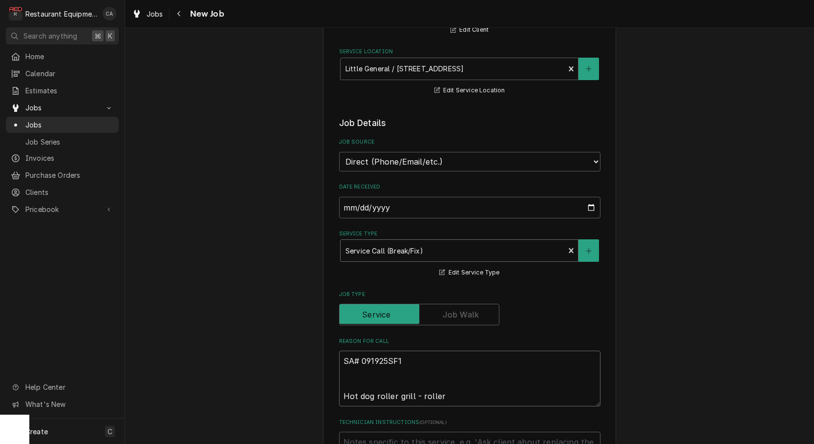
type textarea "x"
type textarea "SA# 091925SF1 Hot dog roller grill - roller"
type textarea "x"
type textarea "SA# 091925SF1 Hot dog roller grill - rollers"
type textarea "x"
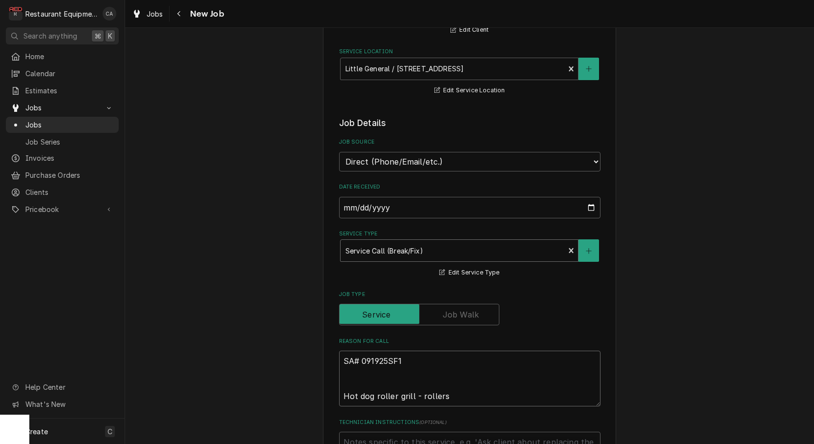
type textarea "SA# 091925SF1 Hot dog roller grill - rollers"
type textarea "x"
type textarea "SA# 091925SF1 Hot dog roller grill - rollers n"
type textarea "x"
type textarea "SA# 091925SF1 Hot dog roller grill - rollers no"
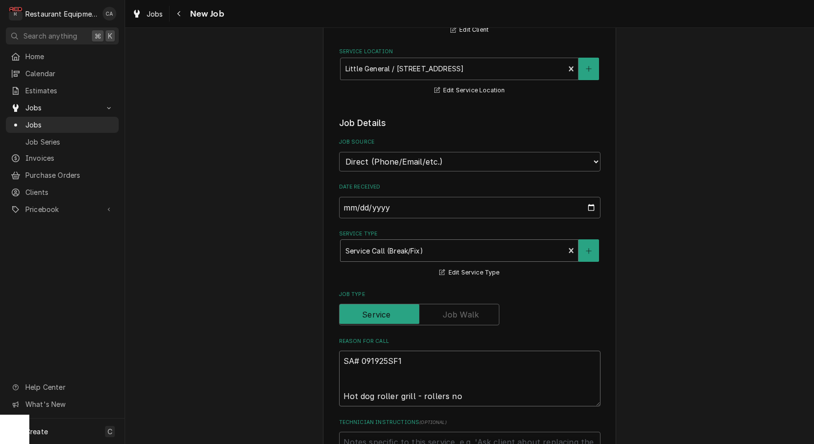
type textarea "x"
type textarea "SA# 091925SF1 Hot dog roller grill - rollers not"
type textarea "x"
type textarea "SA# 091925SF1 Hot dog roller grill - rollers not"
type textarea "x"
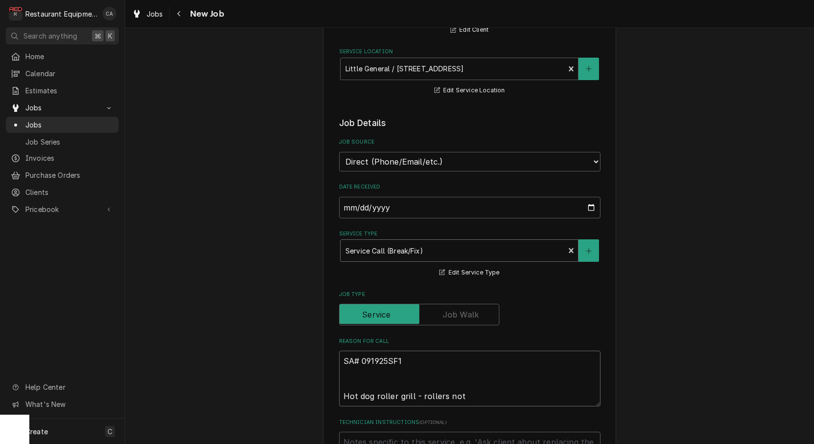
type textarea "SA# 091925SF1 Hot dog roller grill - rollers not t"
type textarea "x"
type textarea "SA# 091925SF1 Hot dog roller grill - rollers not tu"
type textarea "x"
type textarea "SA# 091925SF1 Hot dog roller grill - rollers not tur"
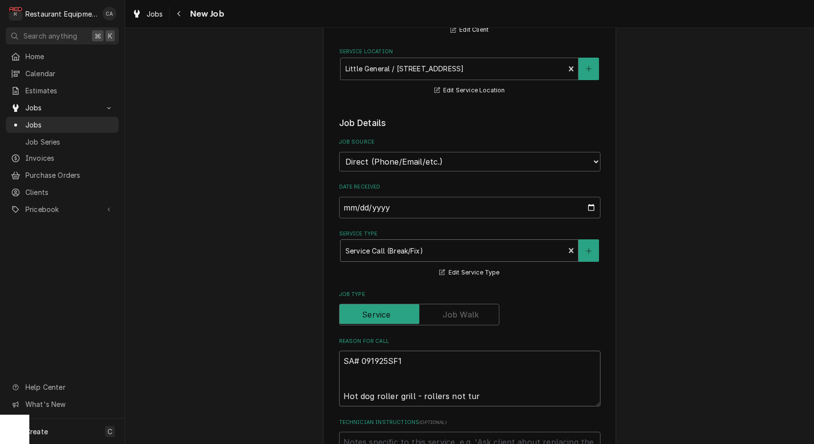
type textarea "x"
type textarea "SA# 091925SF1 Hot dog roller grill - rollers not turn"
type textarea "x"
type textarea "SA# 091925SF1 Hot dog roller grill - rollers not turni"
type textarea "x"
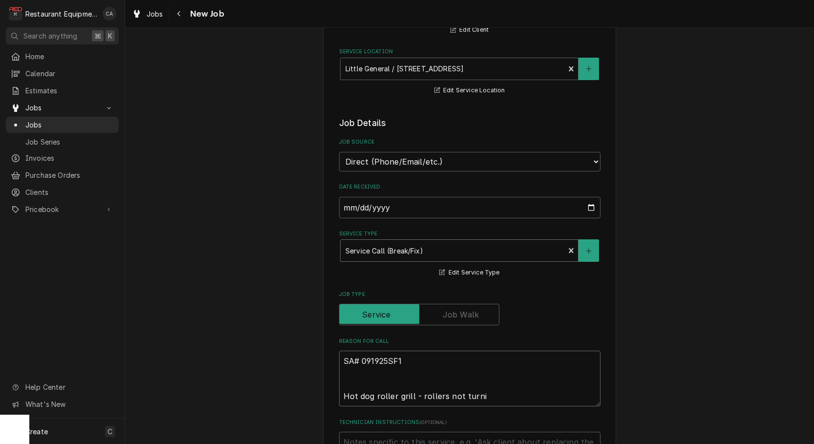
type textarea "SA# 091925SF1 Hot dog roller grill - rollers not turnin"
type textarea "x"
type textarea "SA# 091925SF1 Hot dog roller grill - rollers not turning"
type textarea "x"
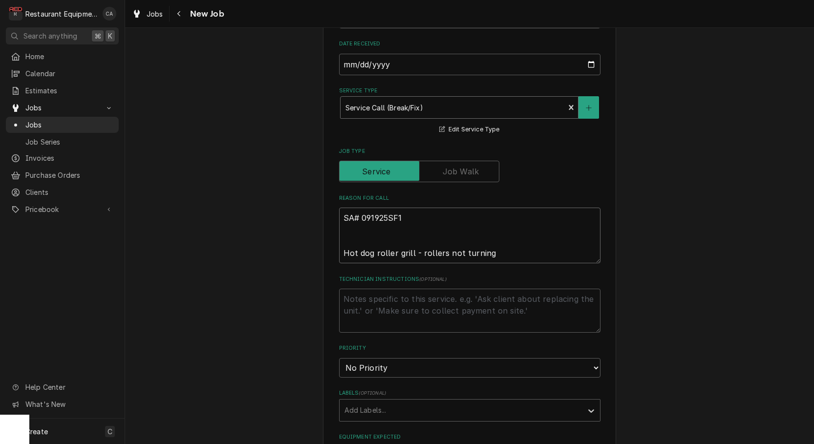
scroll to position [279, 0]
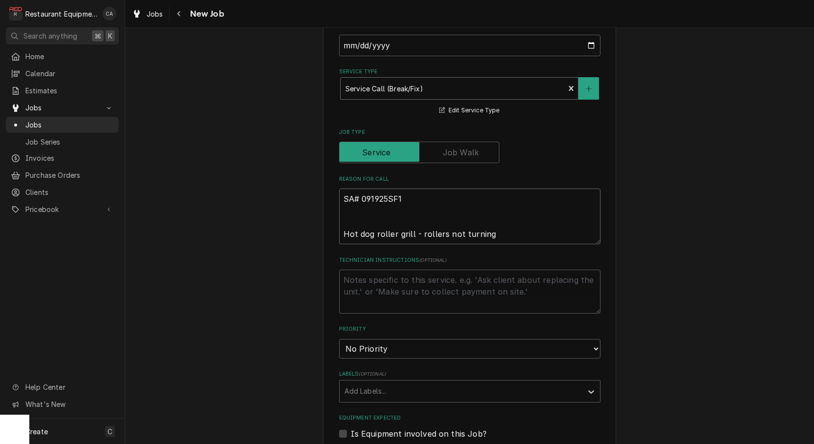
type textarea "SA# 091925SF1 Hot dog roller grill - rollers not turning"
drag, startPoint x: 250, startPoint y: 306, endPoint x: 311, endPoint y: 307, distance: 61.1
click at [253, 306] on div "Please provide the following information to create a job: Client Details Client…" at bounding box center [469, 276] width 689 height 1035
click at [382, 281] on textarea "Technician Instructions ( optional )" at bounding box center [470, 292] width 262 height 44
click at [501, 224] on textarea "SA# 091925SF1 Hot dog roller grill - rollers not turning" at bounding box center [470, 217] width 262 height 56
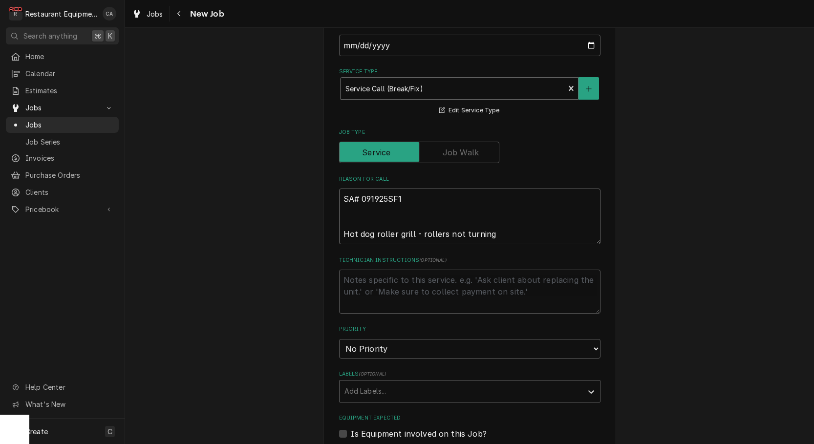
click at [476, 207] on textarea "SA# 091925SF1 Hot dog roller grill - rollers not turning" at bounding box center [470, 217] width 262 height 56
type textarea "x"
type textarea "SA# 091925SF1 Hot dog roller grill - rollers not turning"
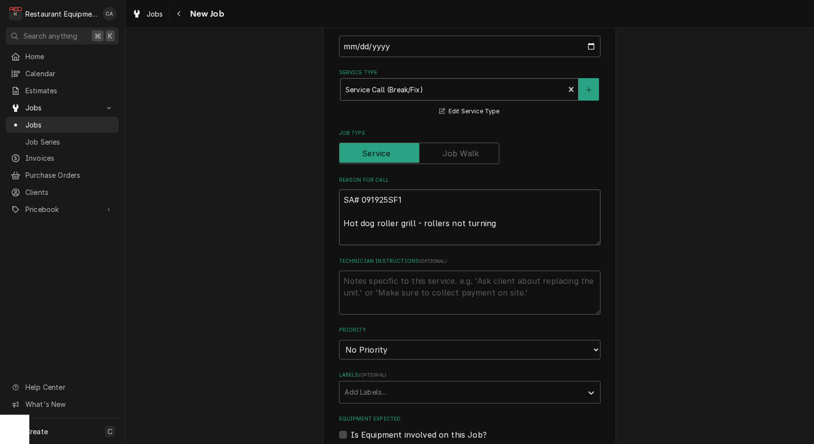
scroll to position [0, 0]
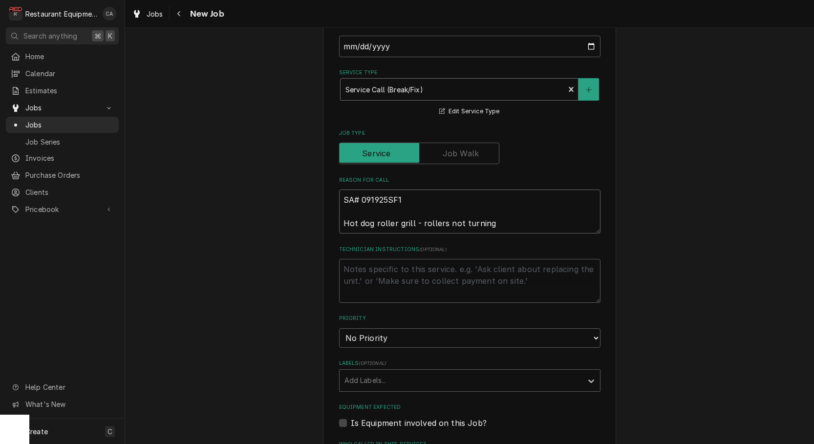
click at [497, 215] on textarea "SA# 091925SF1 Hot dog roller grill - rollers not turning" at bounding box center [470, 212] width 262 height 44
type textarea "x"
type textarea "SA# 091925SF1 Hot dog roller grill - rollers not turning"
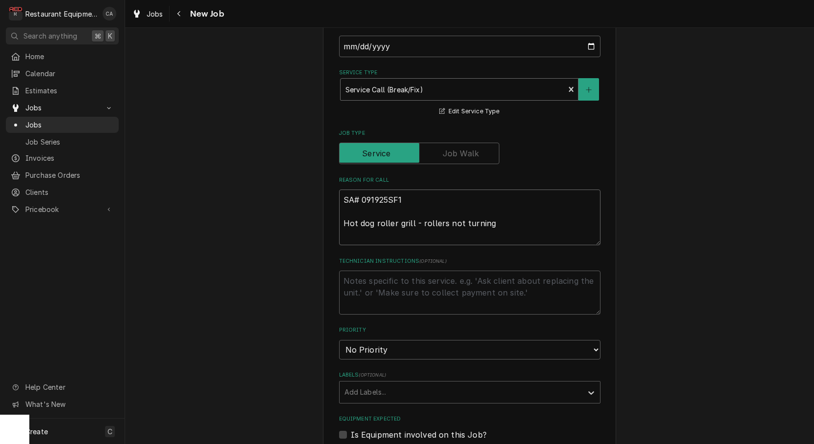
type textarea "x"
type textarea "SA# 091925SF1 Hot dog roller grill - rollers not turning"
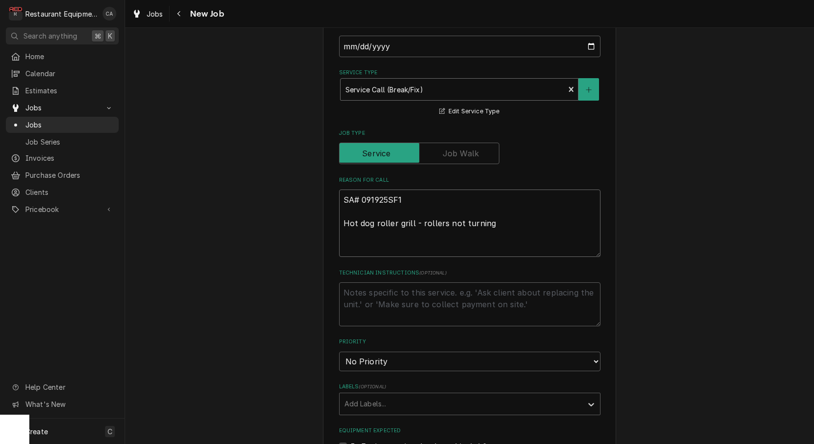
type textarea "x"
type textarea "SA# 091925SF1 Hot dog roller grill - rollers not turning P"
type textarea "x"
type textarea "SA# 091925SF1 Hot dog roller grill - rollers not turning Pa"
type textarea "x"
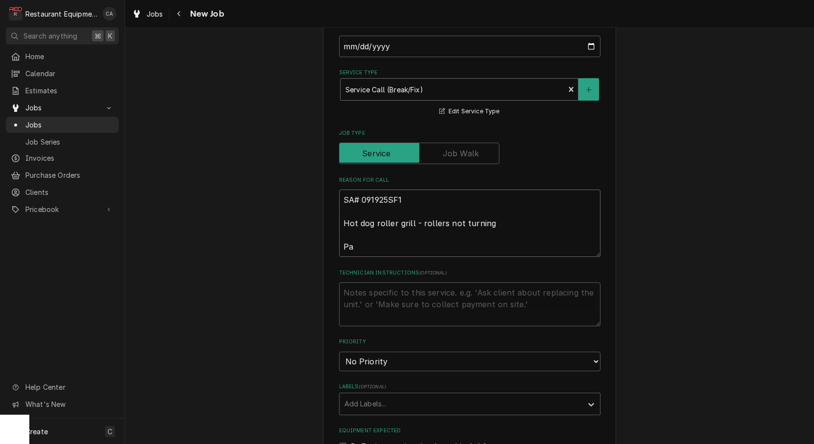
type textarea "SA# 091925SF1 Hot dog roller grill - rollers not turning Par"
type textarea "x"
type textarea "SA# 091925SF1 Hot dog roller grill - rollers not turning Part"
type textarea "x"
type textarea "SA# 091925SF1 Hot dog roller grill - rollers not turning Parts"
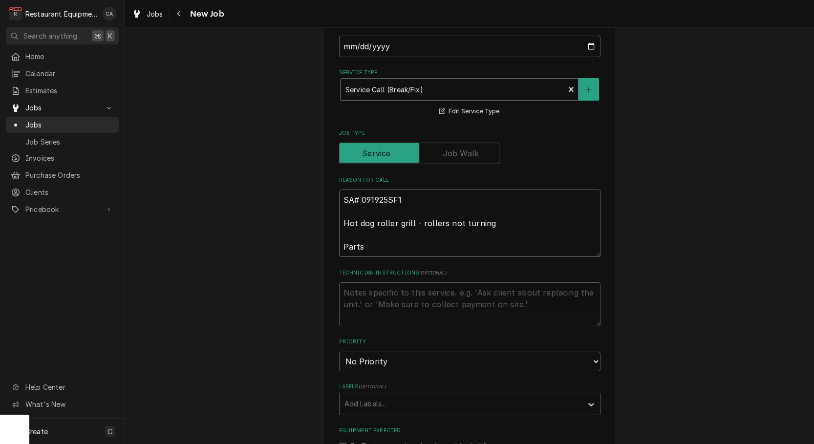
type textarea "x"
type textarea "SA# 091925SF1 Hot dog roller grill - rollers not turning Part"
type textarea "x"
type textarea "SA# 091925SF1 Hot dog roller grill - rollers not turning Part"
type textarea "x"
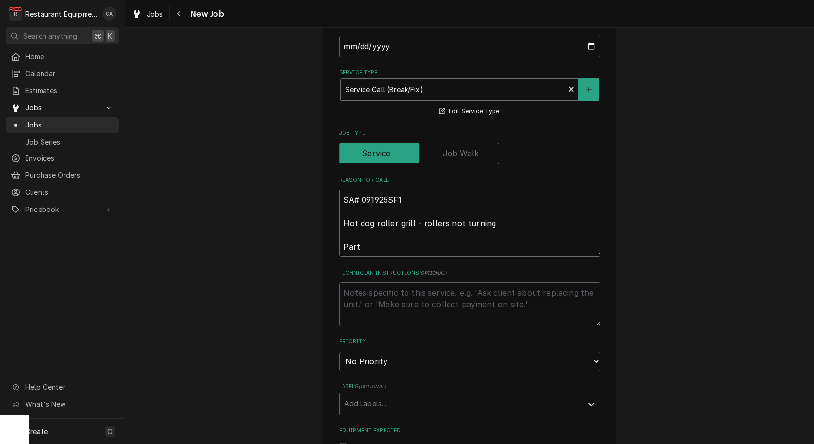
type textarea "SA# 091925SF1 Hot dog roller grill - rollers not turning Part r"
type textarea "x"
type textarea "SA# 091925SF1 Hot dog roller grill - rollers not turning Part re"
type textarea "x"
type textarea "SA# 091925SF1 Hot dog roller grill - rollers not turning Part rec"
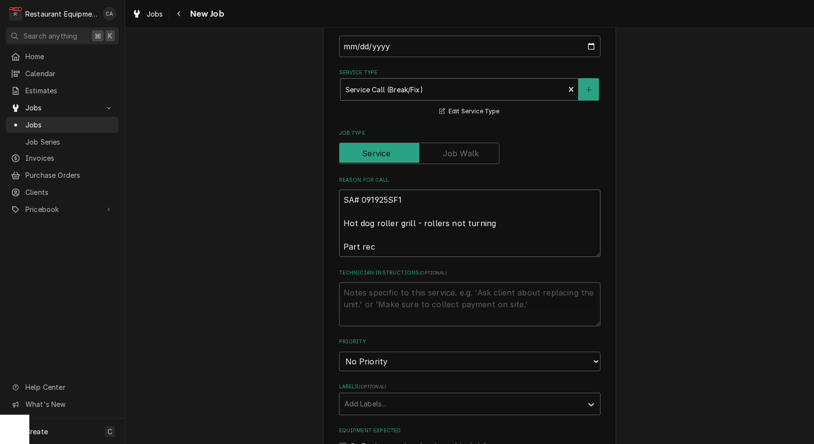
type textarea "x"
type textarea "SA# 091925SF1 Hot dog roller grill - rollers not turning Part reci"
type textarea "x"
type textarea "SA# 091925SF1 Hot dog roller grill - rollers not turning Part recie"
type textarea "x"
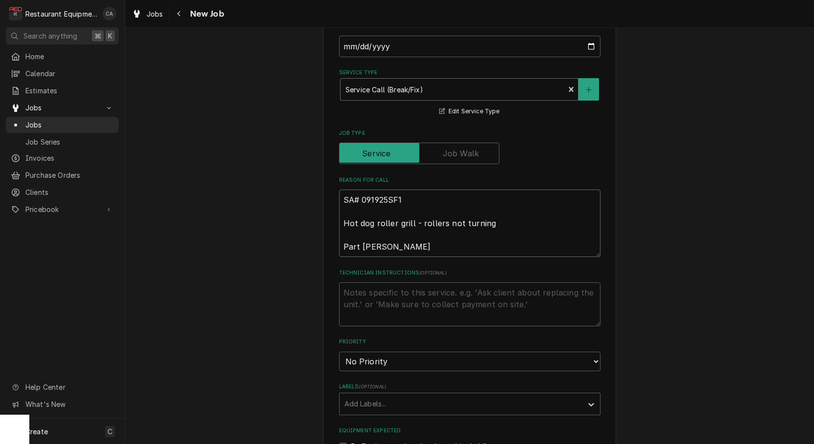
type textarea "SA# 091925SF1 Hot dog roller grill - rollers not turning Part reciee"
type textarea "x"
type textarea "SA# 091925SF1 Hot dog roller grill - rollers not turning Part reciee="
type textarea "x"
type textarea "SA# 091925SF1 Hot dog roller grill - rollers not turning Part reciee=="
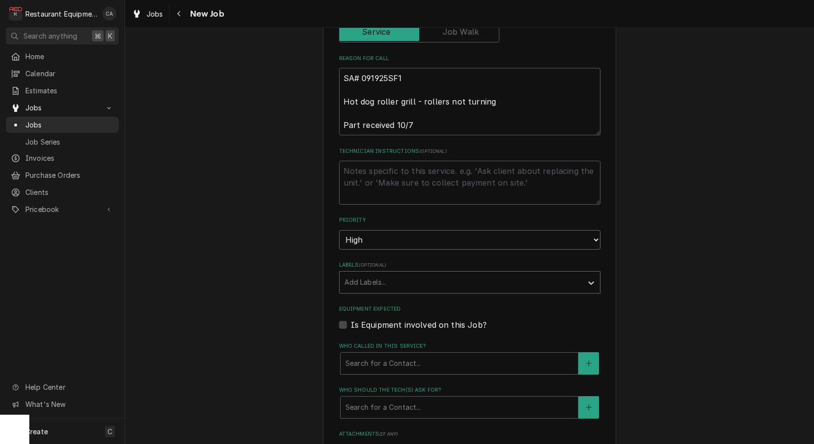
scroll to position [400, 0]
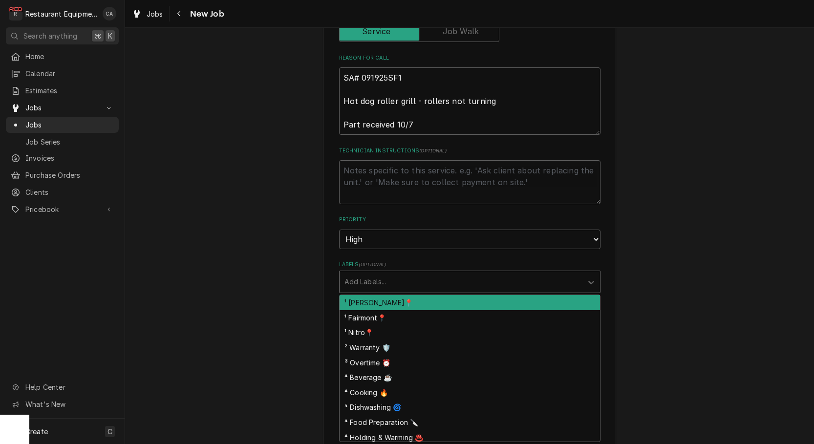
click at [402, 273] on div "Labels" at bounding box center [461, 282] width 233 height 18
click at [384, 295] on div "¹ Beckley📍" at bounding box center [470, 302] width 261 height 15
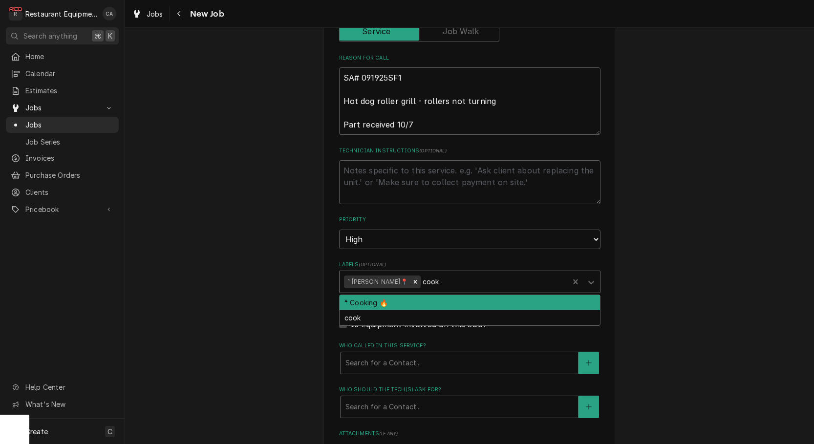
drag, startPoint x: 402, startPoint y: 280, endPoint x: 354, endPoint y: 289, distance: 48.3
click at [401, 295] on div "⁴ Cooking 🔥" at bounding box center [470, 302] width 261 height 15
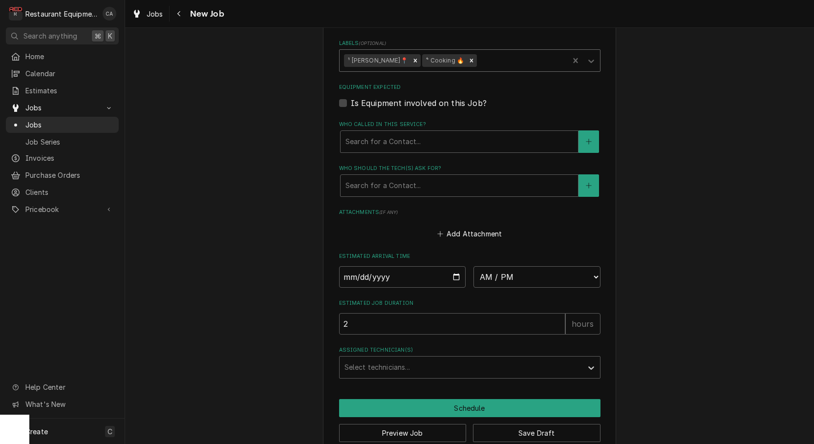
scroll to position [619, 0]
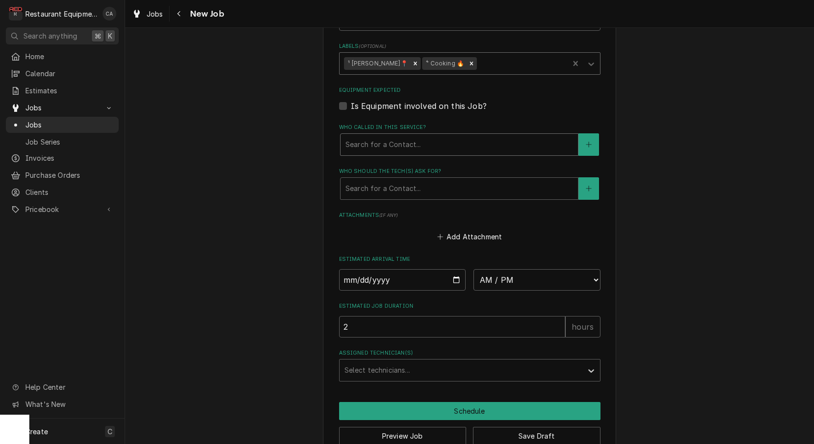
click at [399, 136] on div "Who called in this service?" at bounding box center [460, 145] width 228 height 18
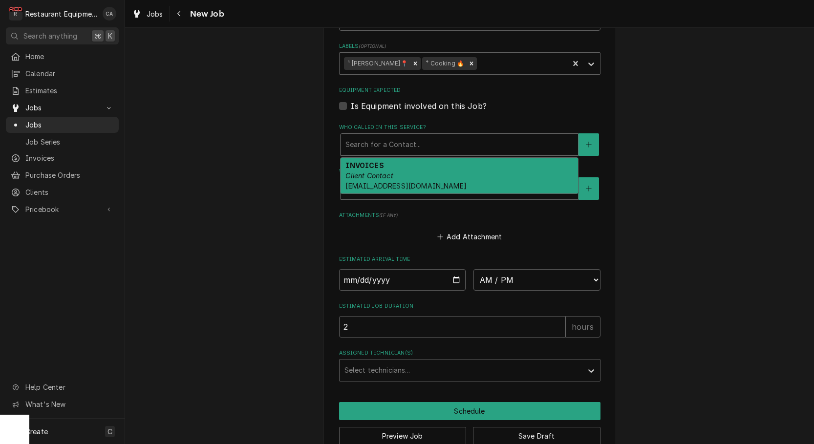
click at [382, 172] on em "Client Contact" at bounding box center [369, 176] width 47 height 8
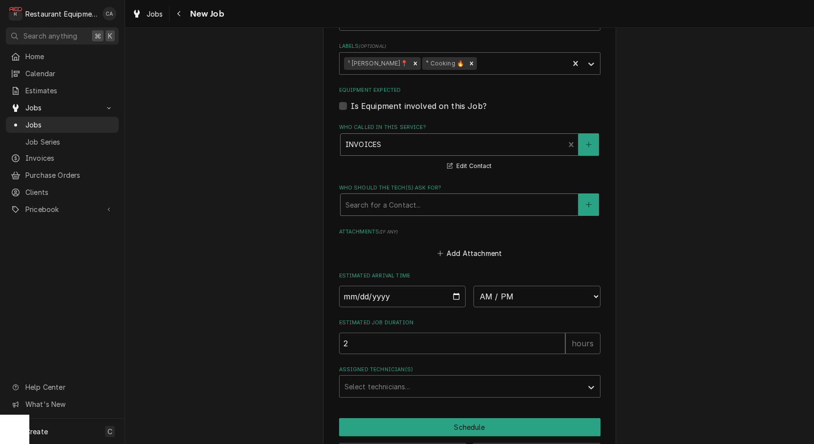
drag, startPoint x: 376, startPoint y: 183, endPoint x: 381, endPoint y: 195, distance: 13.2
click at [376, 200] on div "Search for a Contact..." at bounding box center [460, 205] width 228 height 10
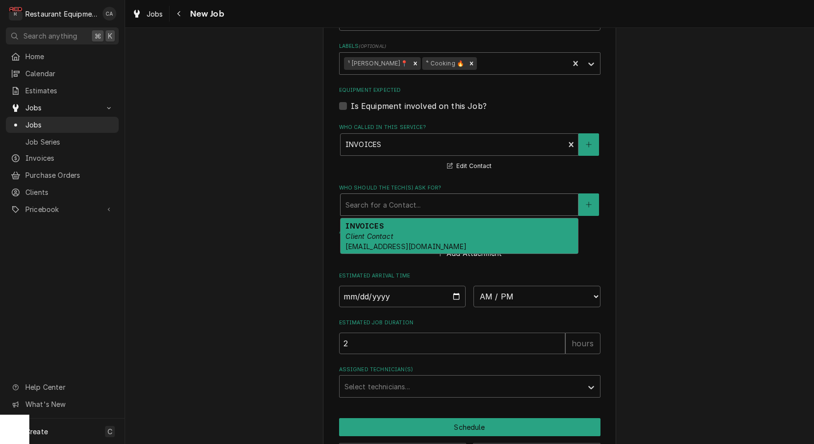
drag, startPoint x: 375, startPoint y: 219, endPoint x: 307, endPoint y: 228, distance: 69.4
click at [375, 232] on em "Client Contact" at bounding box center [369, 236] width 47 height 8
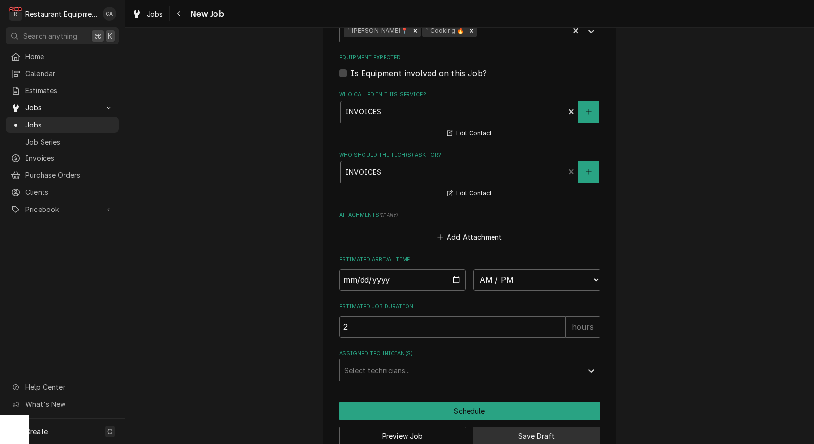
scroll to position [0, 0]
click at [534, 427] on button "Save Draft" at bounding box center [537, 436] width 128 height 18
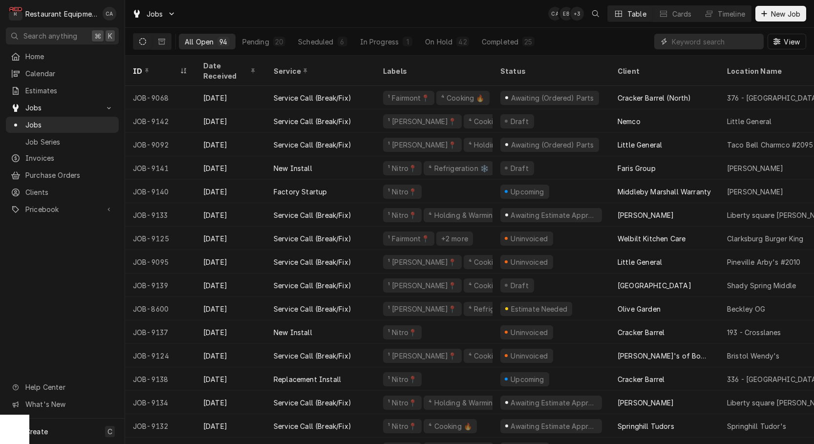
click at [728, 48] on input "Dynamic Content Wrapper" at bounding box center [715, 42] width 87 height 16
type input "9095"
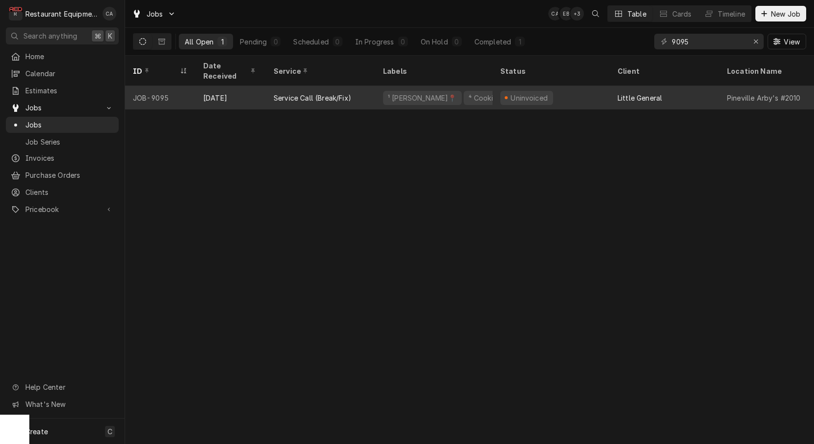
click at [355, 86] on div "Service Call (Break/Fix)" at bounding box center [321, 97] width 110 height 23
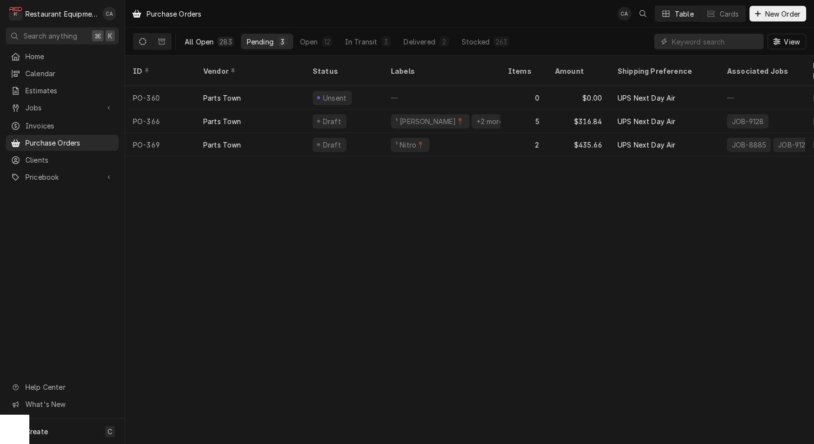
click at [196, 39] on div "All Open" at bounding box center [199, 42] width 29 height 10
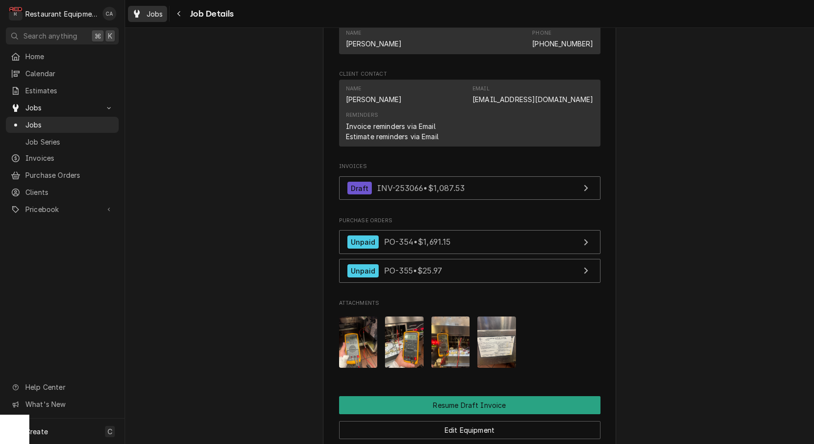
click at [160, 14] on span "Jobs" at bounding box center [155, 14] width 17 height 10
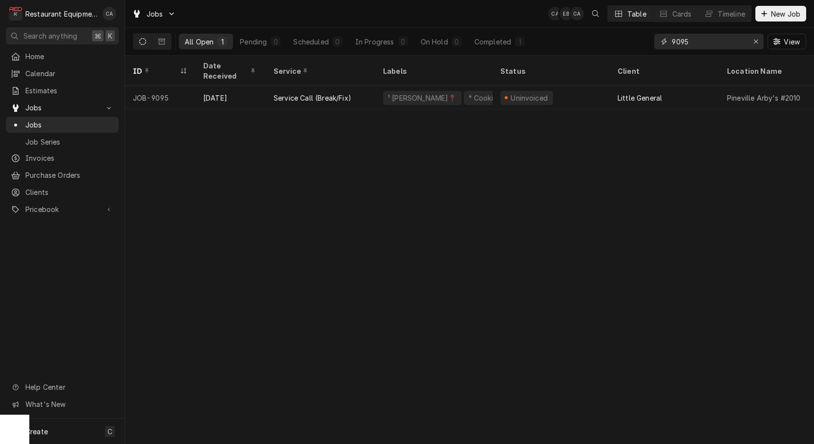
drag, startPoint x: 715, startPoint y: 41, endPoint x: 589, endPoint y: 33, distance: 126.4
click at [589, 33] on div "All Open 1 Pending 0 Scheduled 0 In Progress 0 On Hold 0 Completed 1 9095 View" at bounding box center [470, 41] width 674 height 27
drag, startPoint x: 693, startPoint y: 44, endPoint x: 650, endPoint y: 42, distance: 43.1
click at [650, 42] on div "All Open 1 Pending 0 Scheduled 0 In Progress 1 On Hold 0 Completed 0 9103 View" at bounding box center [470, 41] width 674 height 27
type input "9"
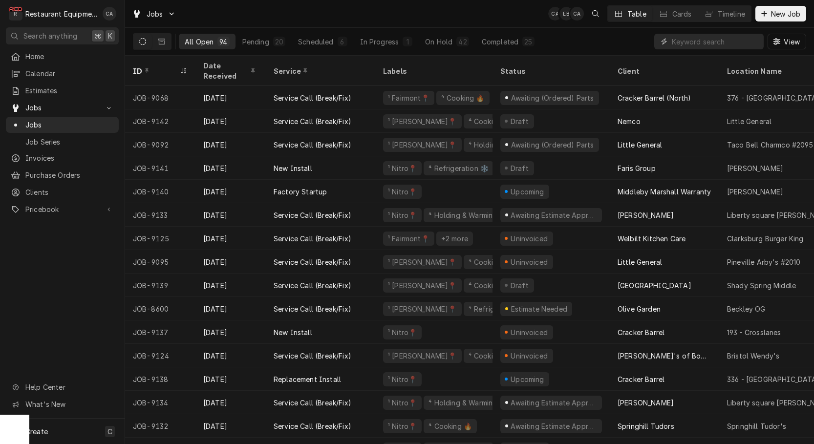
scroll to position [3, 0]
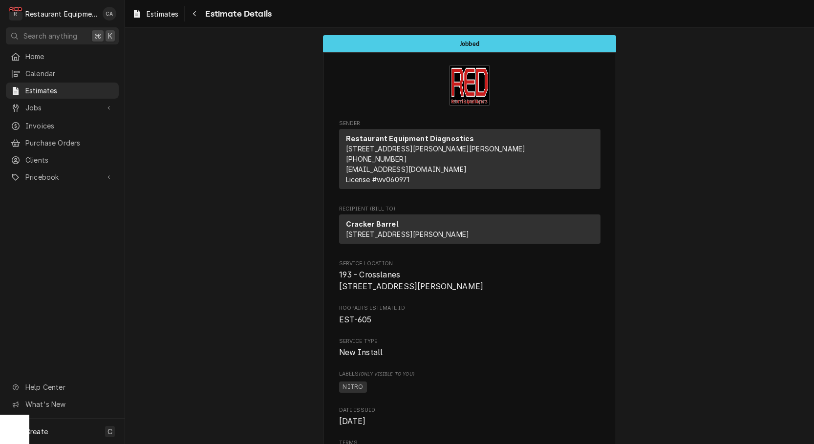
scroll to position [1152, 0]
